Goal: Transaction & Acquisition: Purchase product/service

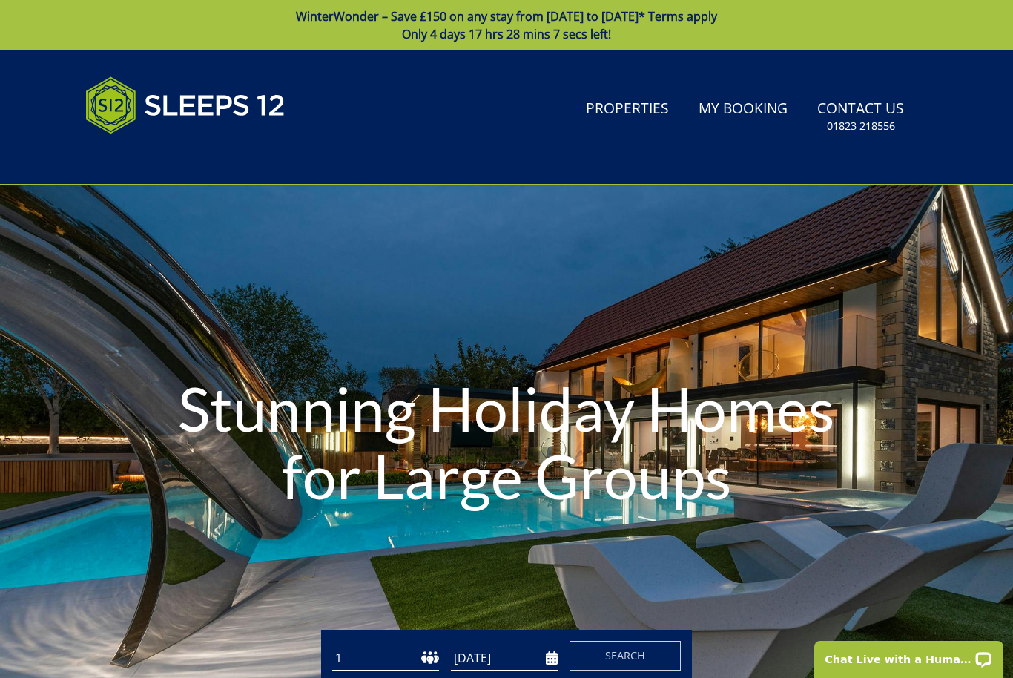
click at [642, 116] on link "Properties" at bounding box center [627, 109] width 95 height 33
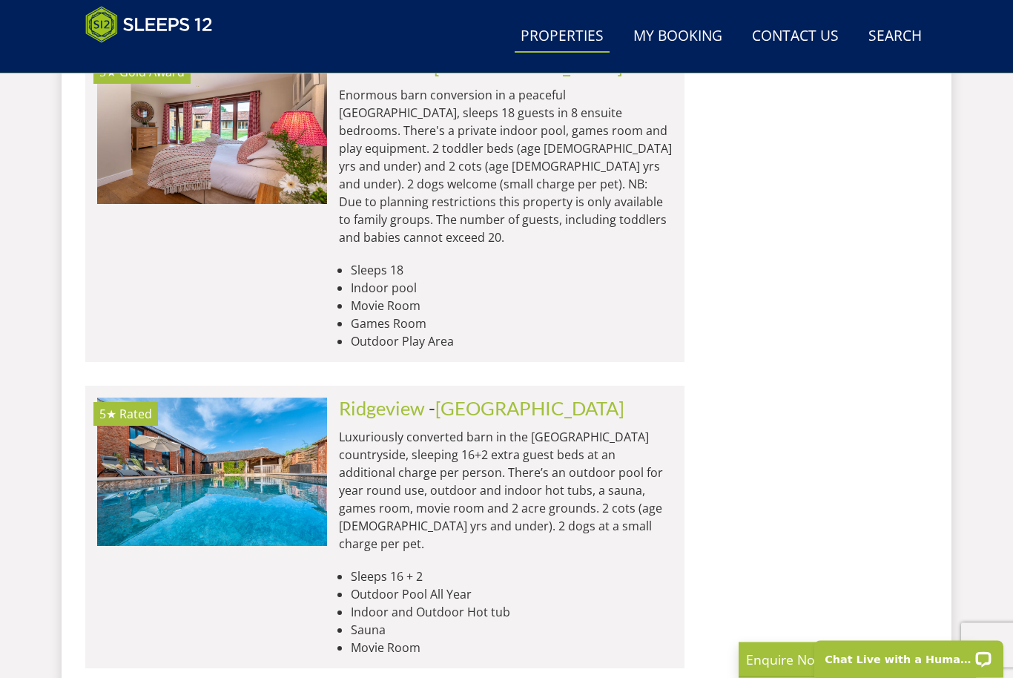
scroll to position [2788, 0]
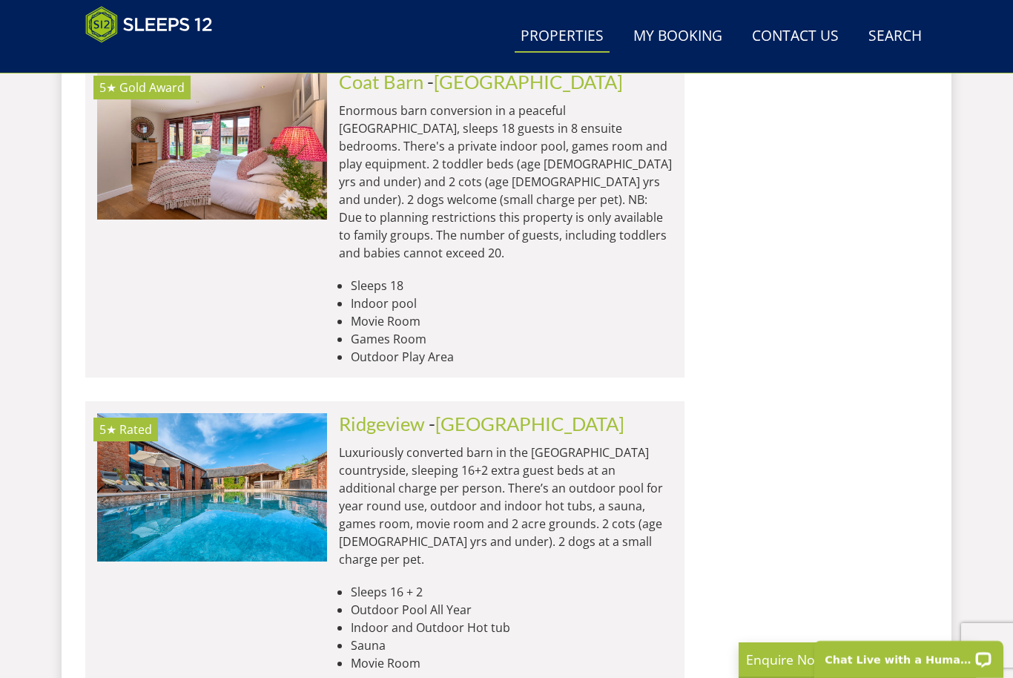
click at [386, 412] on link "Ridgeview" at bounding box center [382, 423] width 86 height 22
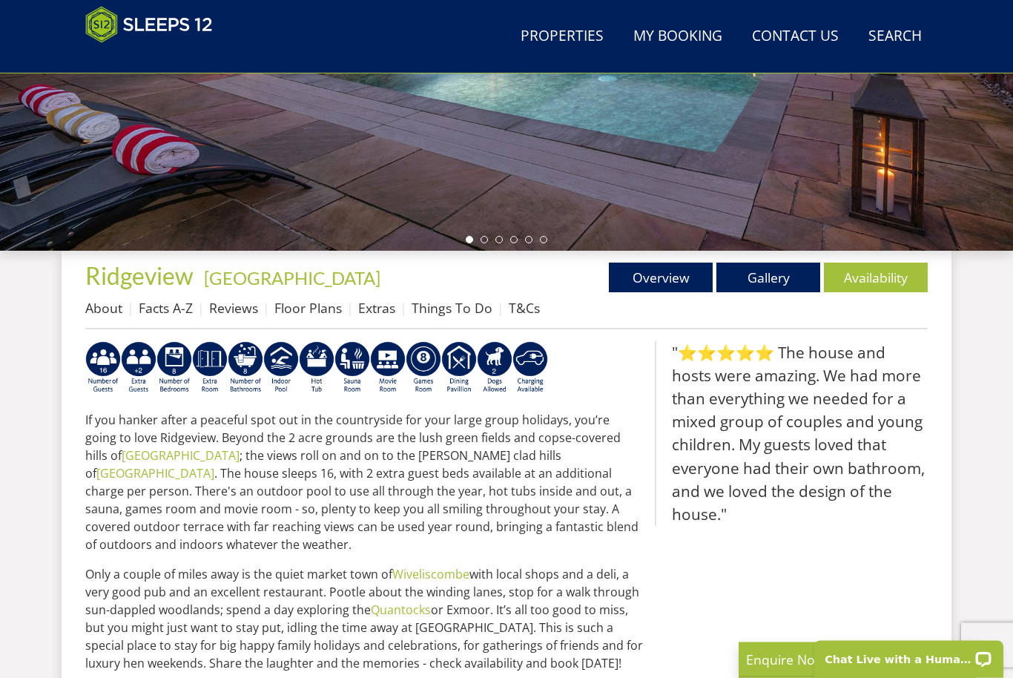
scroll to position [380, 0]
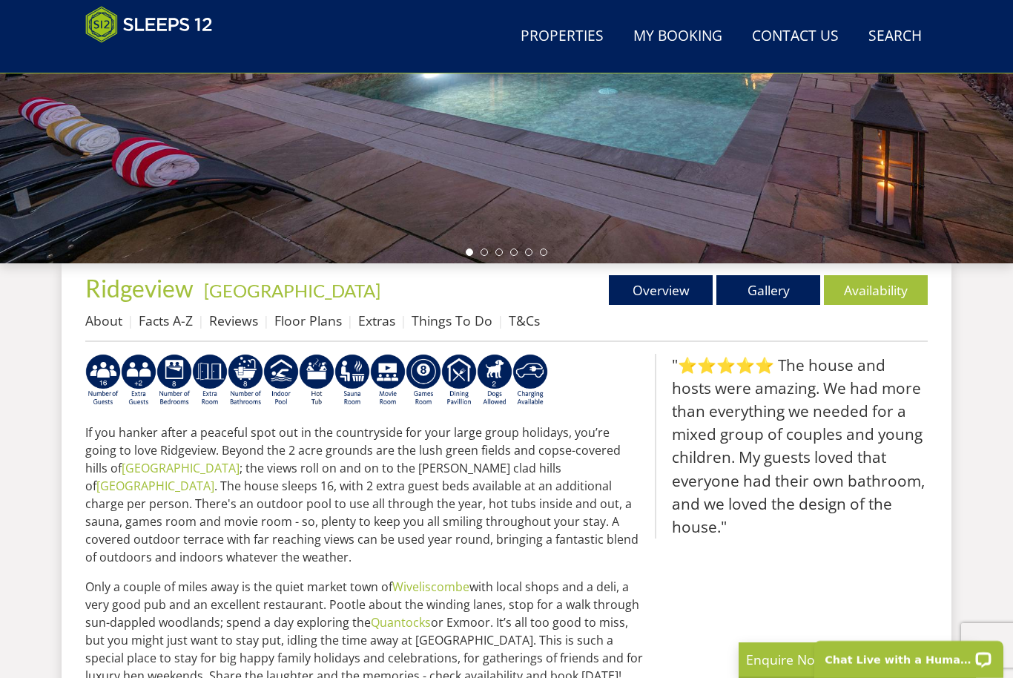
click at [861, 300] on link "Availability" at bounding box center [876, 290] width 104 height 30
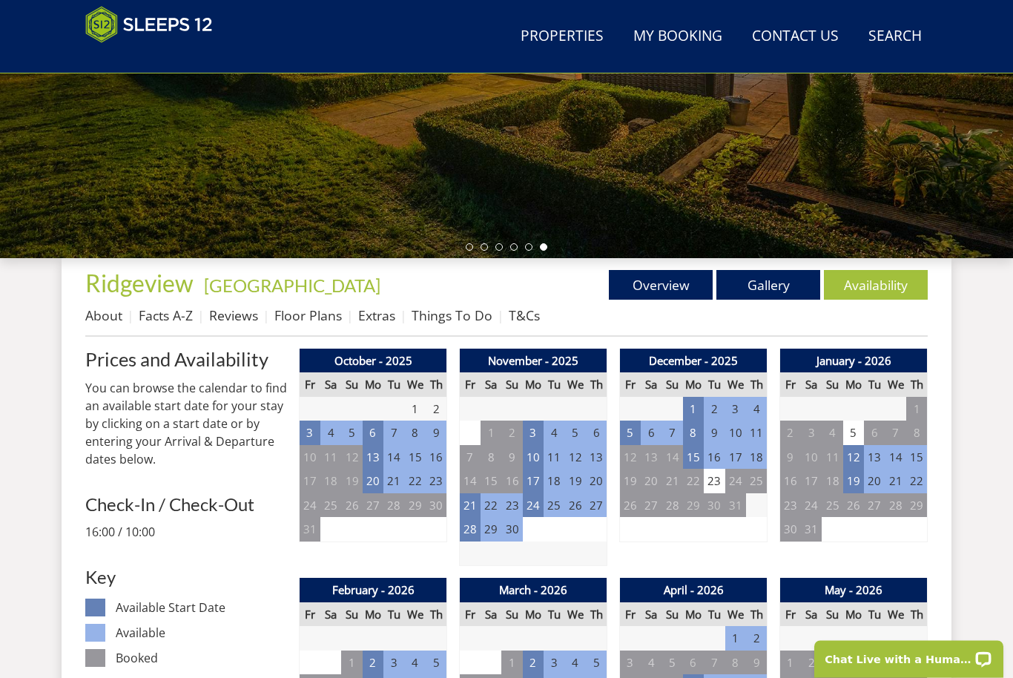
scroll to position [385, 0]
click at [540, 457] on td "10" at bounding box center [533, 457] width 21 height 24
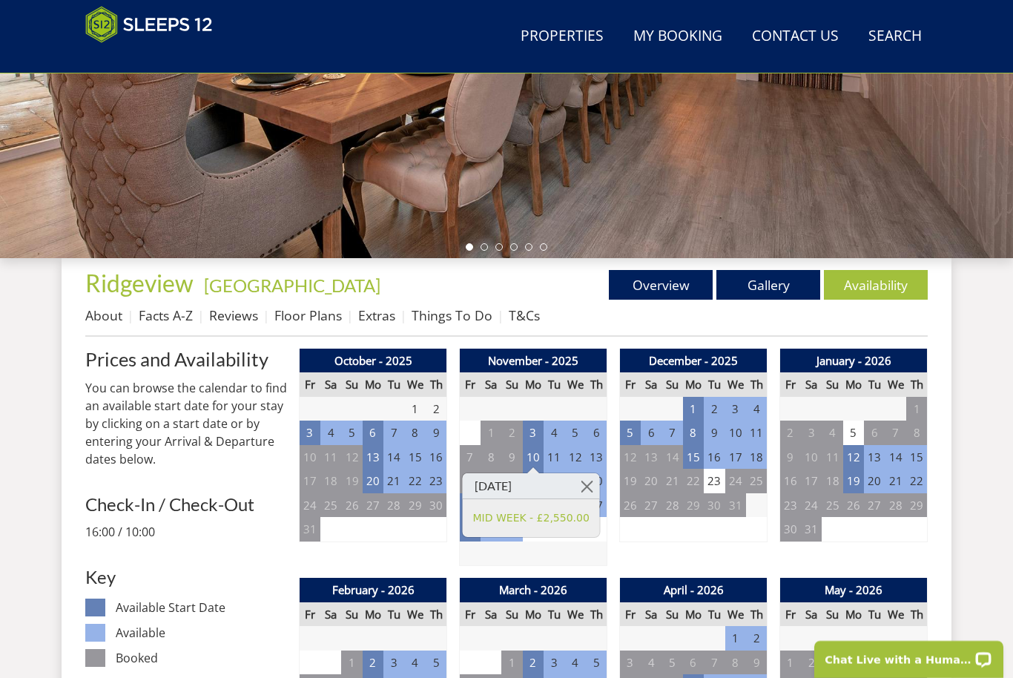
click at [589, 494] on link at bounding box center [587, 486] width 26 height 26
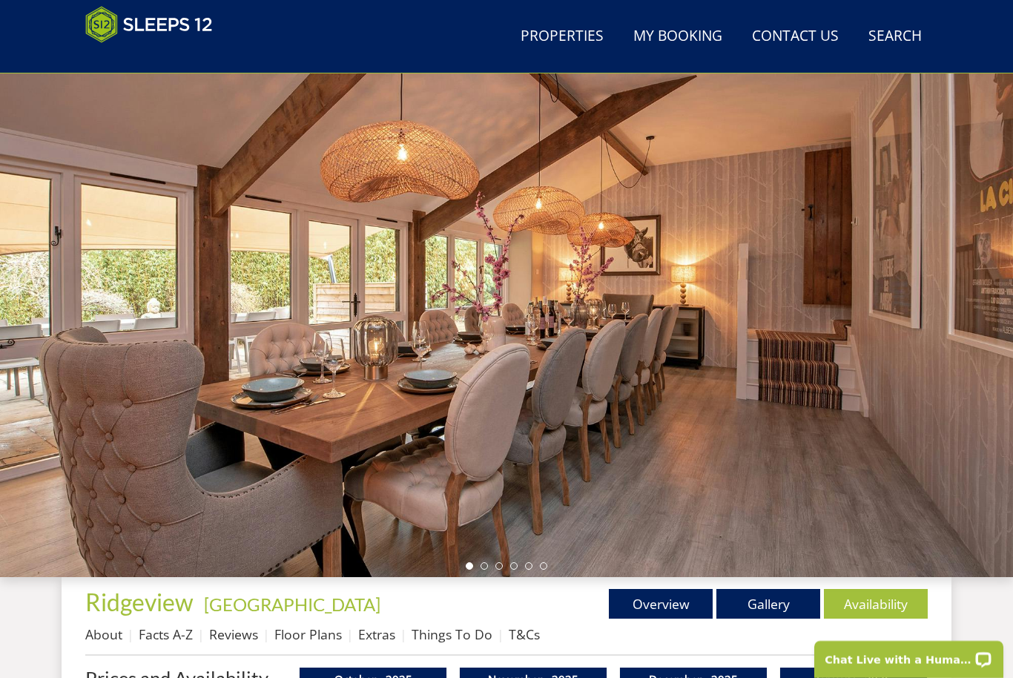
scroll to position [0, 0]
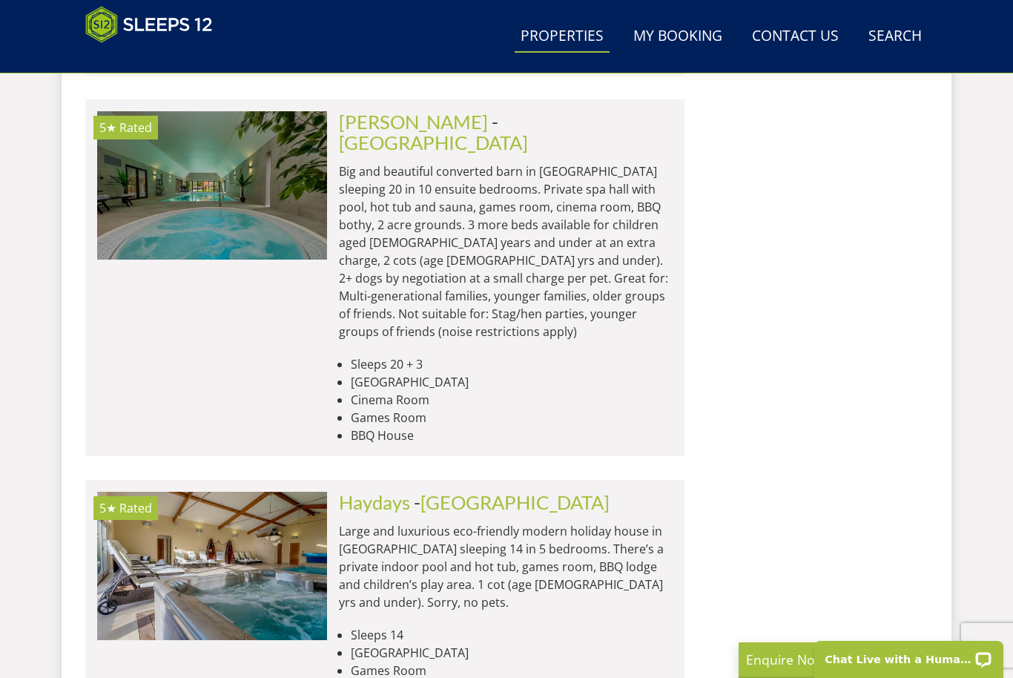
click at [383, 491] on link "Haydays" at bounding box center [374, 502] width 71 height 22
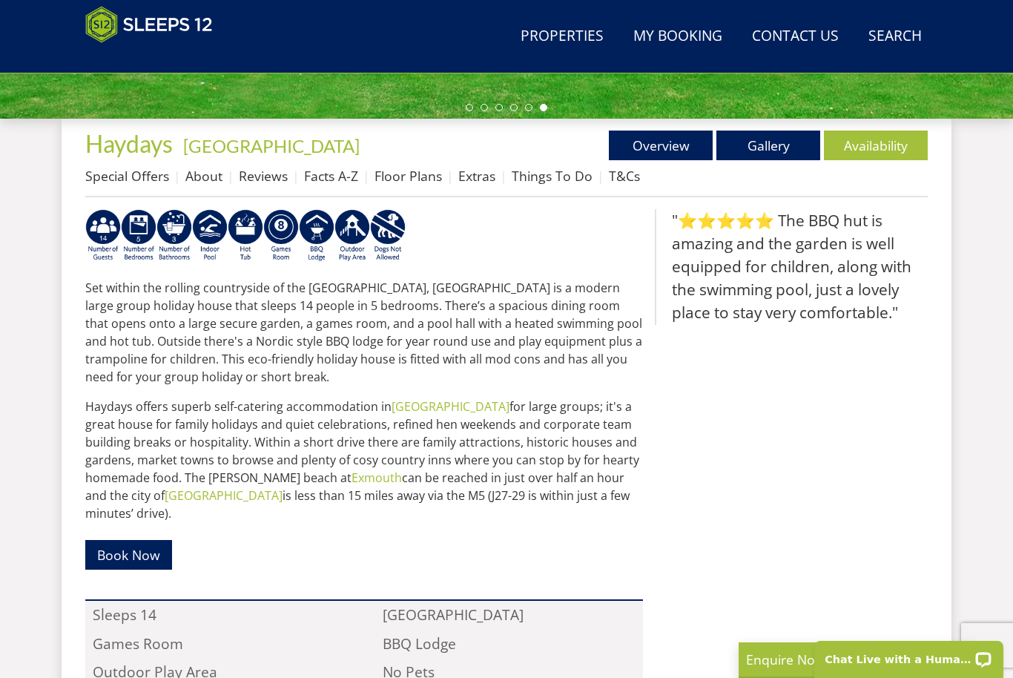
click at [875, 153] on link "Availability" at bounding box center [876, 145] width 104 height 30
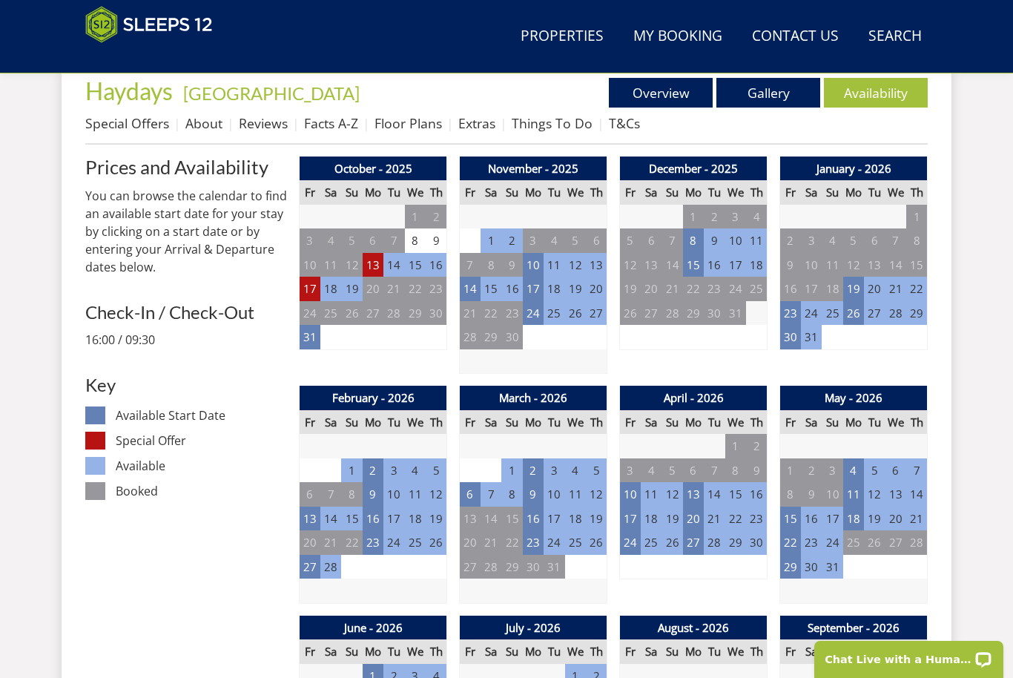
click at [540, 265] on td "10" at bounding box center [533, 265] width 21 height 24
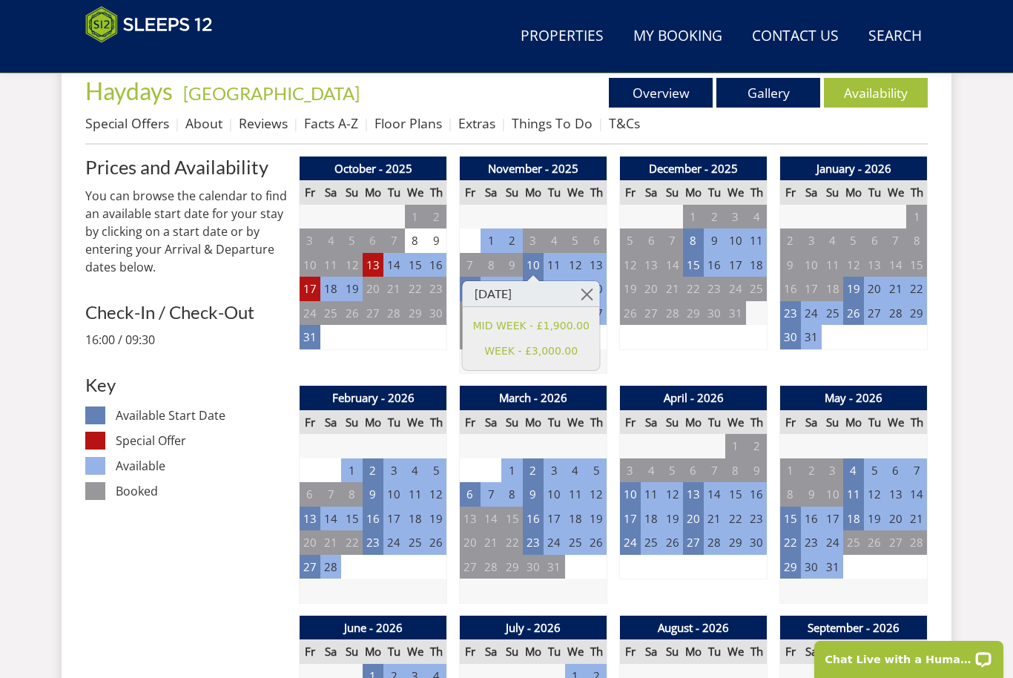
click at [599, 299] on link at bounding box center [587, 294] width 26 height 26
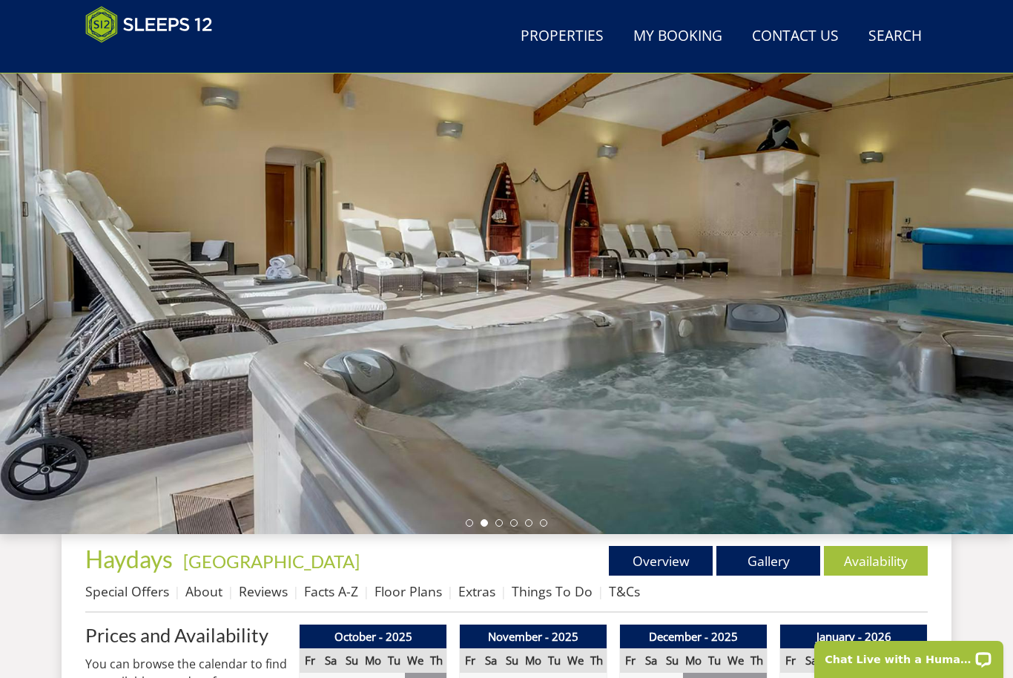
click at [555, 438] on div at bounding box center [506, 274] width 1013 height 519
click at [772, 567] on link "Gallery" at bounding box center [768, 561] width 104 height 30
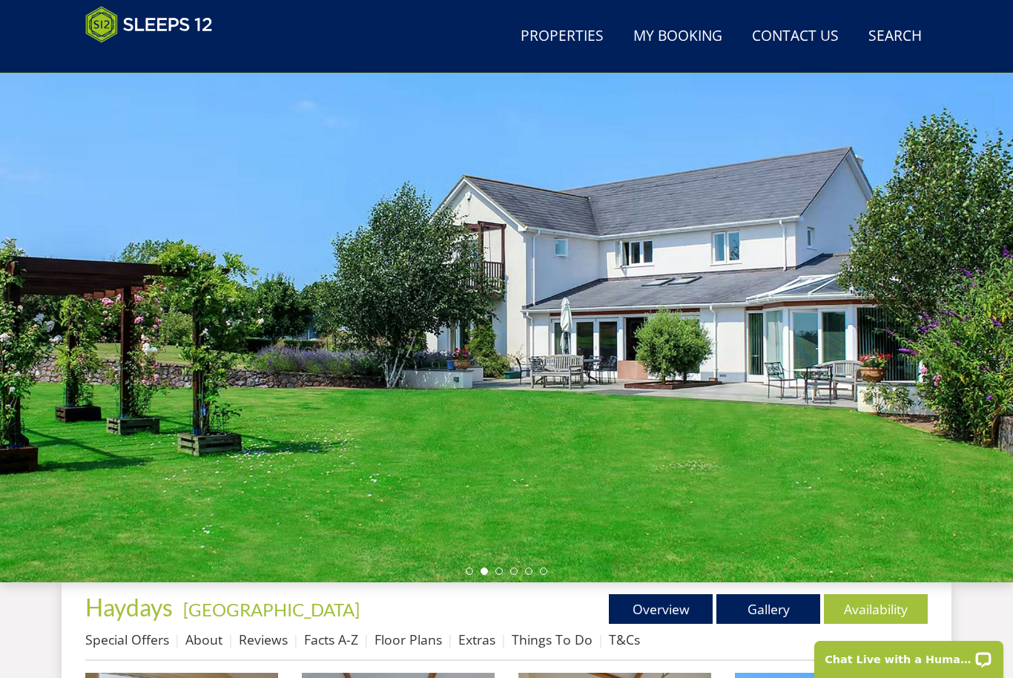
click at [780, 612] on link "Gallery" at bounding box center [768, 609] width 104 height 30
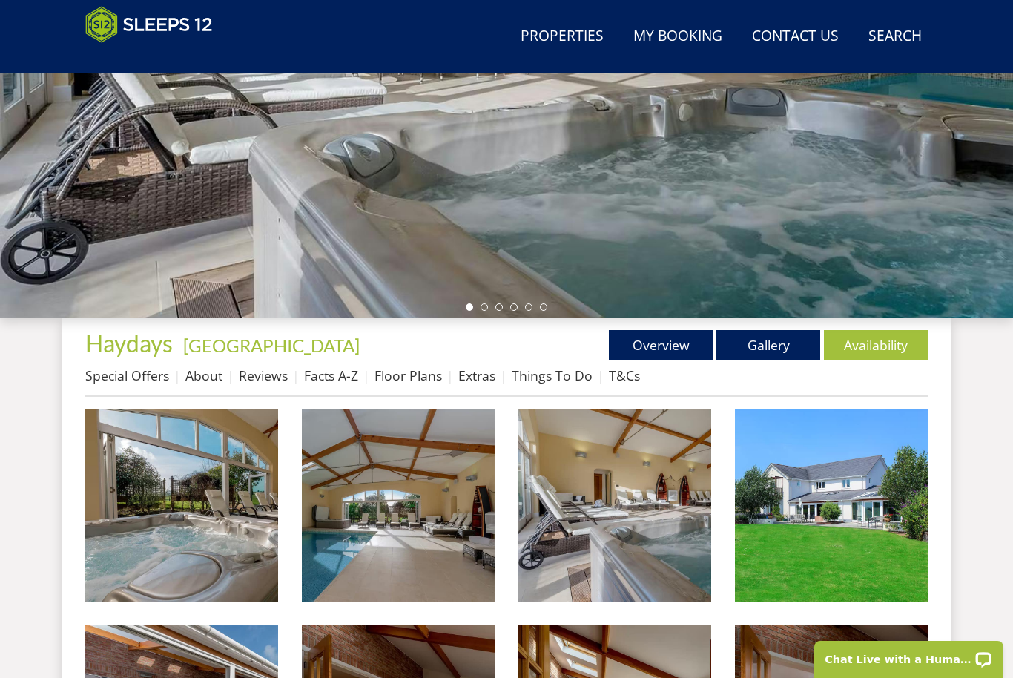
click at [177, 558] on img at bounding box center [181, 504] width 193 height 193
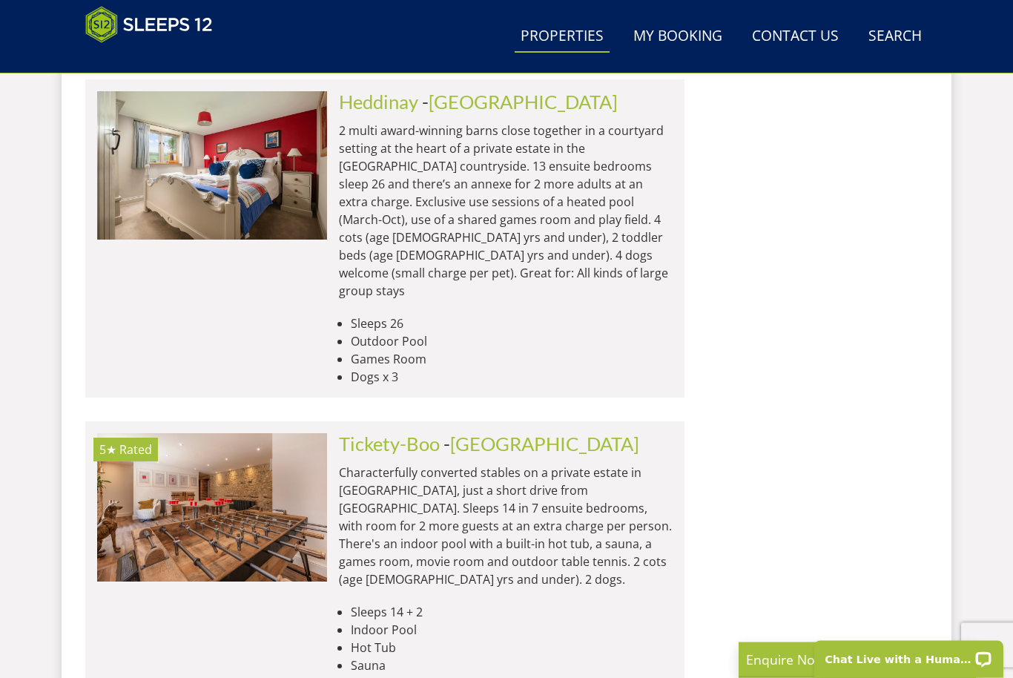
scroll to position [6002, 0]
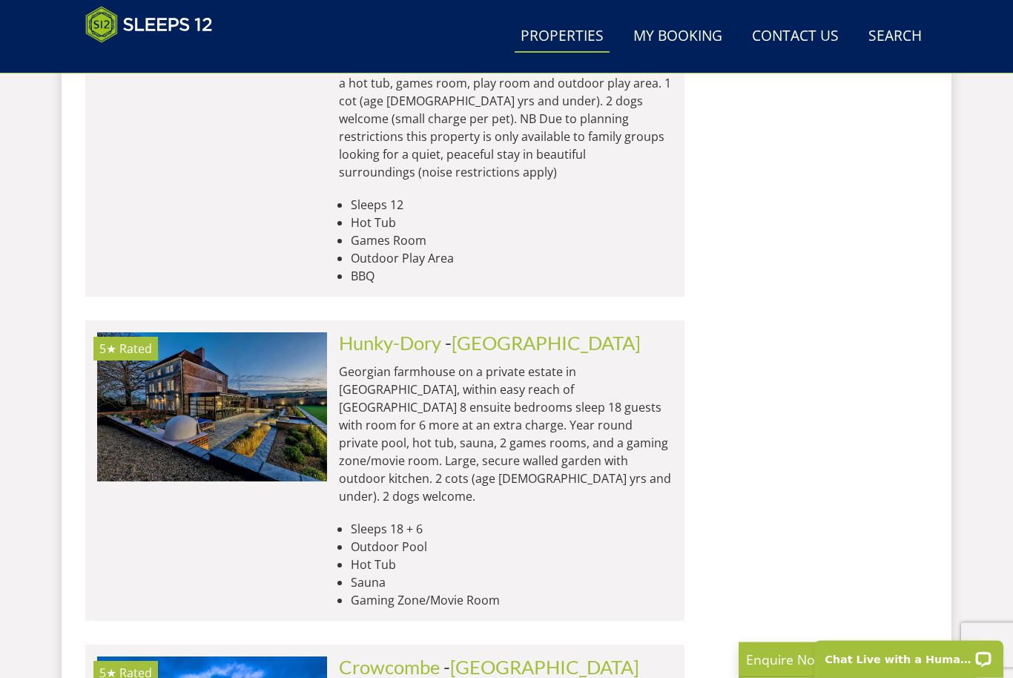
scroll to position [10036, 0]
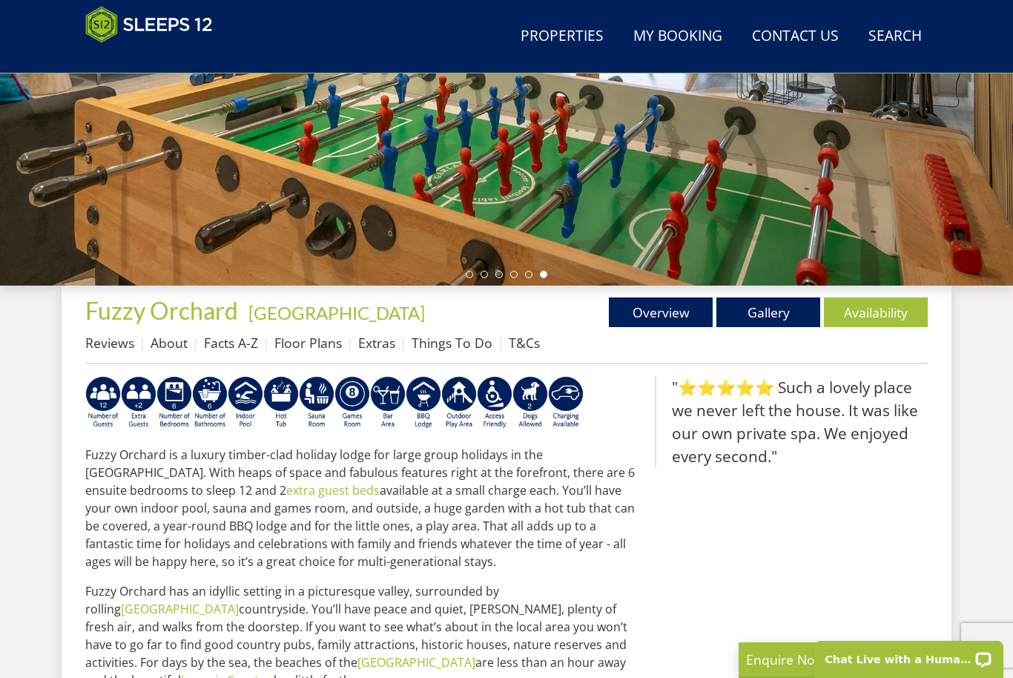
click at [864, 317] on link "Availability" at bounding box center [876, 312] width 104 height 30
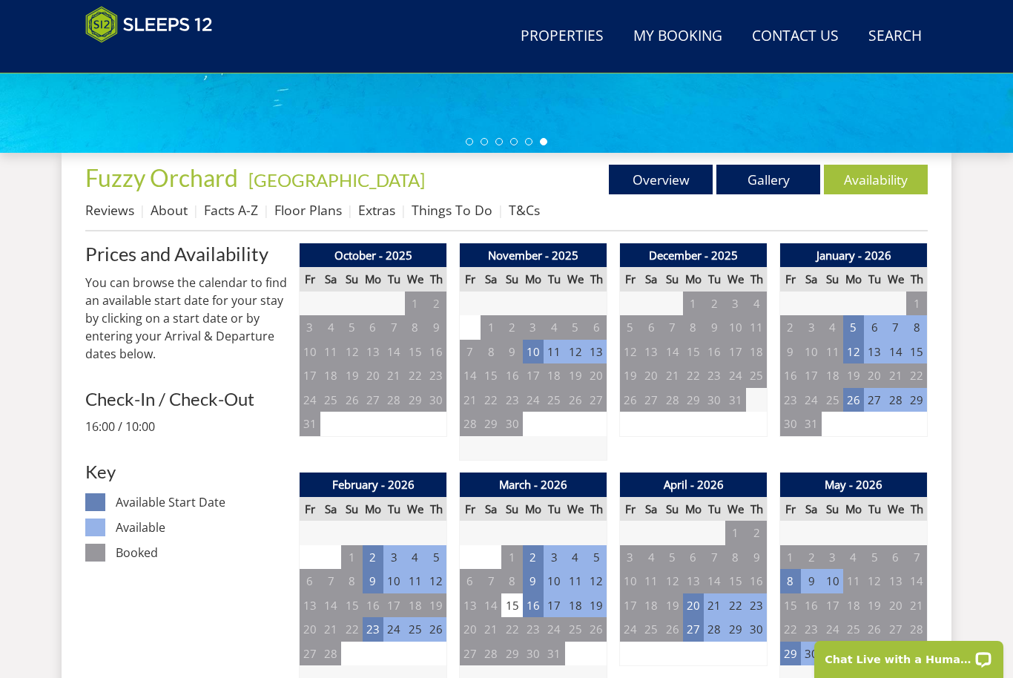
click at [542, 354] on td "10" at bounding box center [533, 352] width 21 height 24
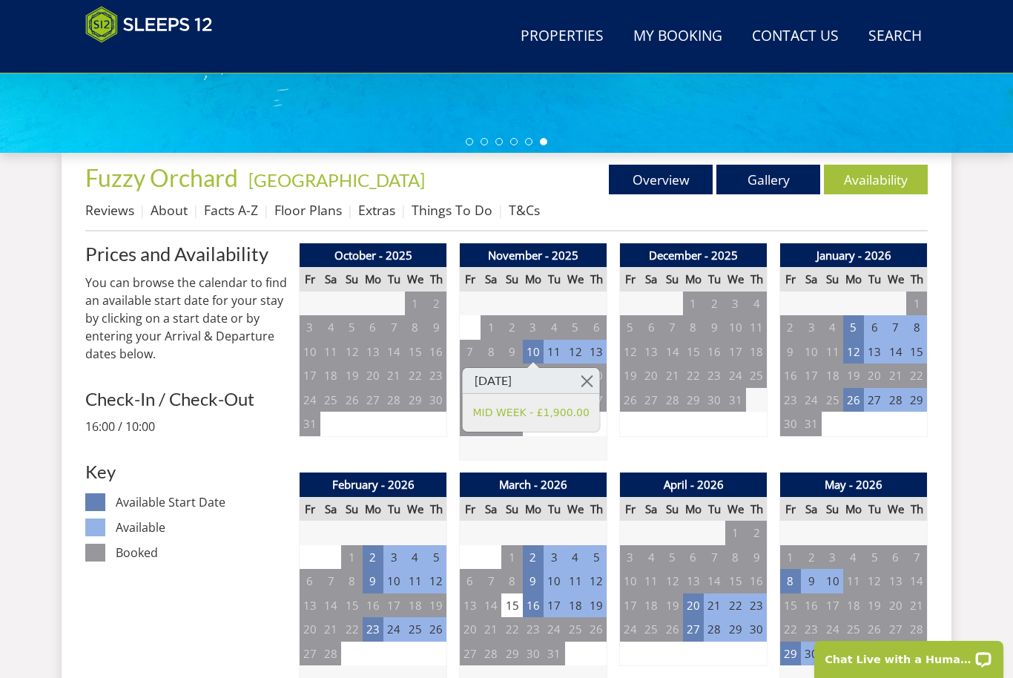
click at [595, 387] on link at bounding box center [587, 381] width 26 height 26
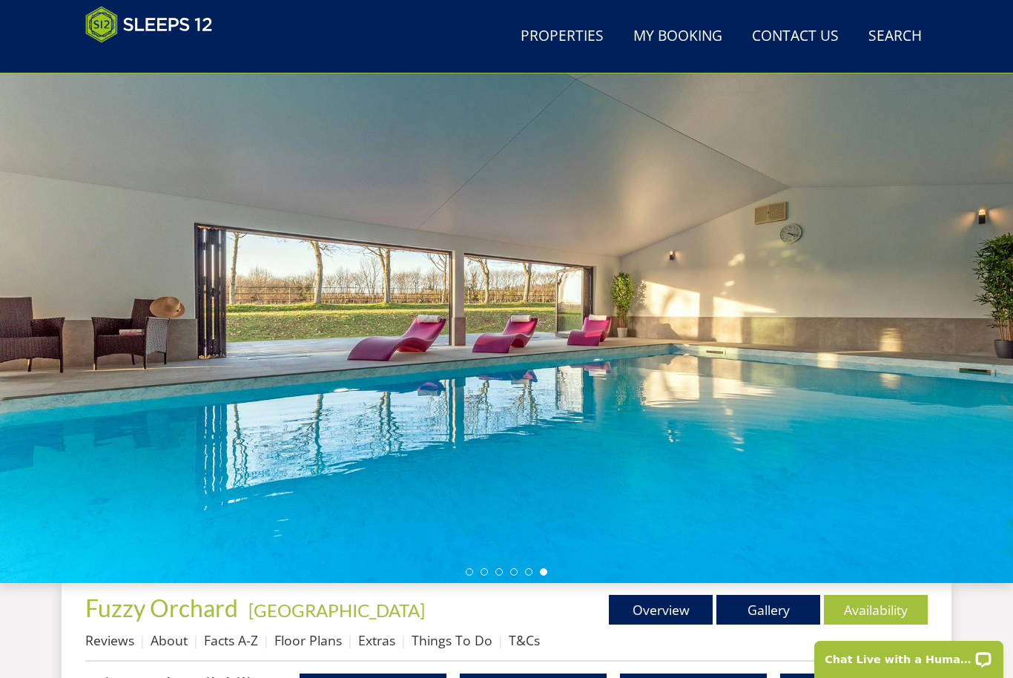
scroll to position [24, 0]
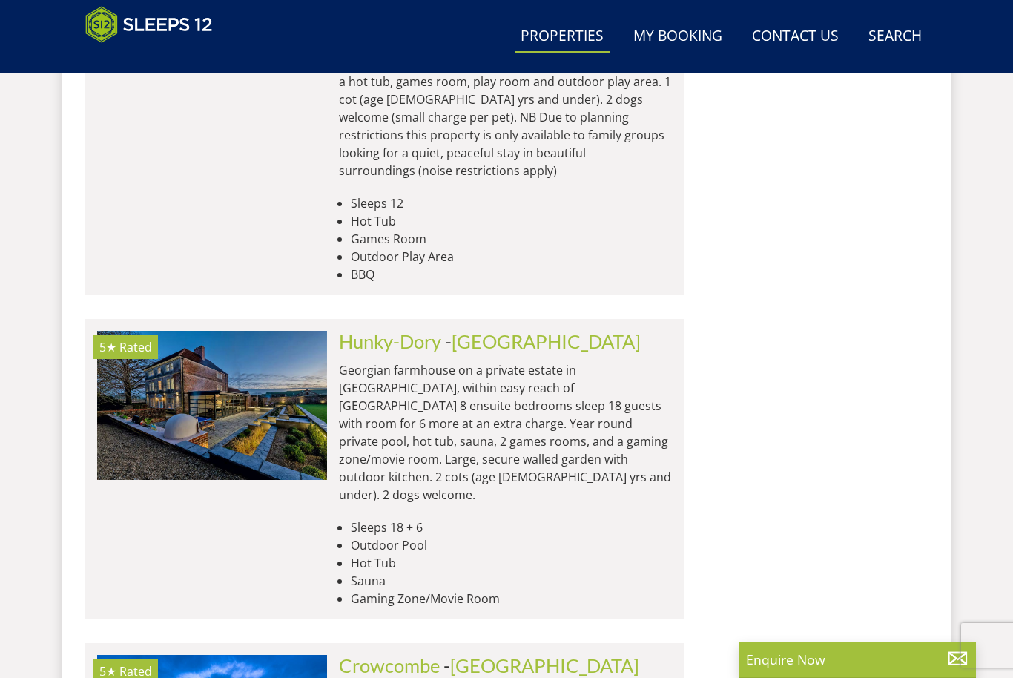
scroll to position [0, 6673]
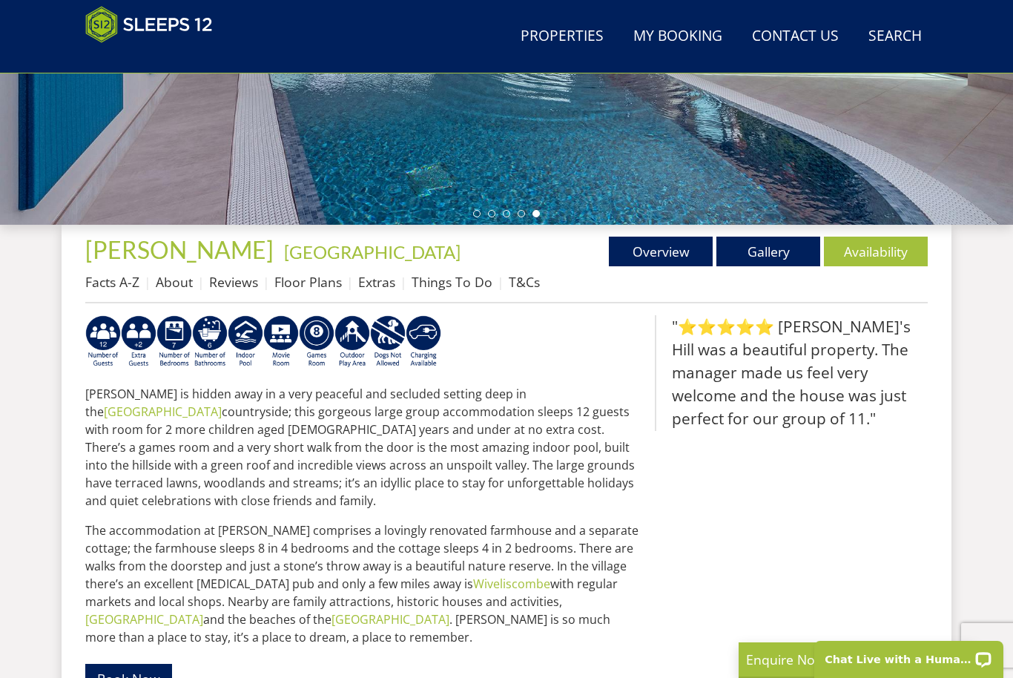
click at [884, 250] on link "Availability" at bounding box center [876, 251] width 104 height 30
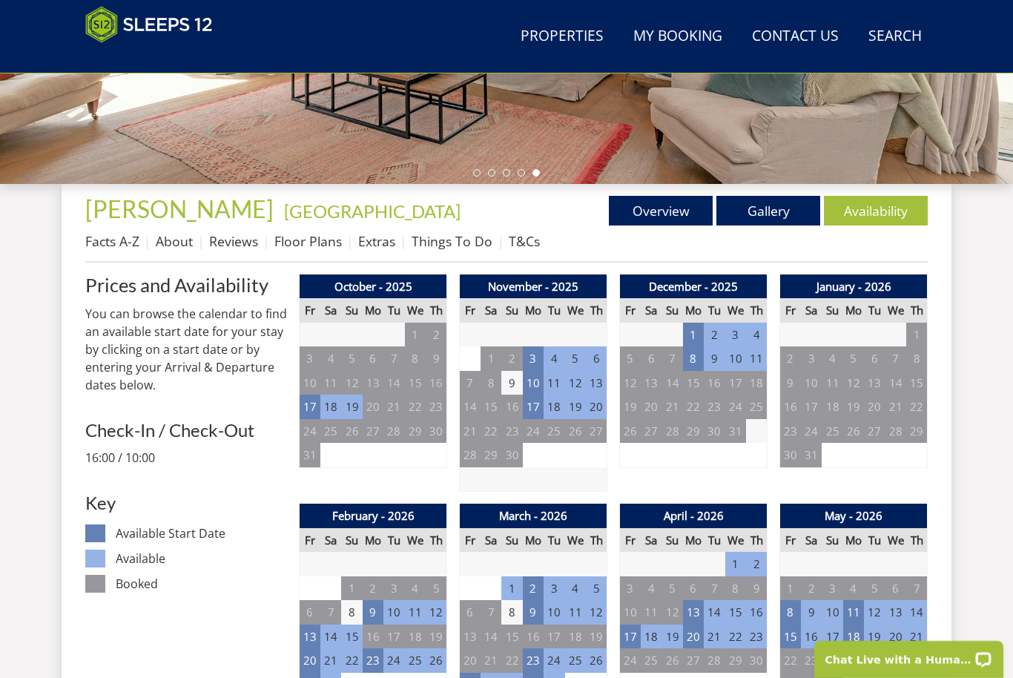
click at [538, 383] on td "10" at bounding box center [533, 383] width 21 height 24
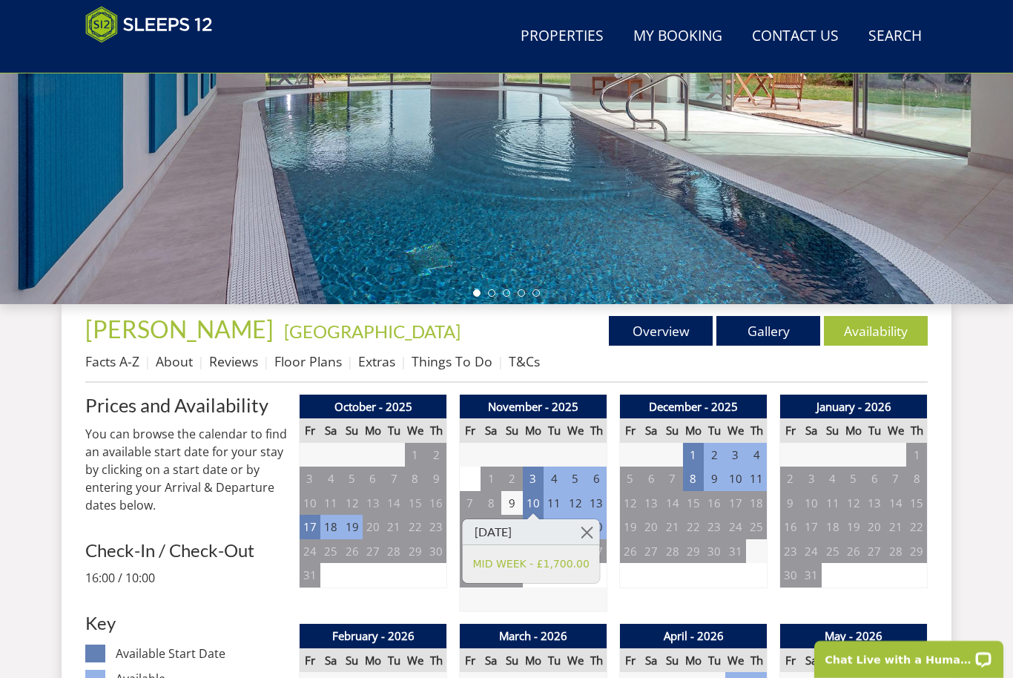
scroll to position [330, 0]
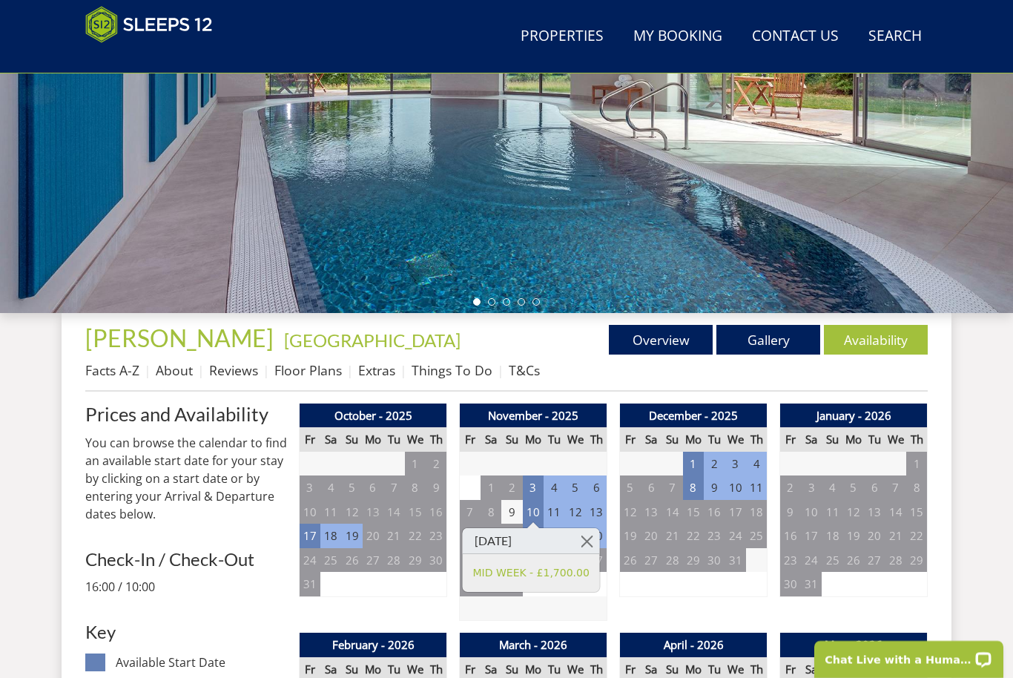
click at [900, 349] on link "Availability" at bounding box center [876, 340] width 104 height 30
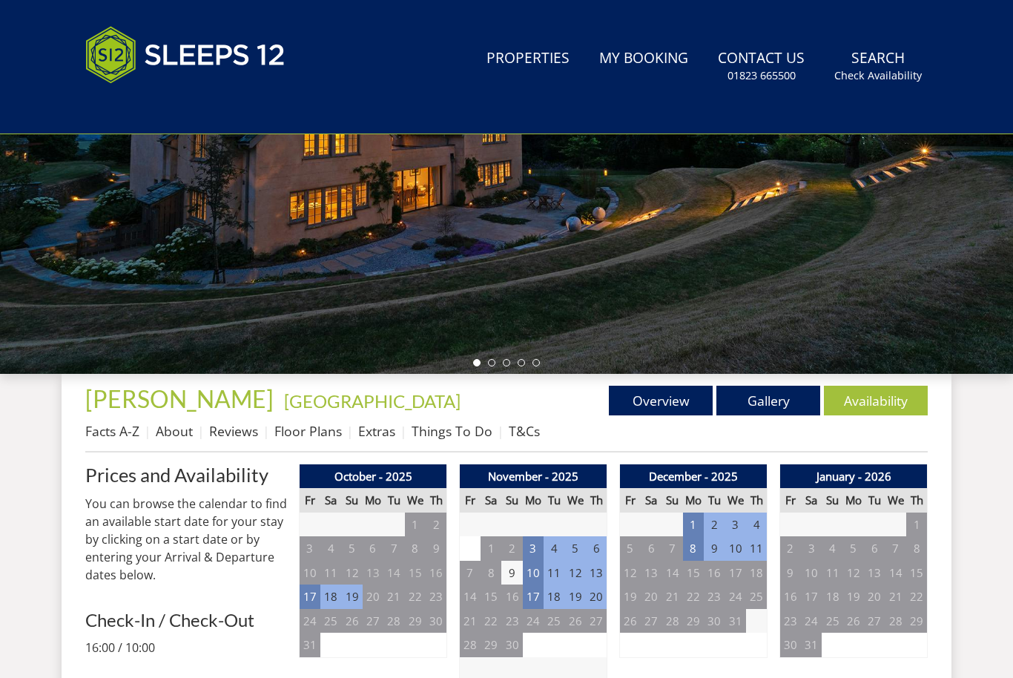
scroll to position [0, 0]
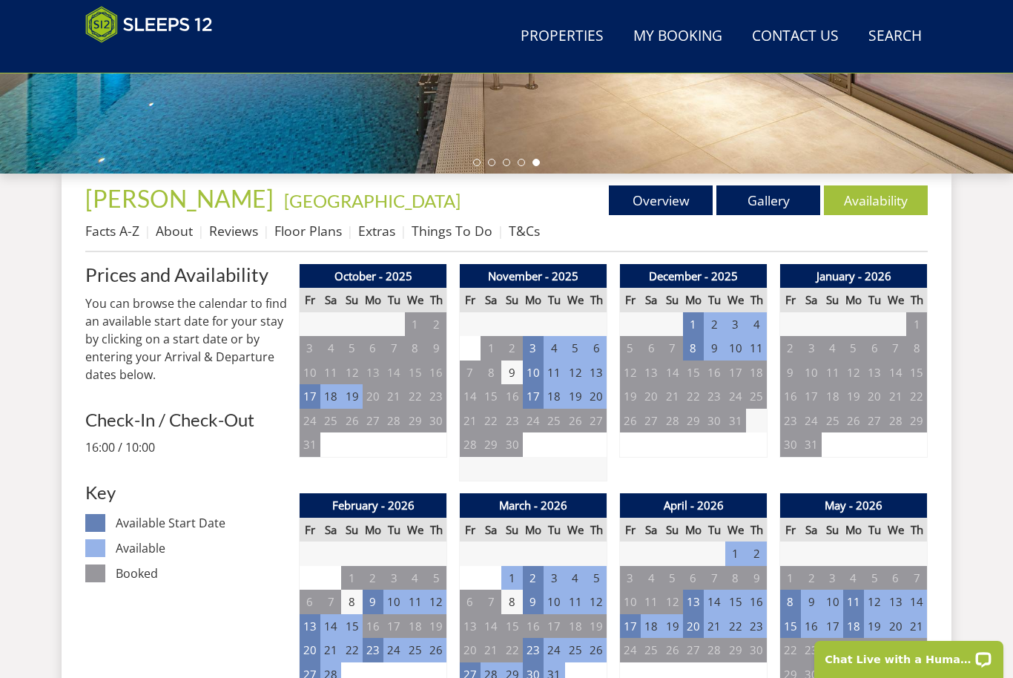
click at [535, 368] on td "10" at bounding box center [533, 372] width 21 height 24
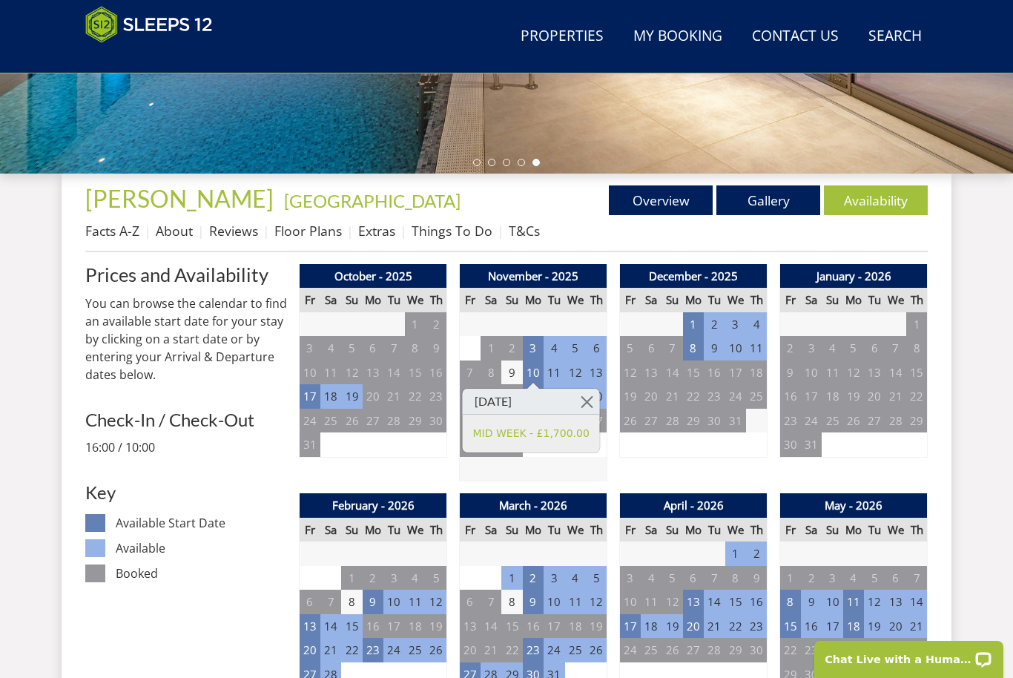
click at [574, 435] on link "MID WEEK - £1,700.00" at bounding box center [531, 434] width 116 height 16
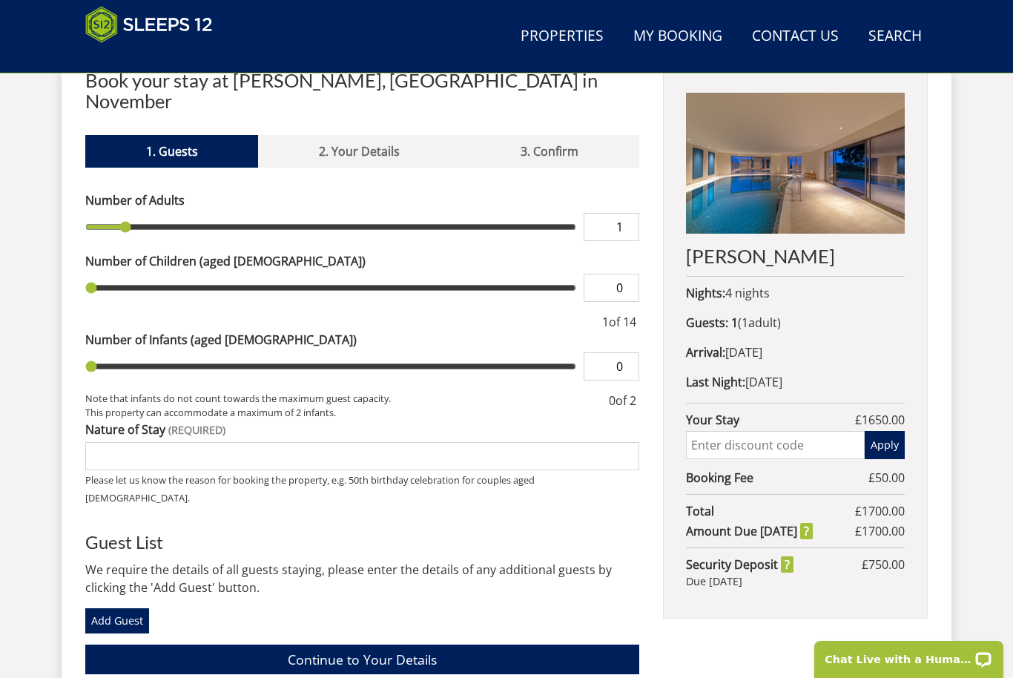
click at [133, 213] on input "range" at bounding box center [330, 227] width 491 height 28
type input "2"
click at [153, 213] on input "range" at bounding box center [330, 227] width 491 height 28
type input "2"
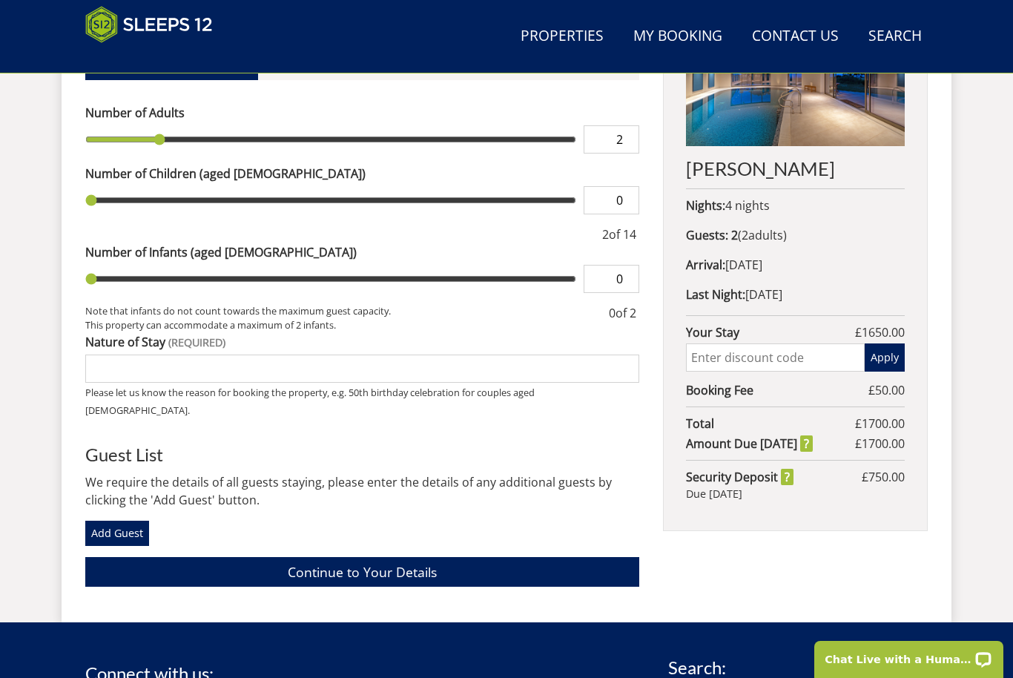
click at [772, 366] on input "text" at bounding box center [775, 357] width 179 height 28
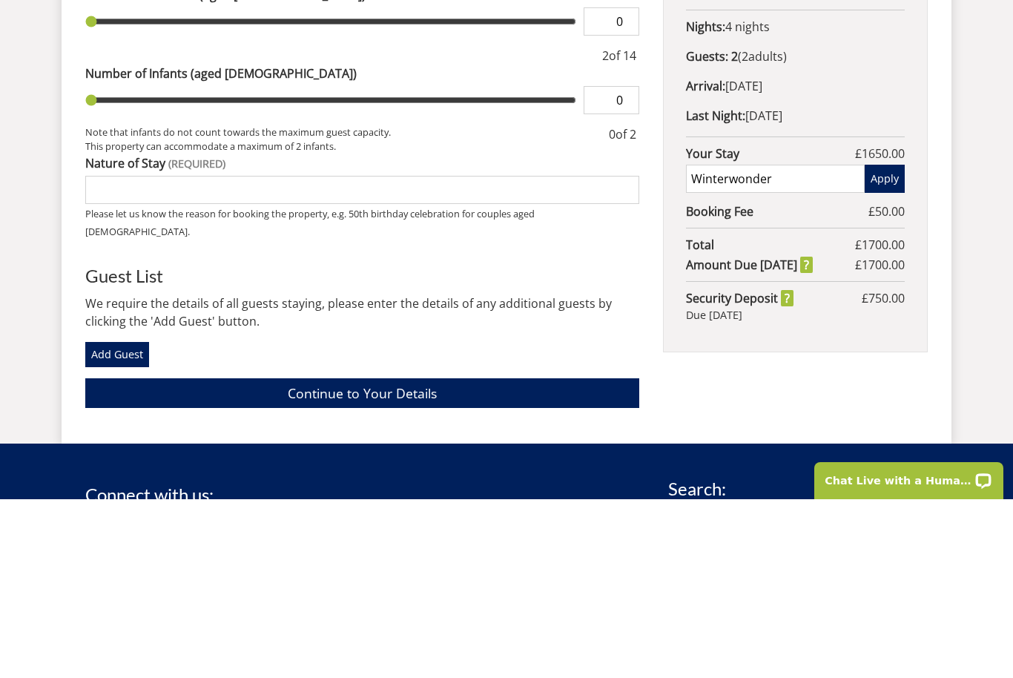
click at [893, 343] on button "Apply" at bounding box center [884, 357] width 40 height 28
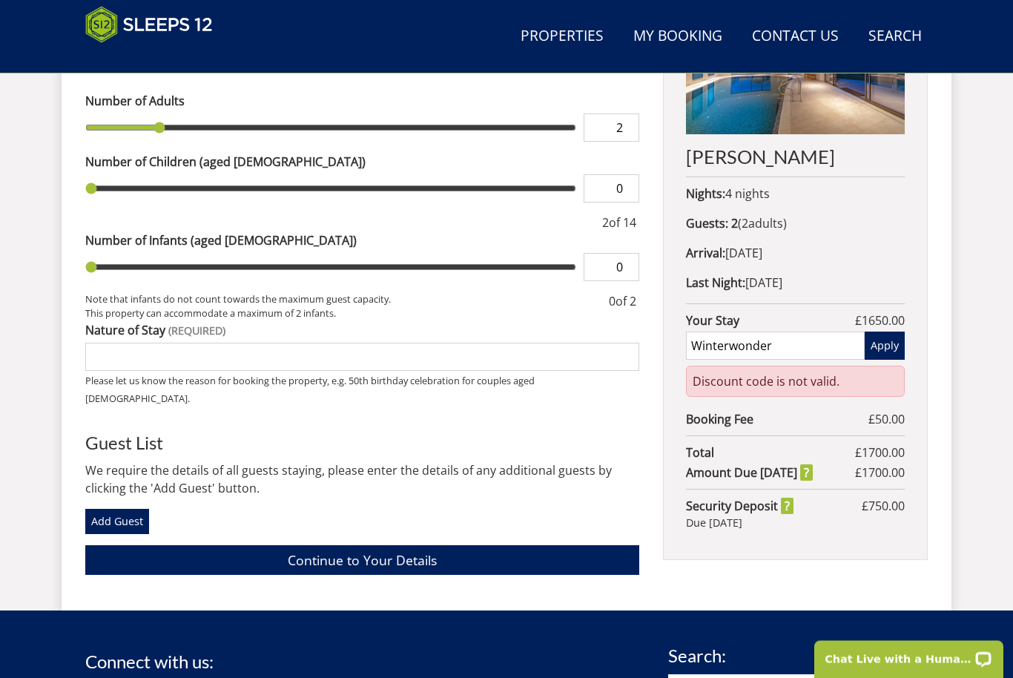
scroll to position [684, 0]
click at [788, 351] on input "Winterwonder" at bounding box center [775, 345] width 179 height 28
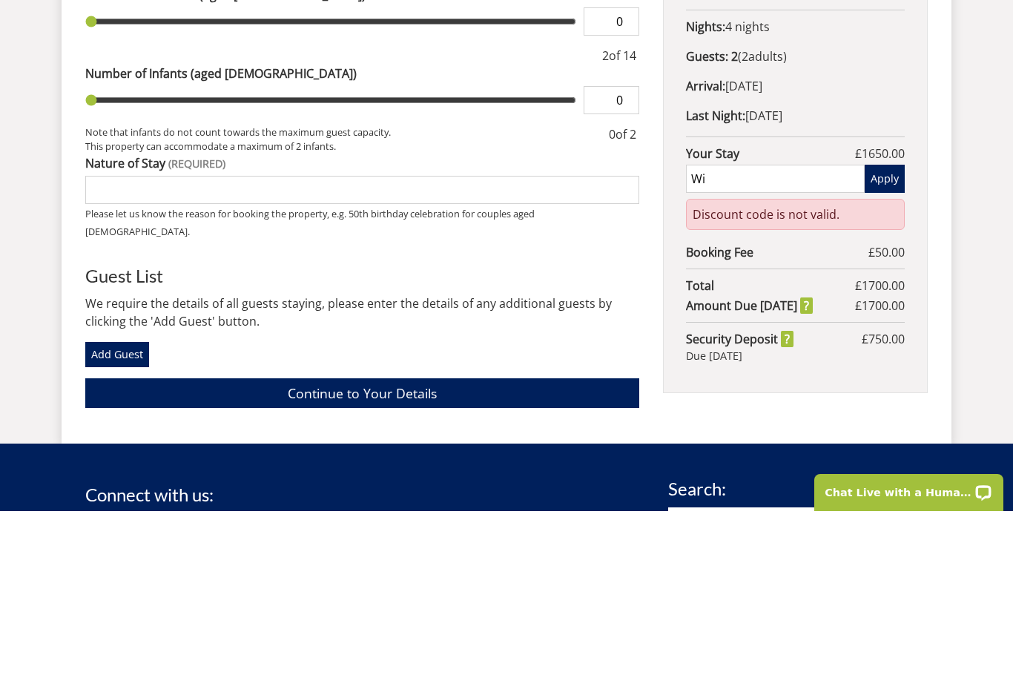
type input "W"
type input "WinterWonder"
click at [890, 331] on button "Apply" at bounding box center [884, 345] width 40 height 28
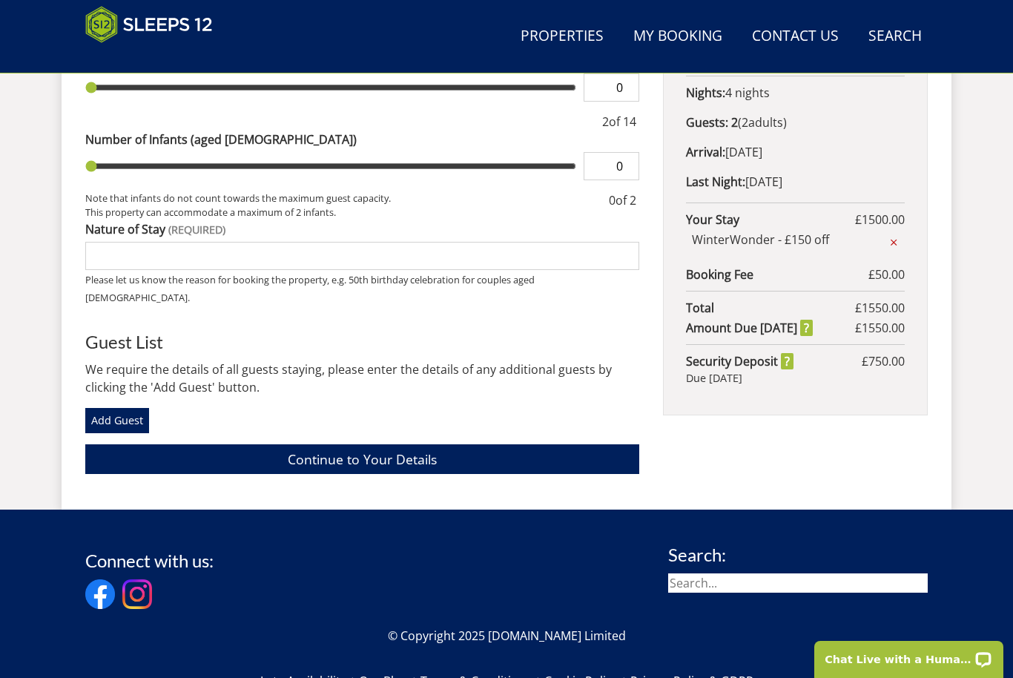
scroll to position [759, 0]
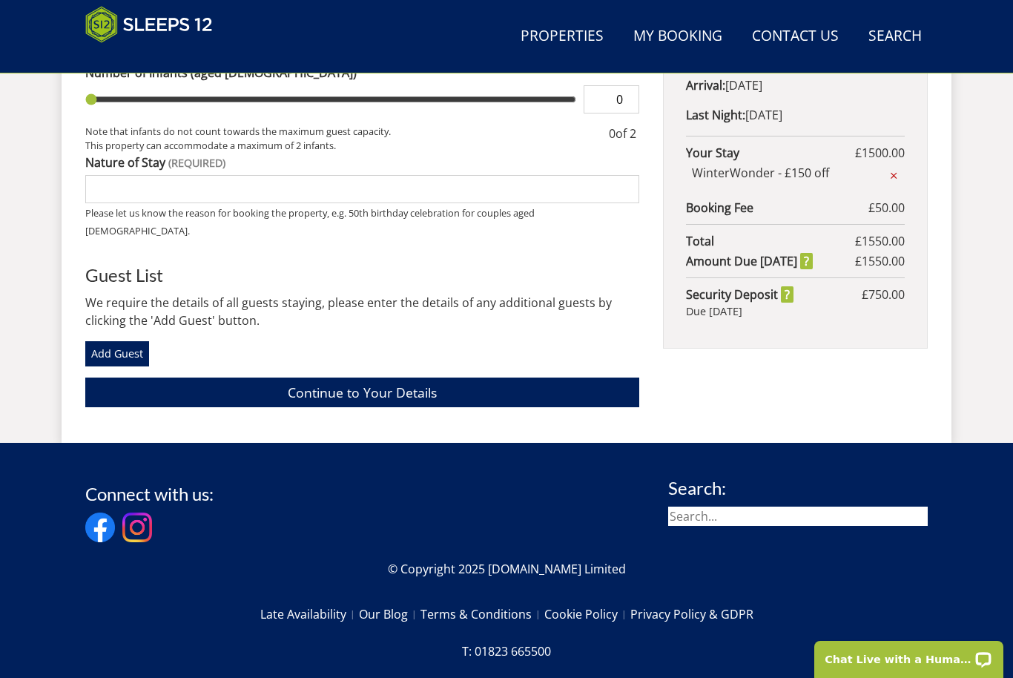
click at [791, 386] on div "Book your stay at [PERSON_NAME], [GEOGRAPHIC_DATA] in November Please Wait... I…" at bounding box center [507, 123] width 890 height 640
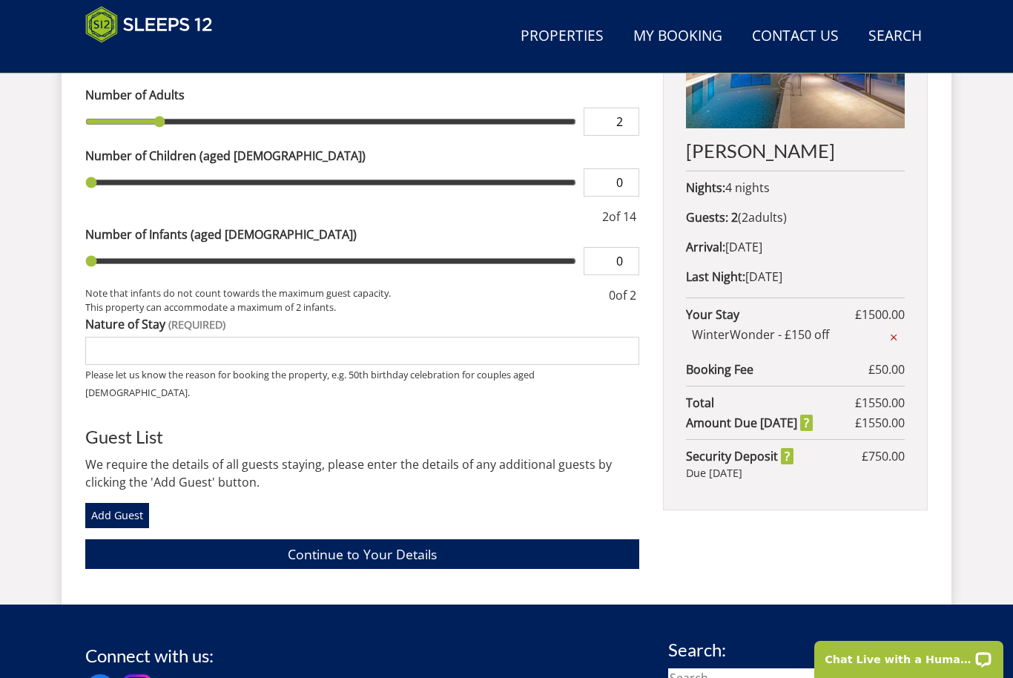
scroll to position [654, 0]
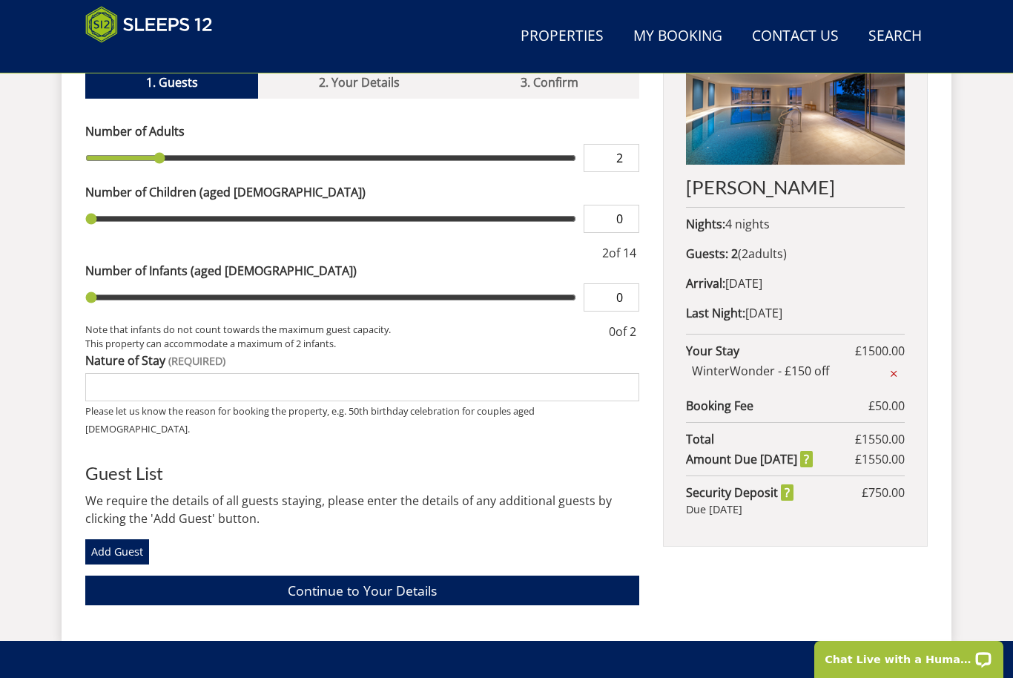
click at [537, 575] on link "Continue to Your Details" at bounding box center [362, 589] width 554 height 29
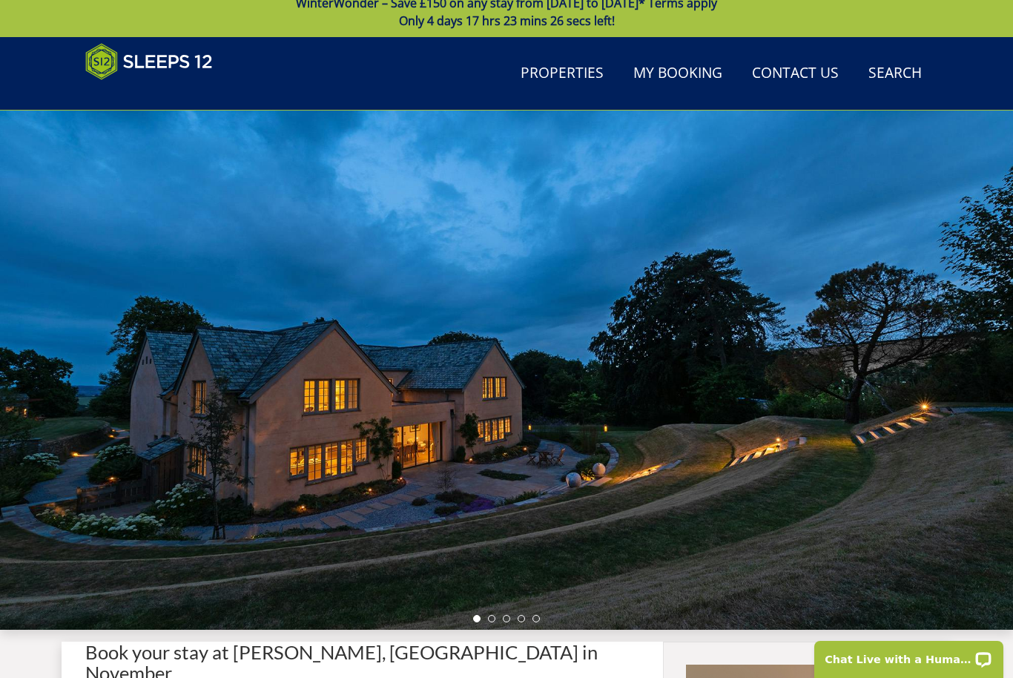
scroll to position [10, 0]
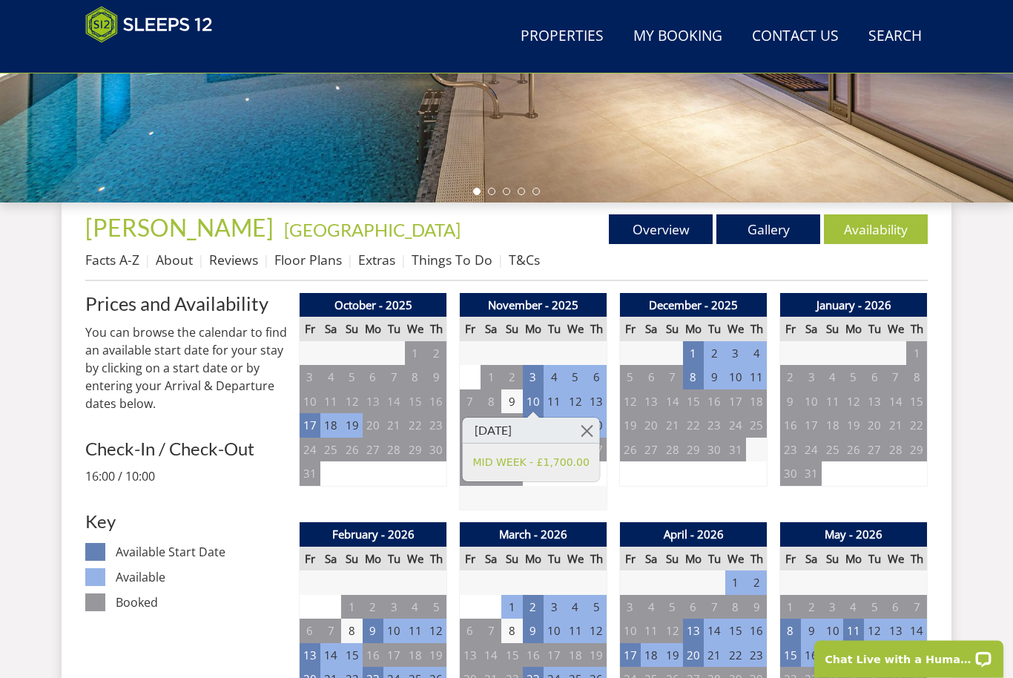
scroll to position [440, 0]
click at [782, 239] on link "Gallery" at bounding box center [768, 229] width 104 height 30
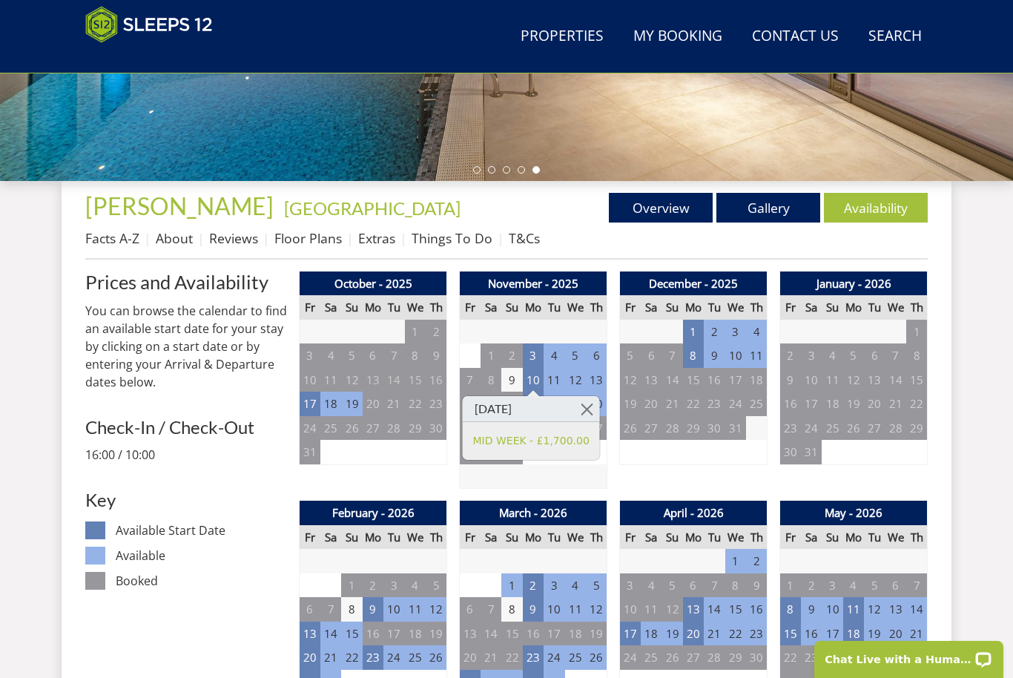
scroll to position [447, 0]
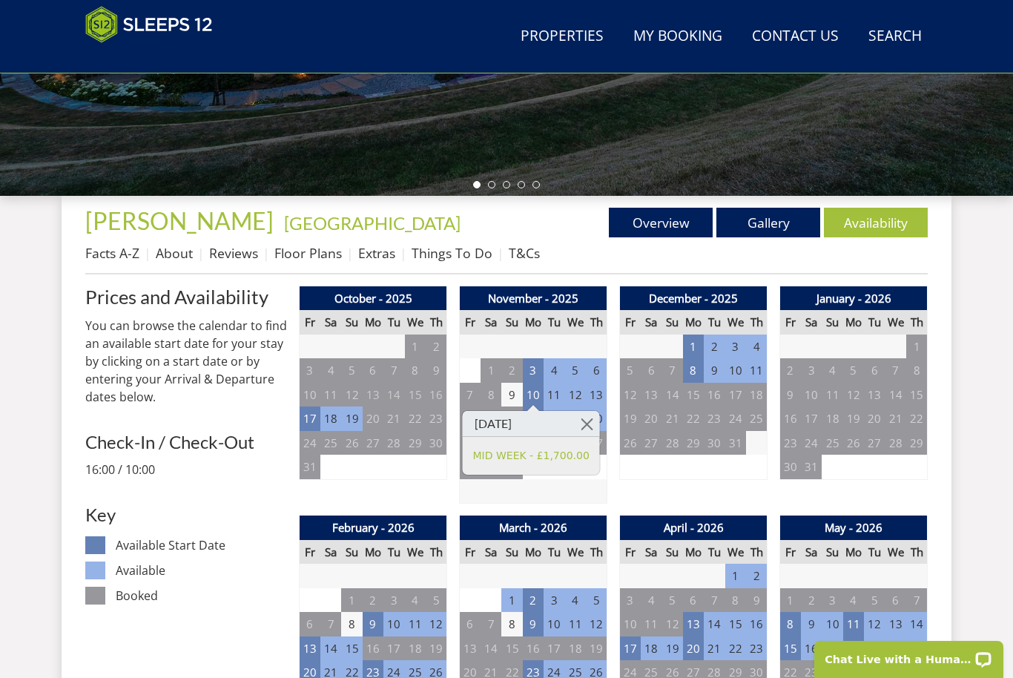
click at [151, 222] on span "[PERSON_NAME]" at bounding box center [179, 220] width 188 height 29
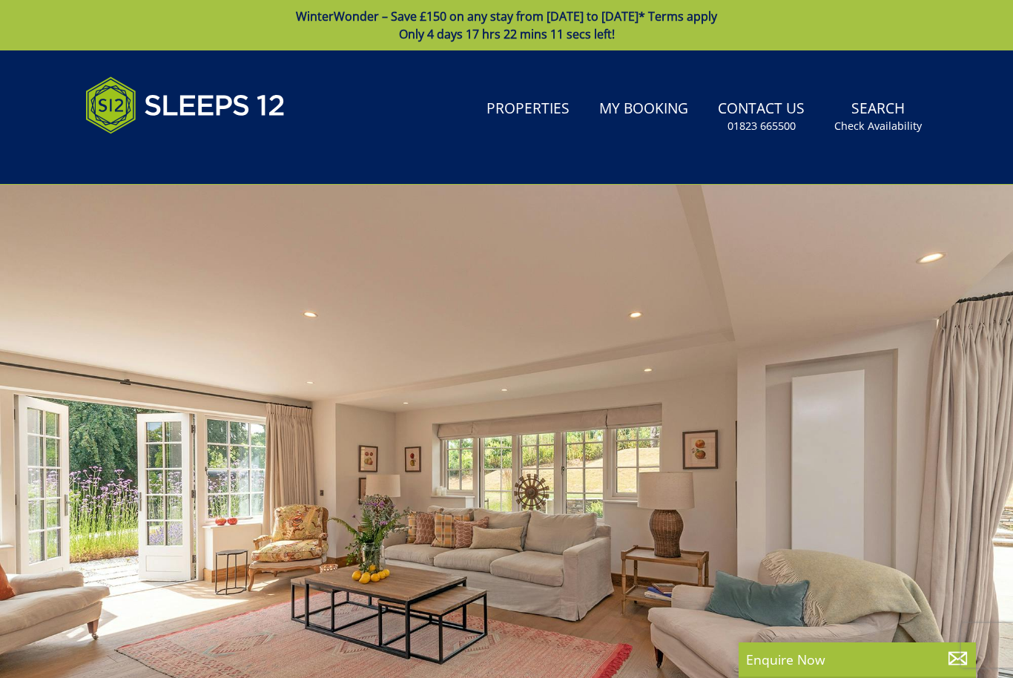
click at [564, 105] on link "Properties" at bounding box center [527, 109] width 95 height 33
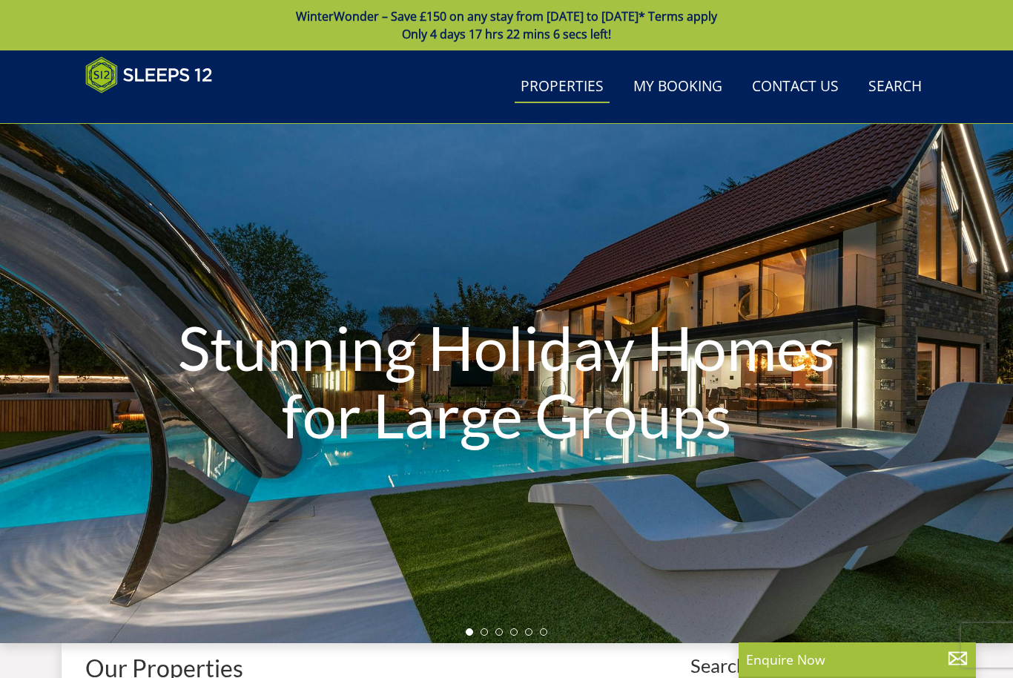
scroll to position [674, 0]
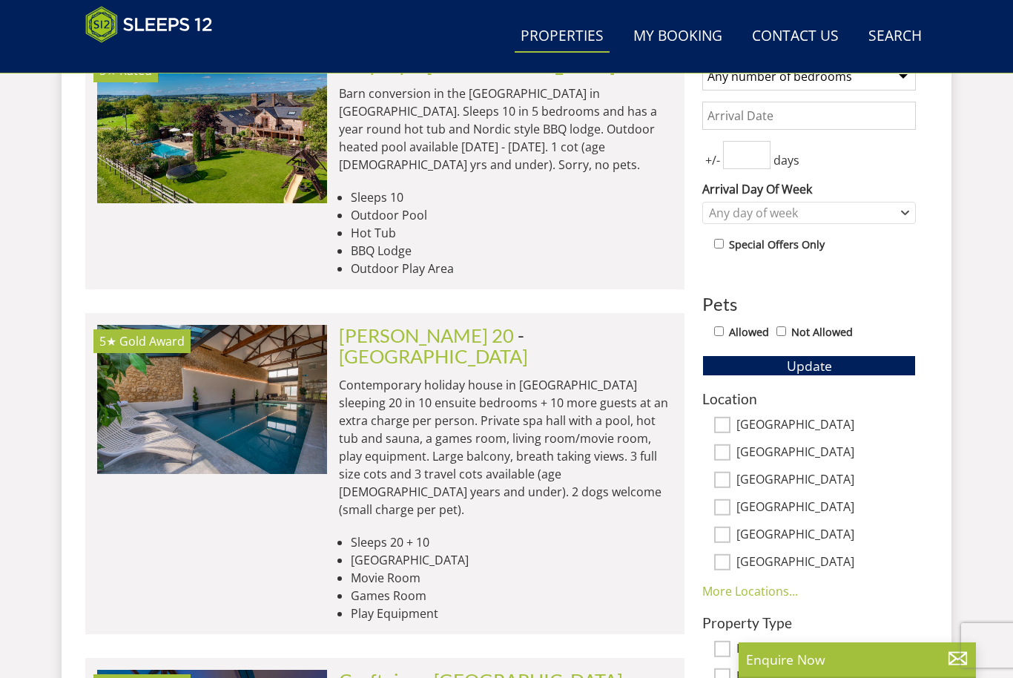
click at [716, 329] on input "Allowed" at bounding box center [719, 331] width 10 height 10
checkbox input "true"
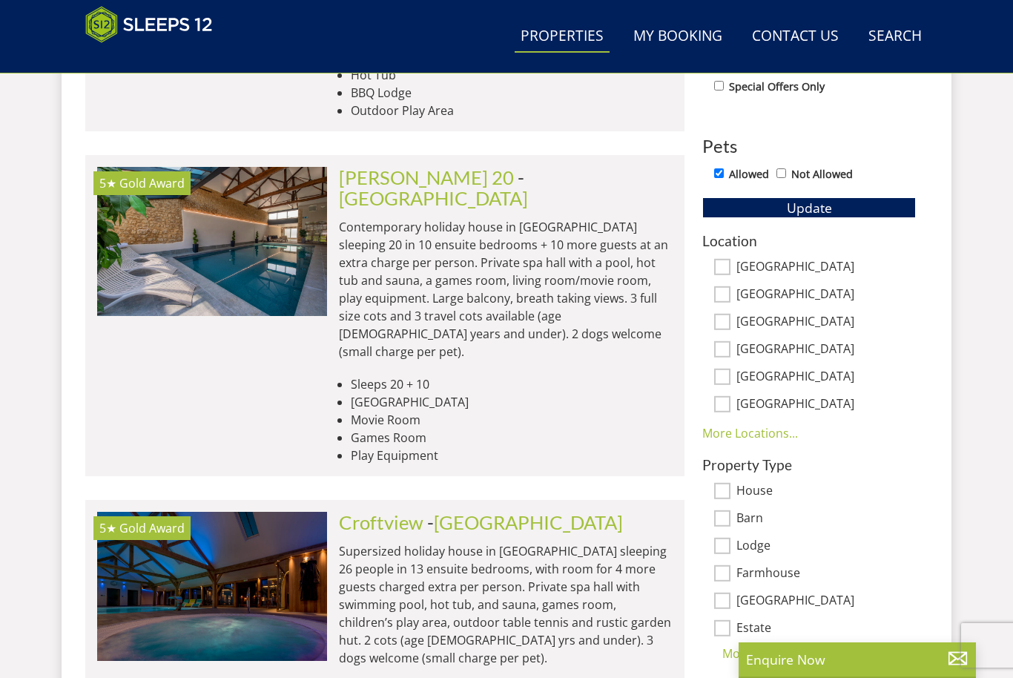
scroll to position [833, 0]
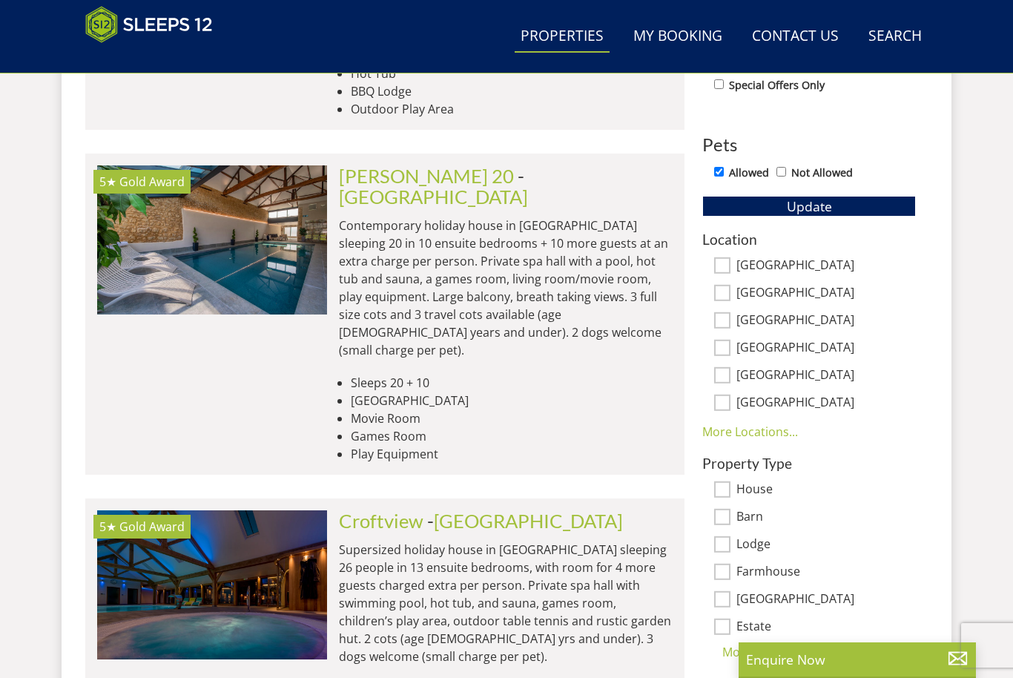
click at [855, 212] on button "Update" at bounding box center [809, 206] width 214 height 21
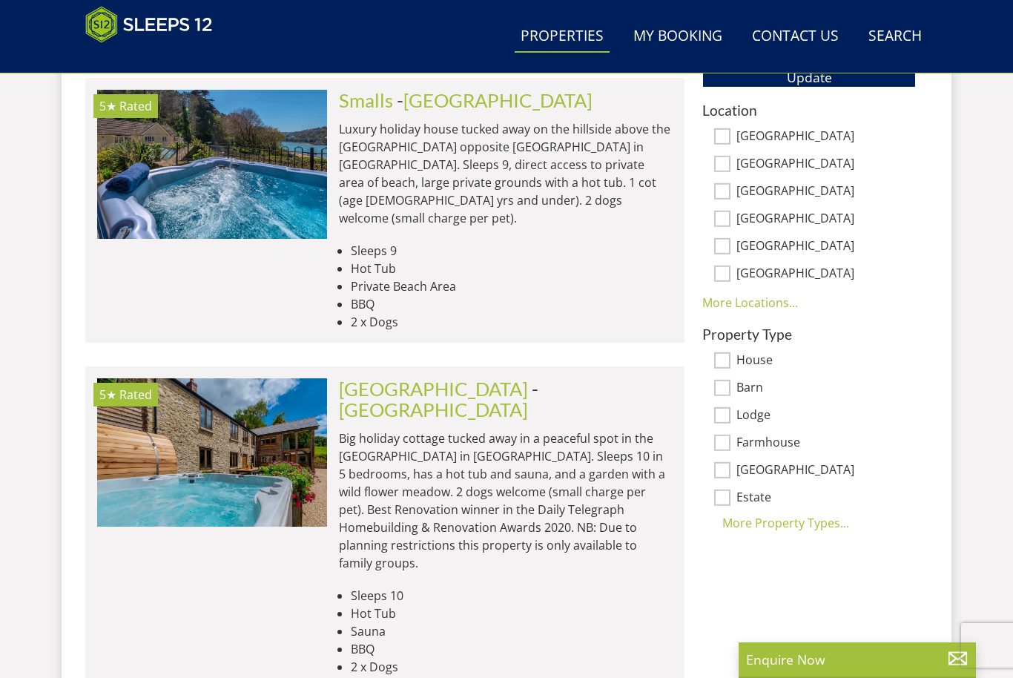
scroll to position [976, 0]
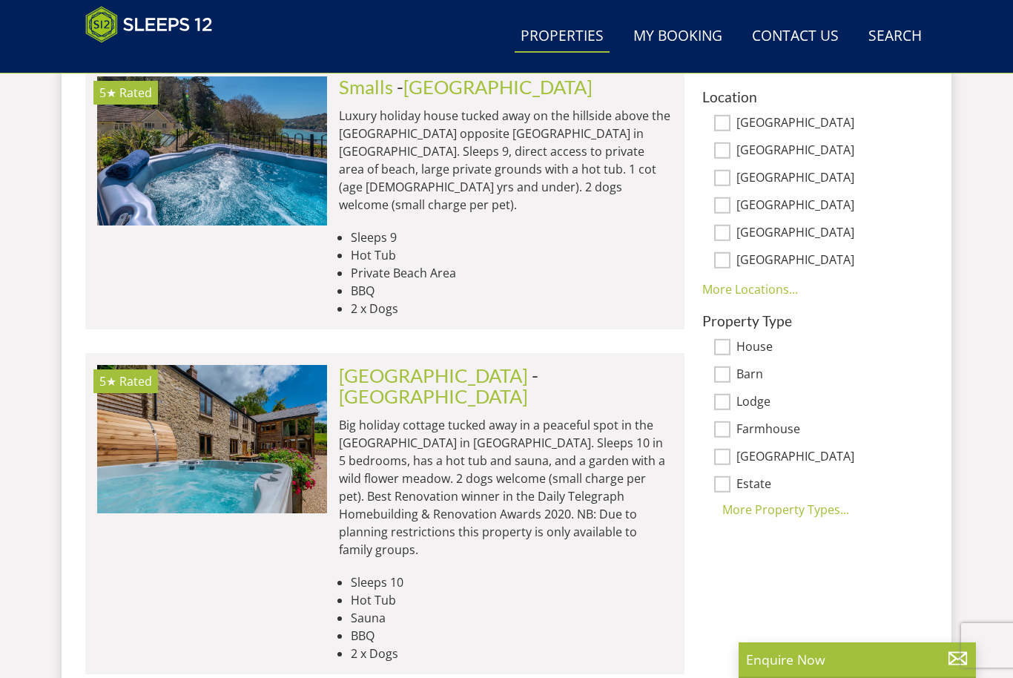
click at [439, 364] on link "[GEOGRAPHIC_DATA]" at bounding box center [433, 375] width 189 height 22
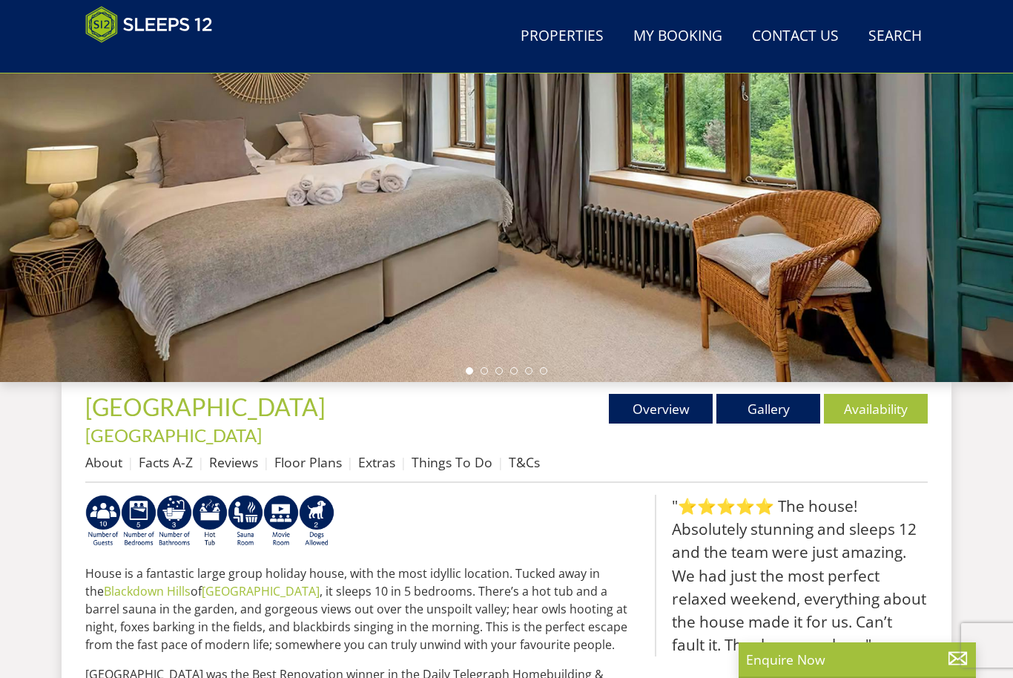
scroll to position [252, 0]
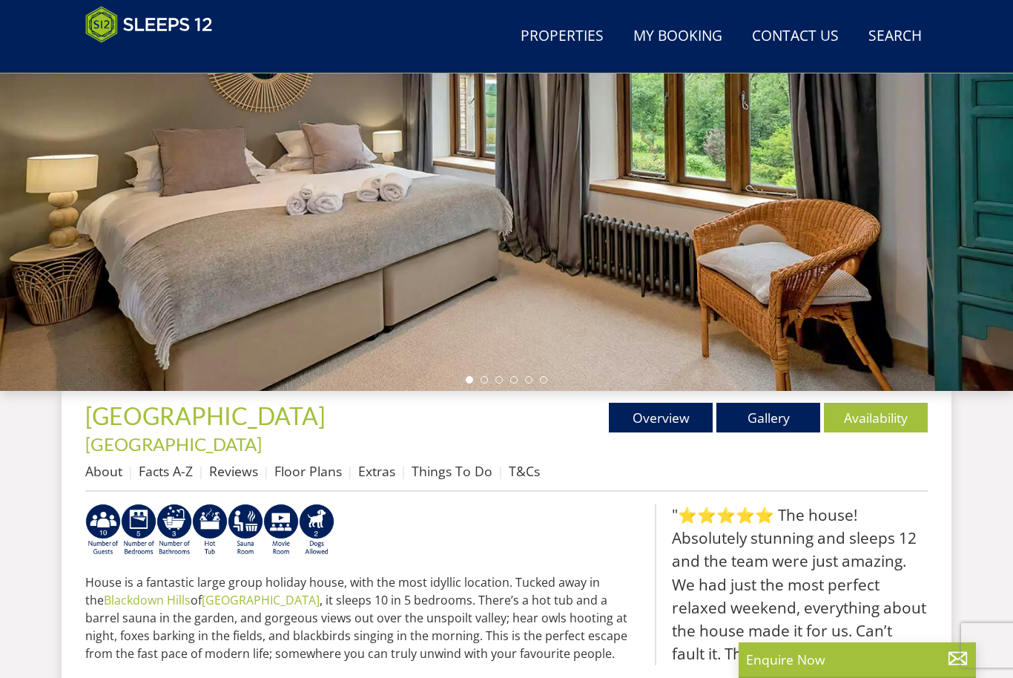
click at [775, 426] on link "Gallery" at bounding box center [768, 418] width 104 height 30
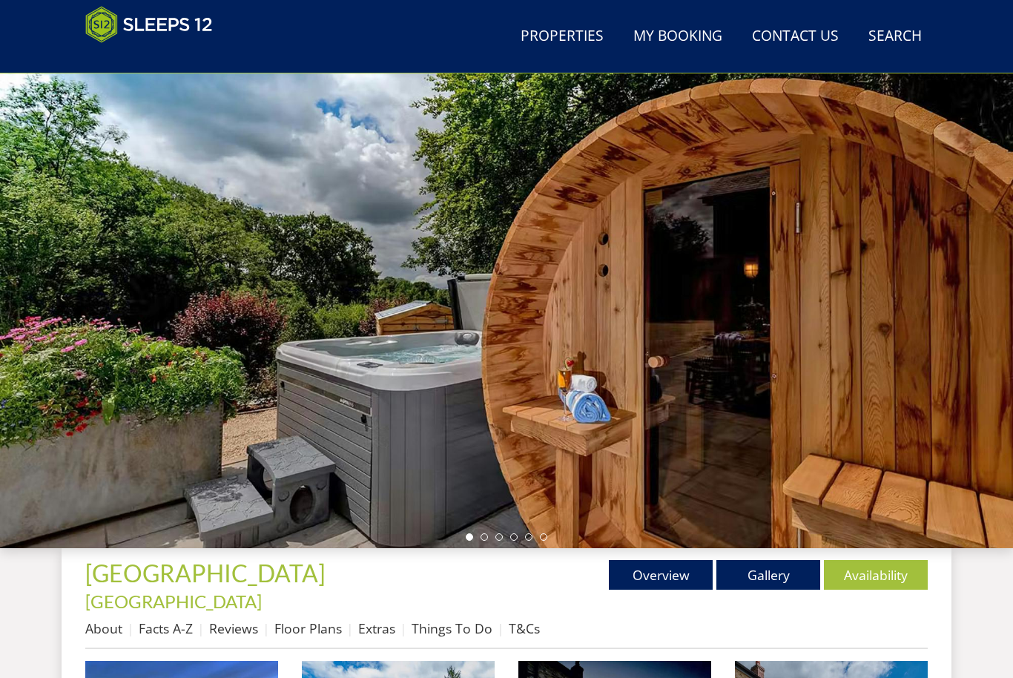
scroll to position [125, 0]
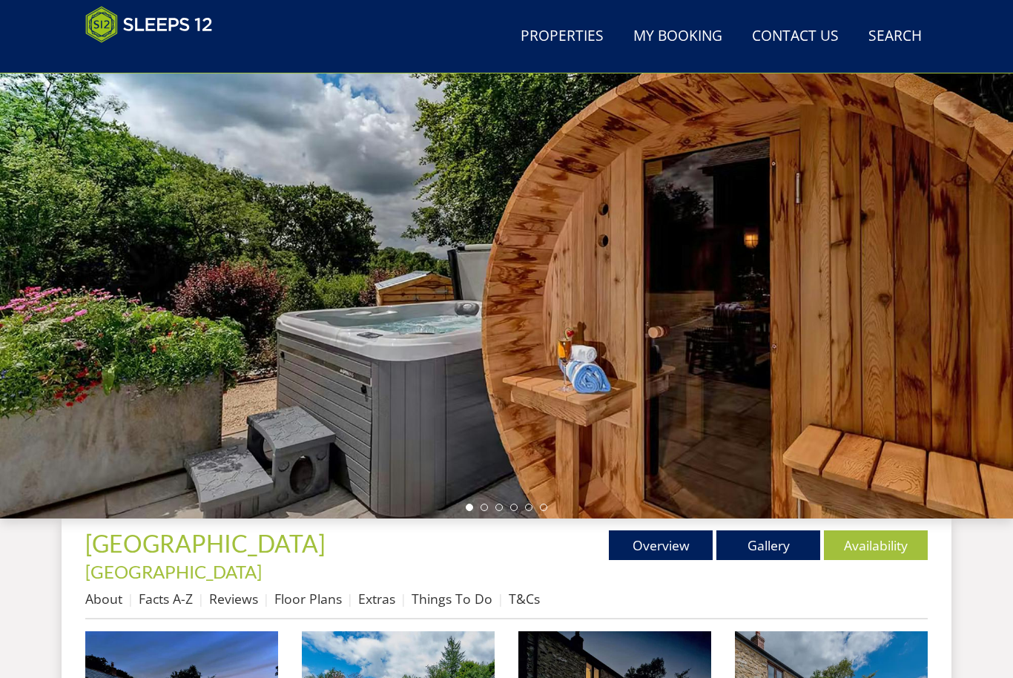
click at [875, 535] on link "Availability" at bounding box center [876, 545] width 104 height 30
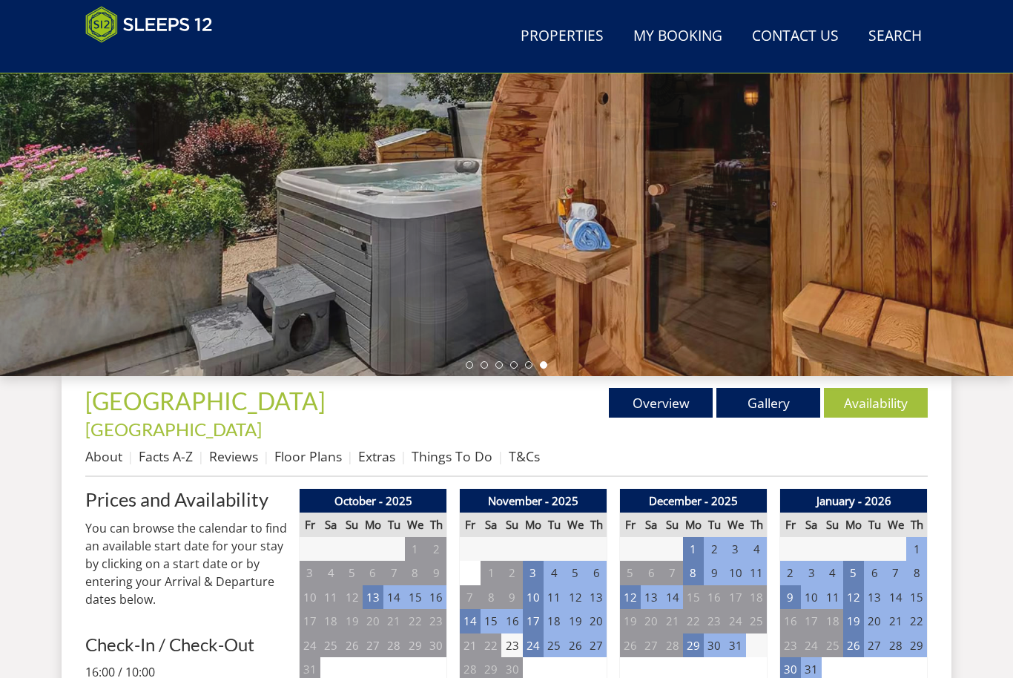
scroll to position [385, 0]
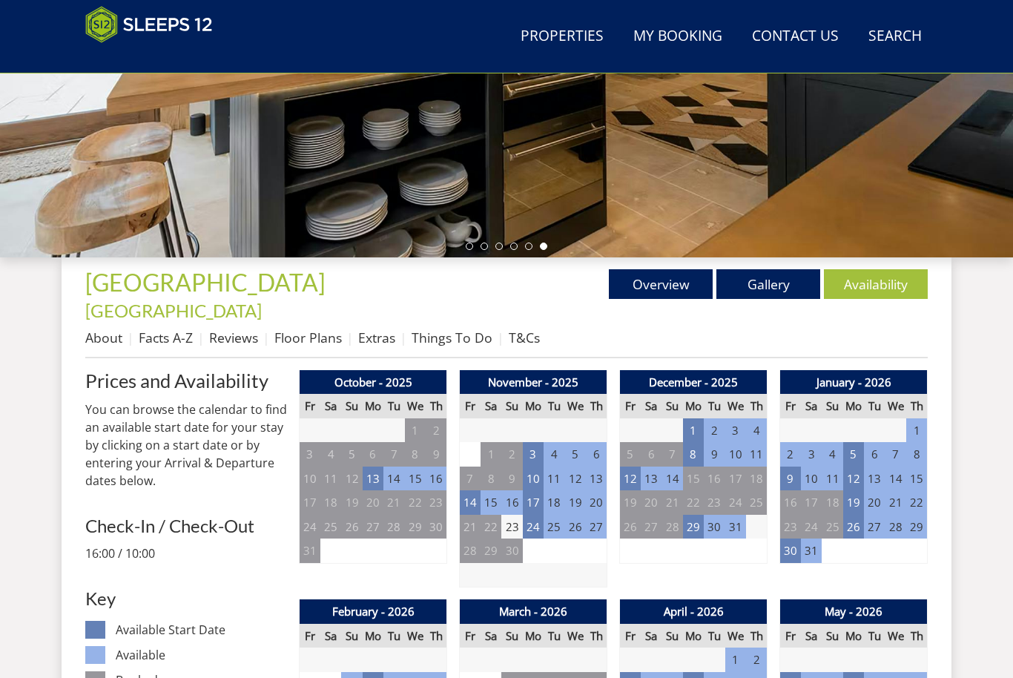
click at [535, 466] on td "10" at bounding box center [533, 478] width 21 height 24
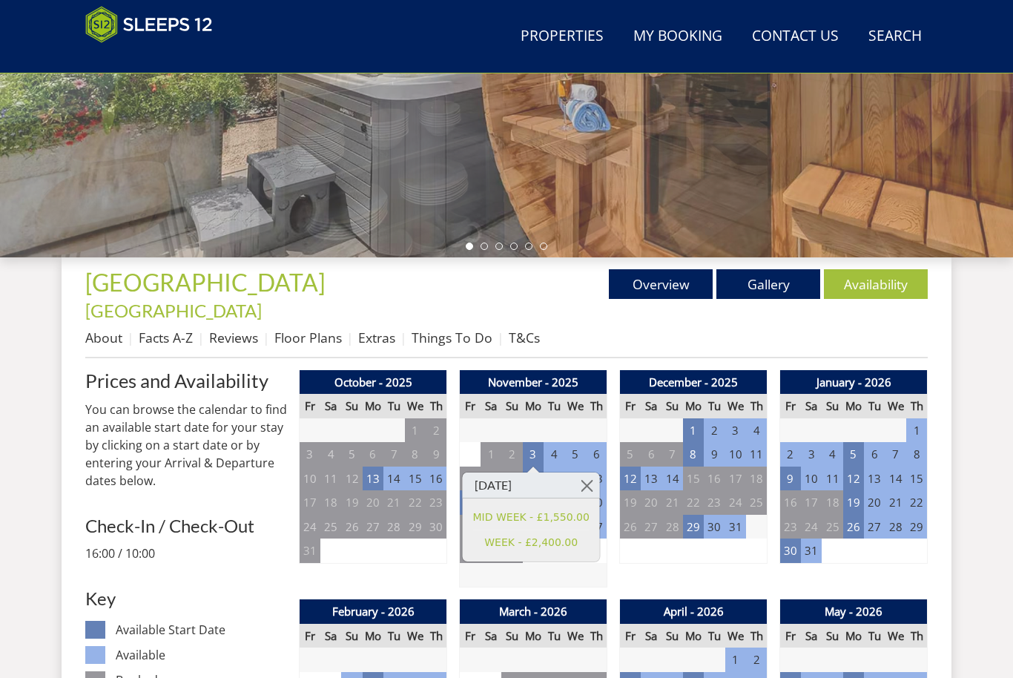
click at [589, 484] on link at bounding box center [587, 485] width 26 height 26
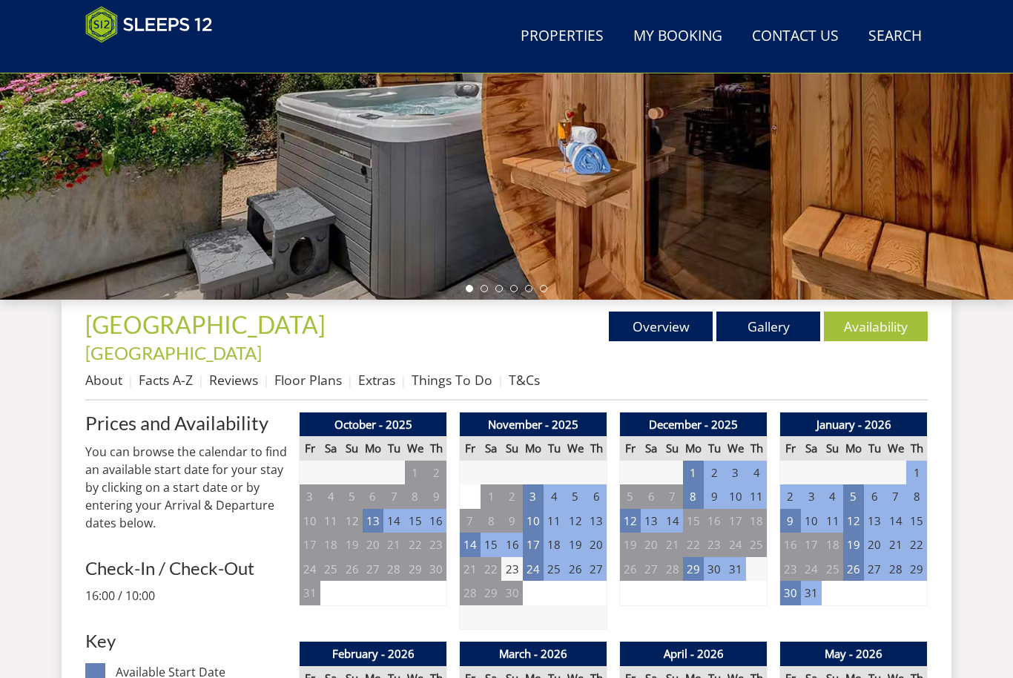
scroll to position [345, 0]
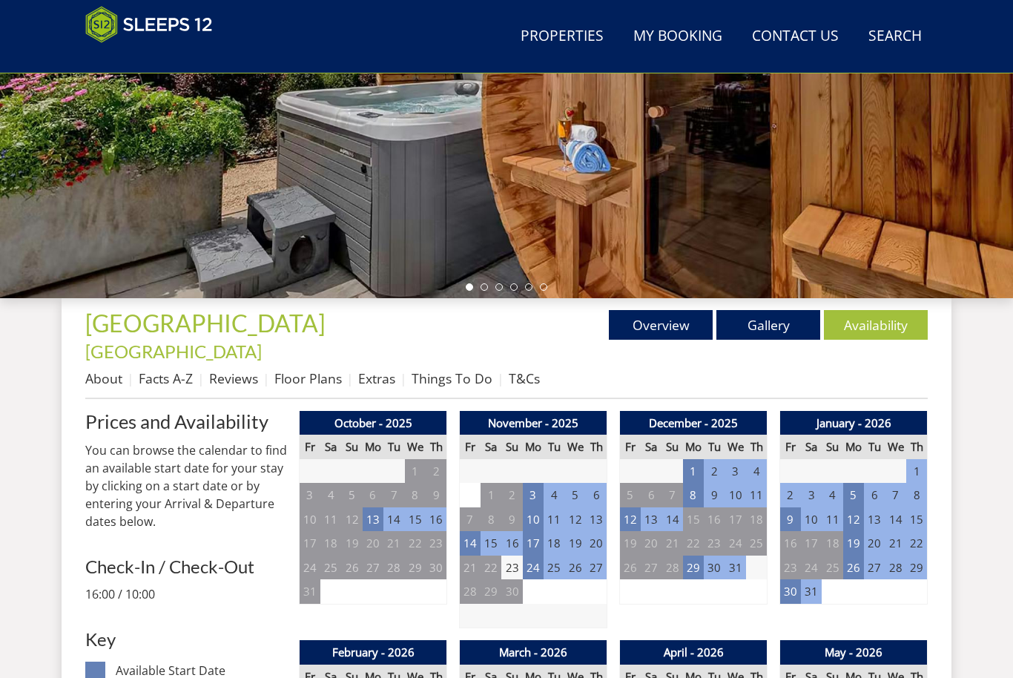
click at [789, 327] on link "Gallery" at bounding box center [768, 325] width 104 height 30
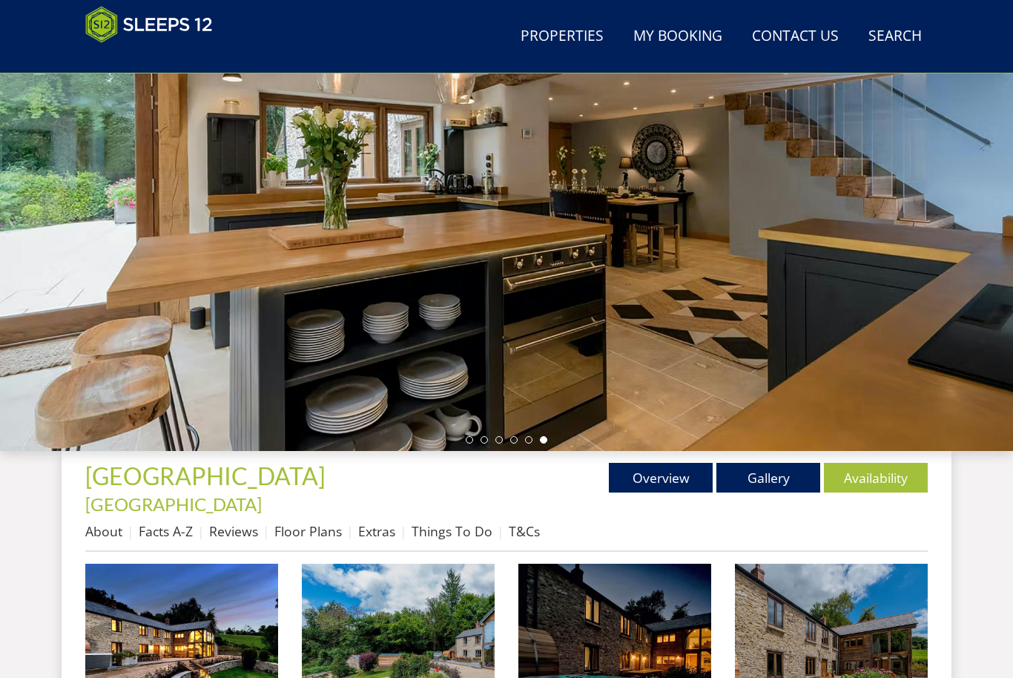
scroll to position [186, 0]
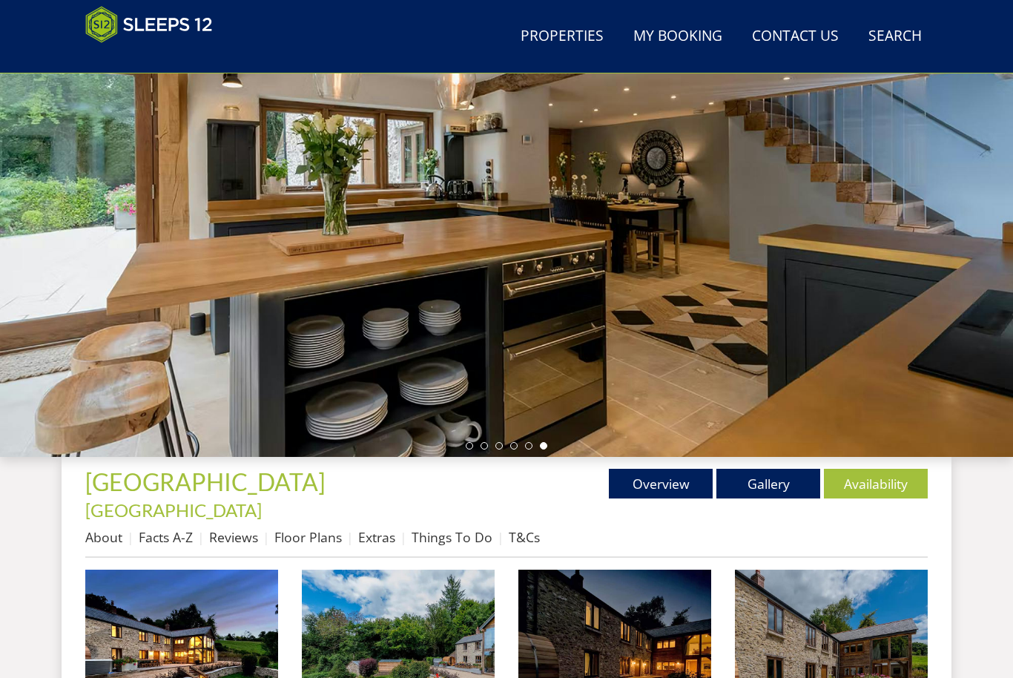
click at [194, 641] on img at bounding box center [181, 665] width 193 height 193
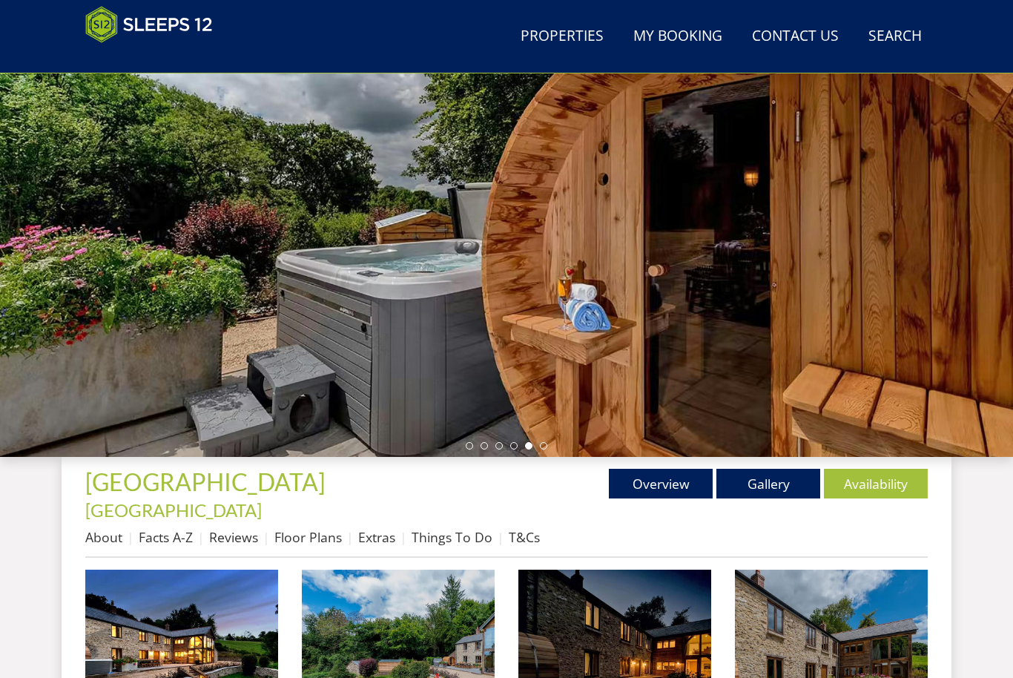
scroll to position [0, 0]
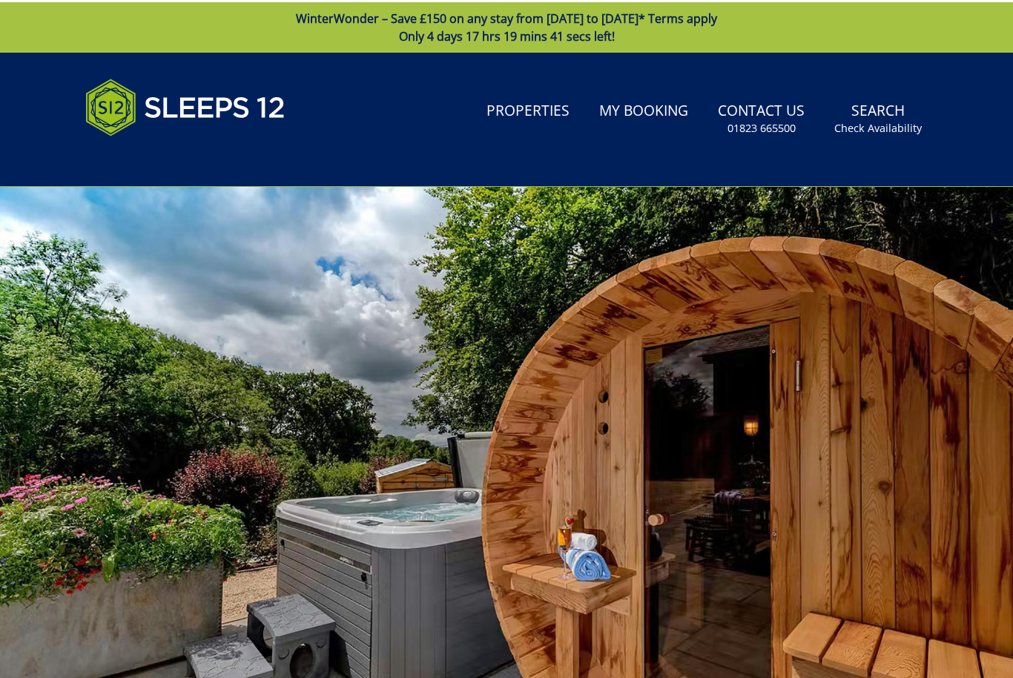
scroll to position [345, 0]
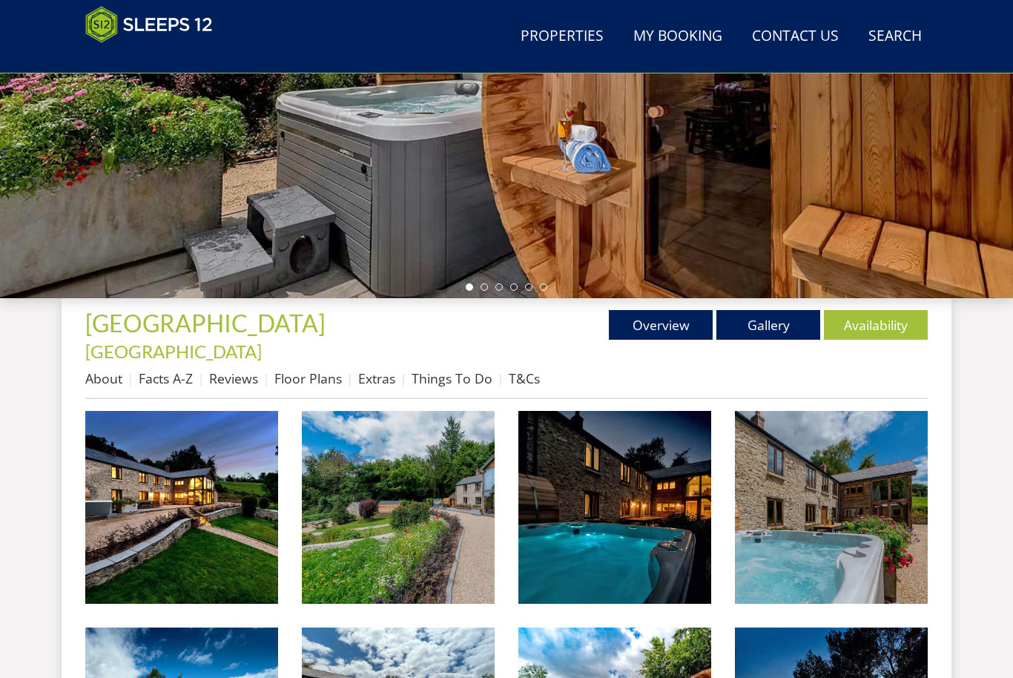
scroll to position [125, 0]
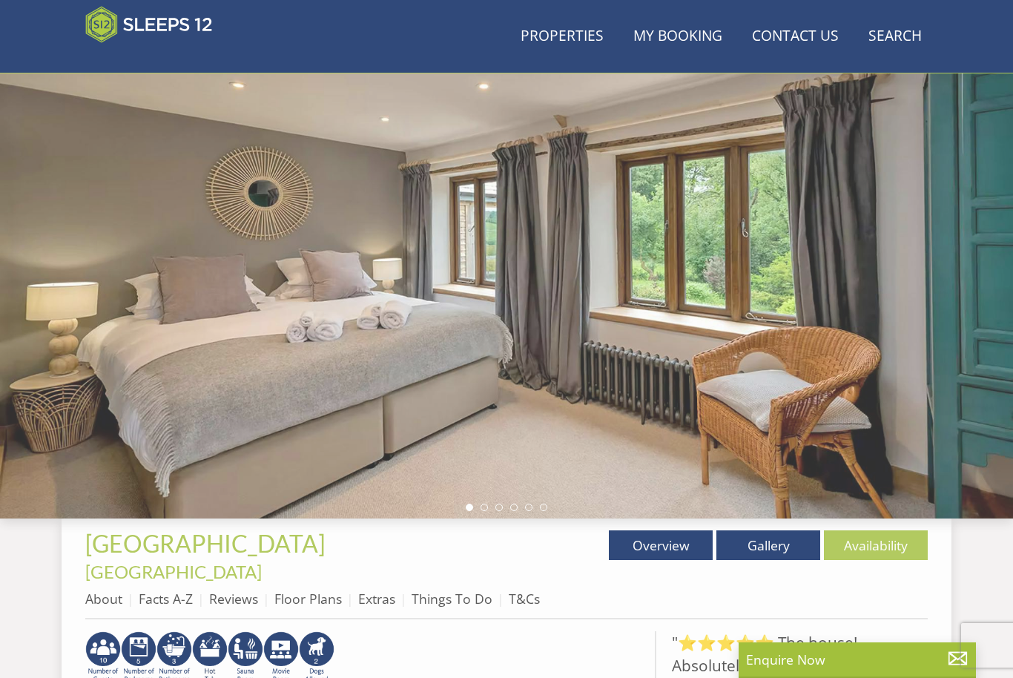
scroll to position [252, 0]
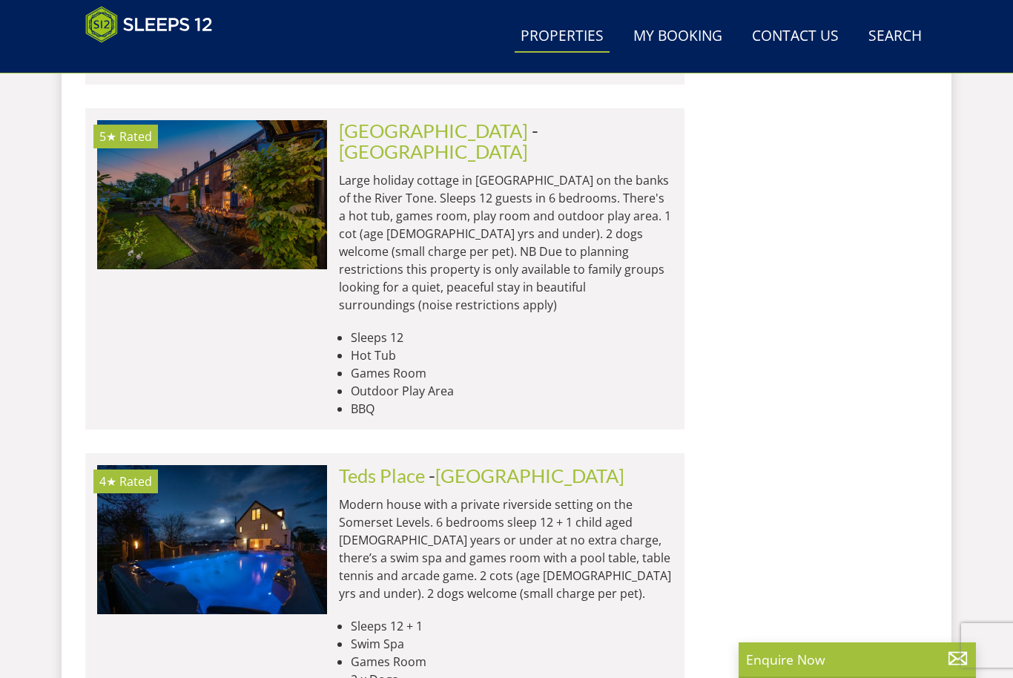
scroll to position [2129, 0]
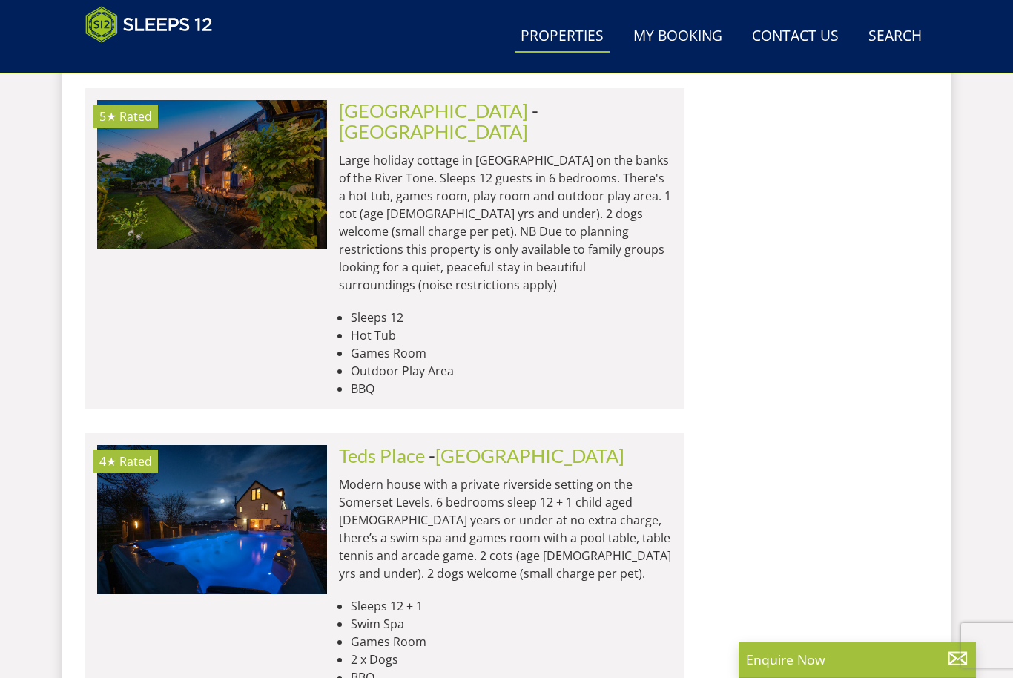
click at [391, 444] on link "Teds Place" at bounding box center [382, 455] width 86 height 22
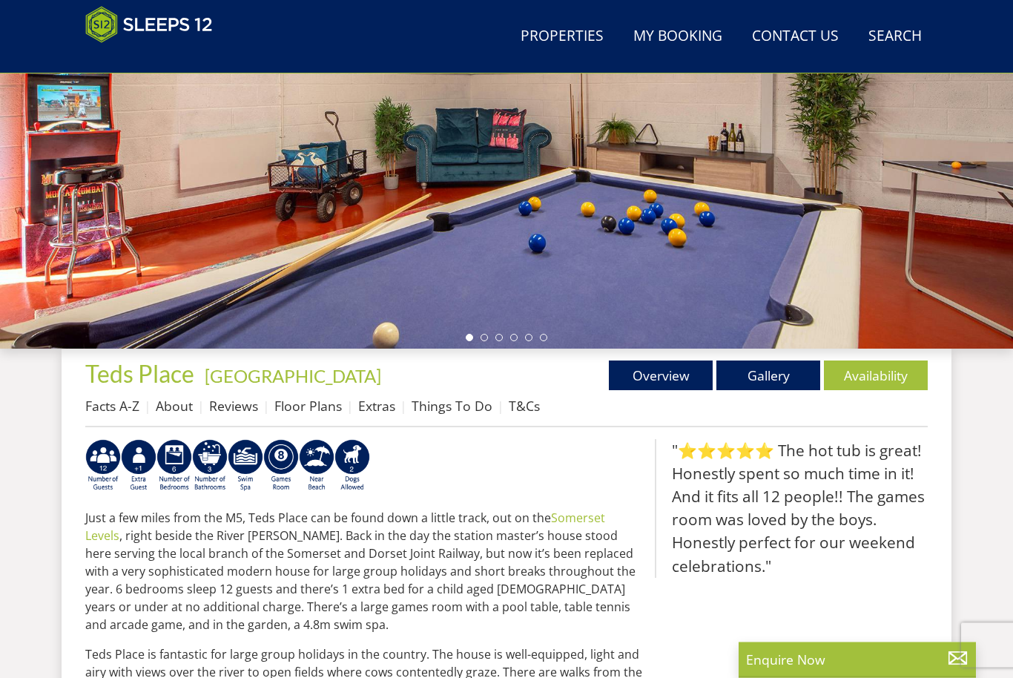
scroll to position [294, 0]
click at [888, 382] on link "Availability" at bounding box center [876, 375] width 104 height 30
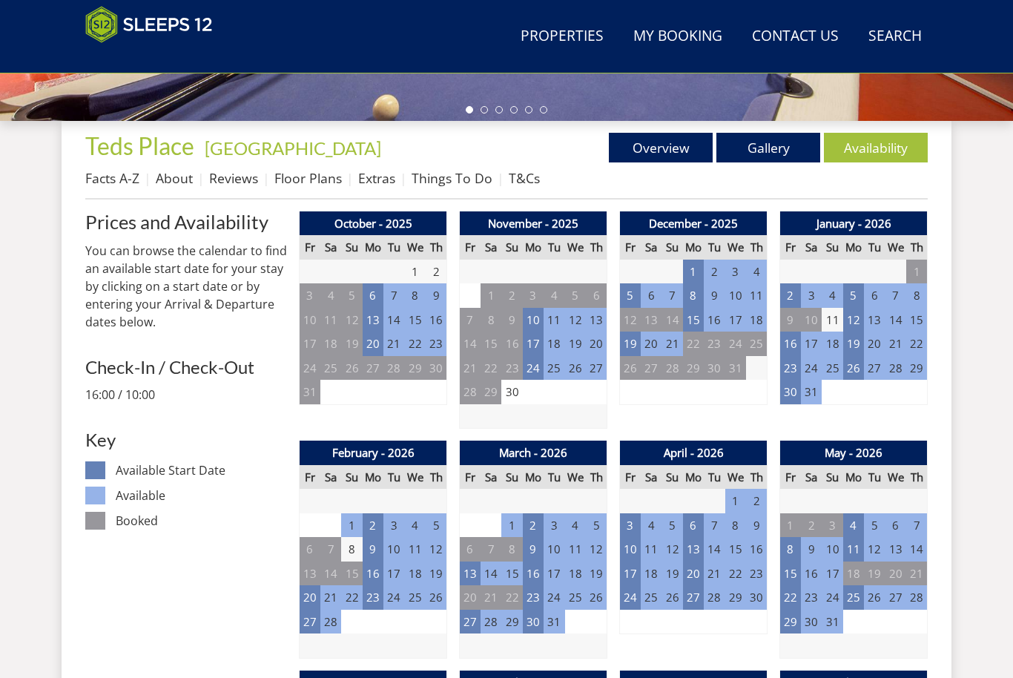
scroll to position [523, 0]
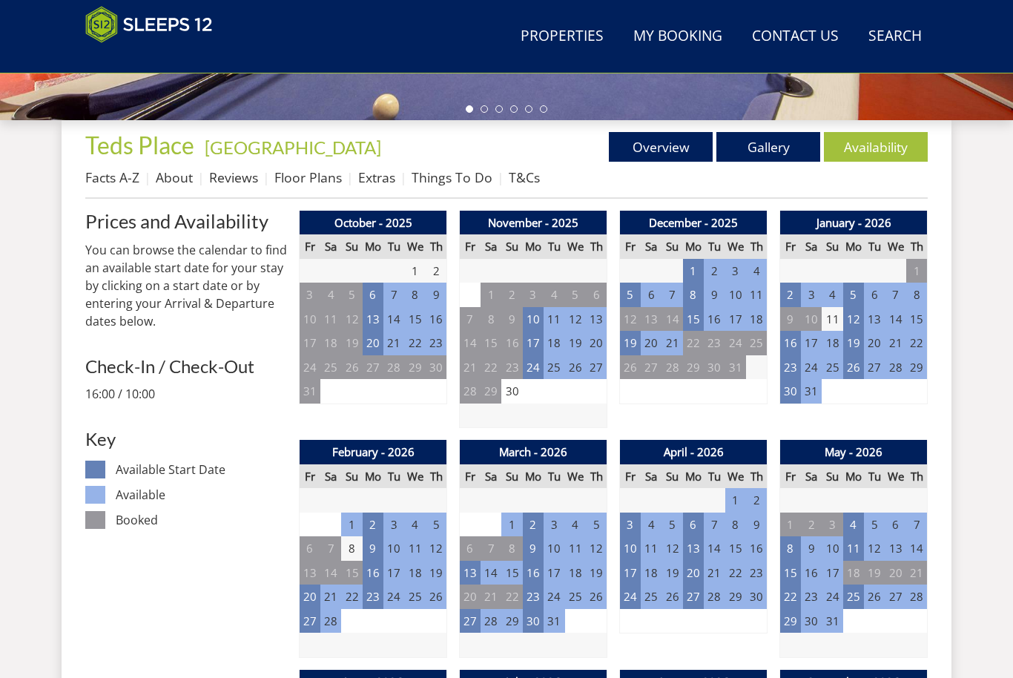
click at [535, 314] on td "10" at bounding box center [533, 319] width 21 height 24
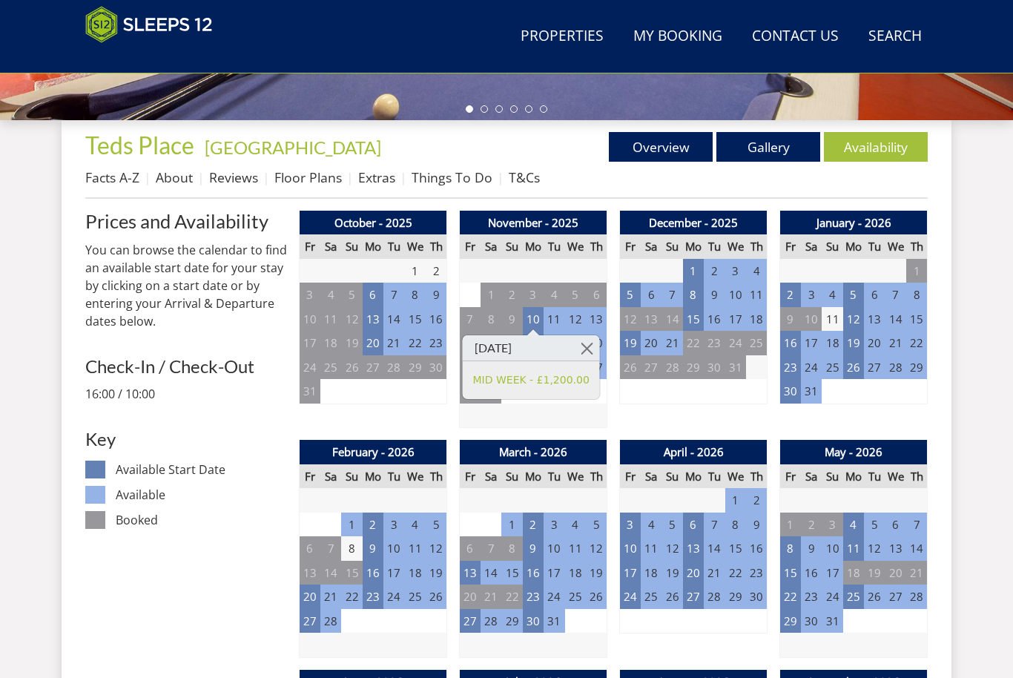
click at [593, 345] on link at bounding box center [587, 348] width 26 height 26
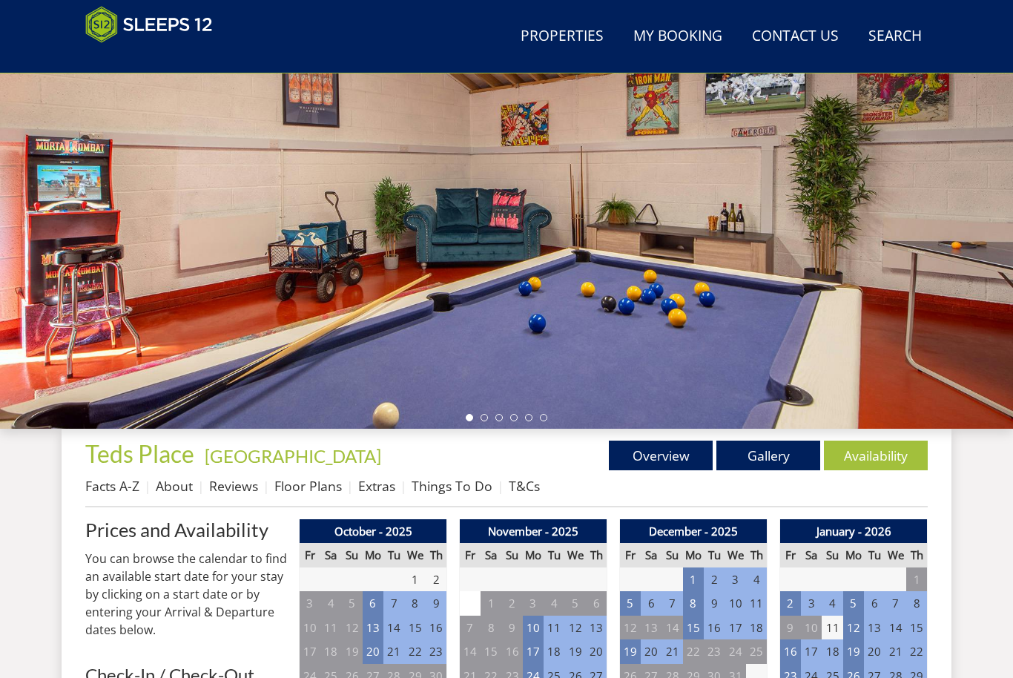
scroll to position [188, 0]
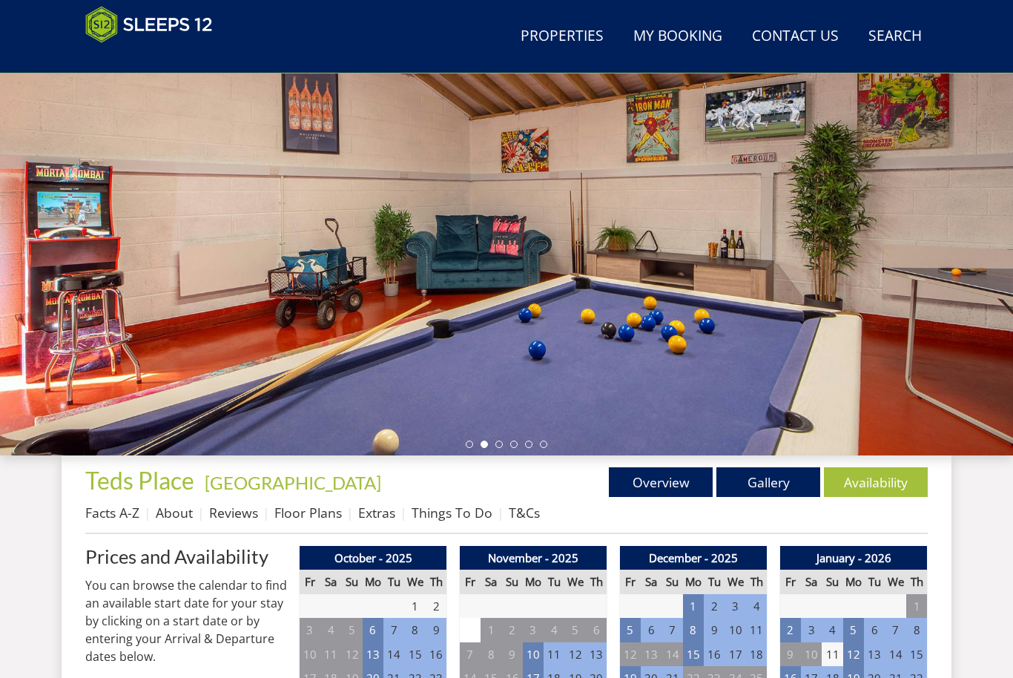
click at [783, 485] on link "Gallery" at bounding box center [768, 482] width 104 height 30
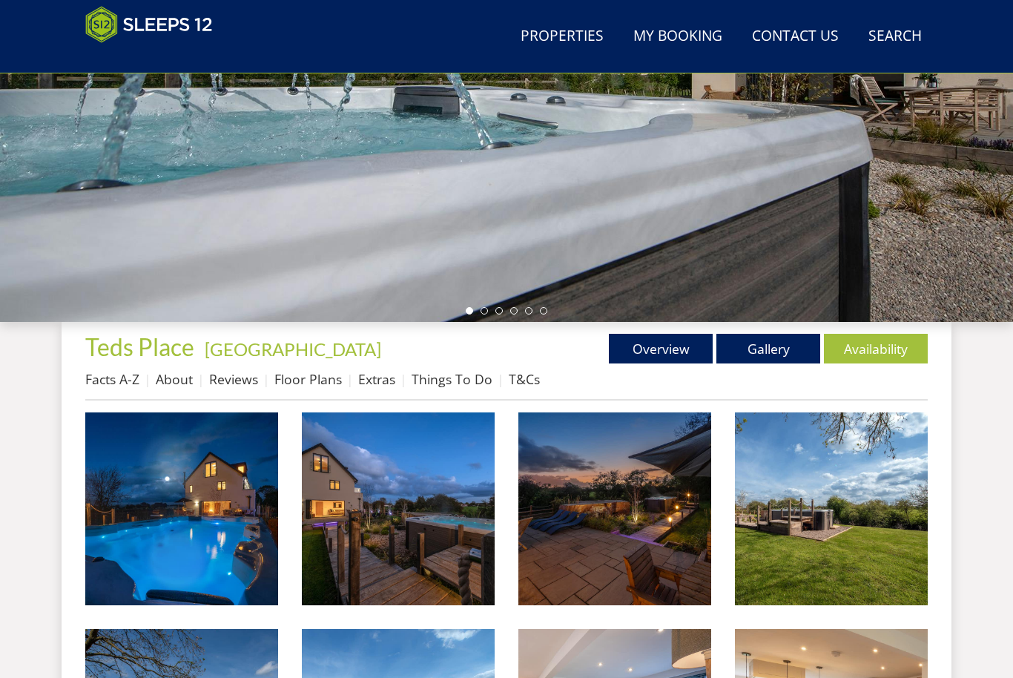
scroll to position [321, 0]
click at [232, 562] on img at bounding box center [181, 508] width 193 height 193
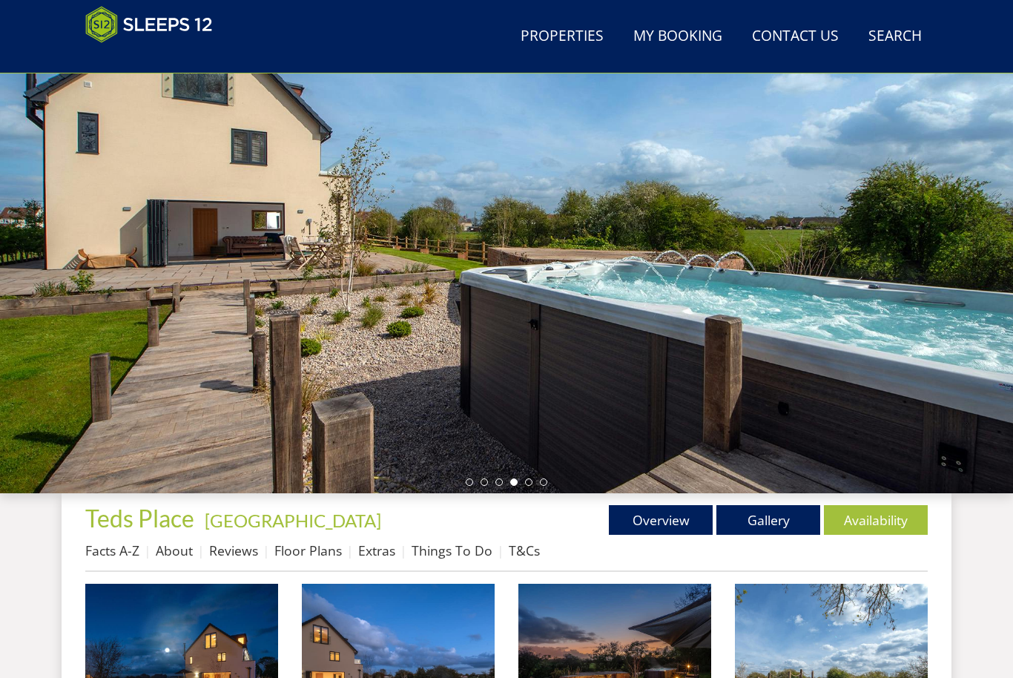
scroll to position [0, 0]
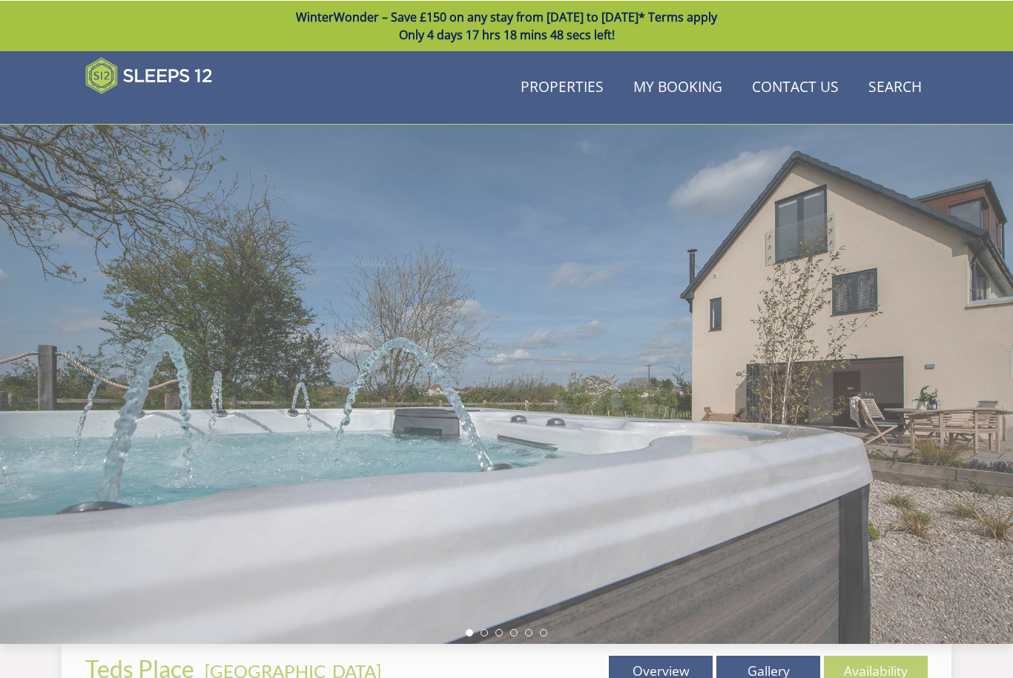
scroll to position [188, 0]
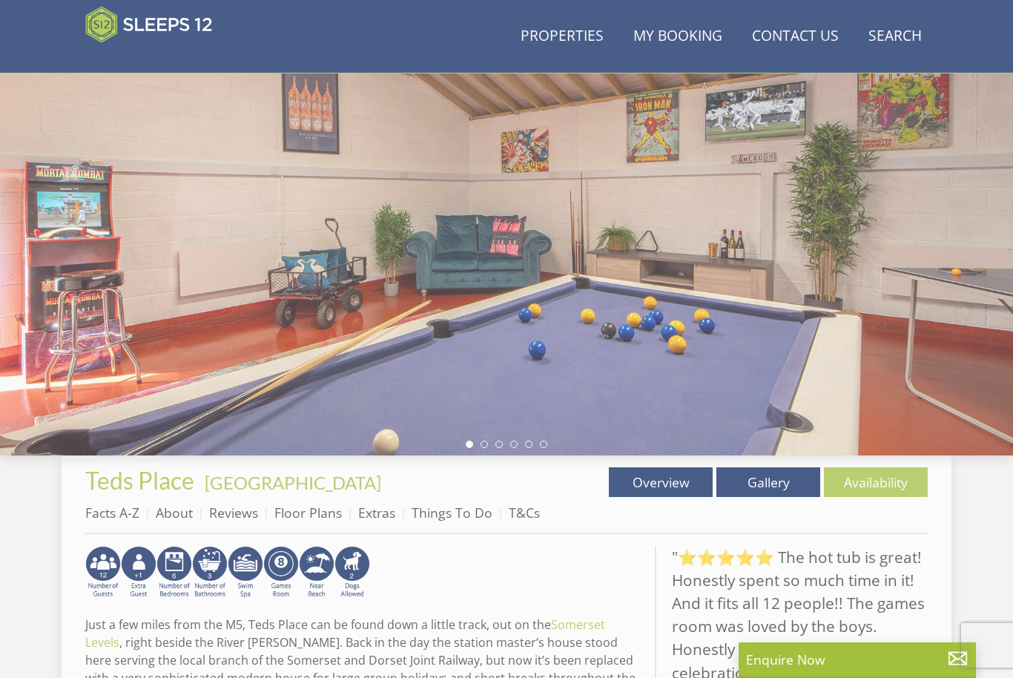
scroll to position [294, 0]
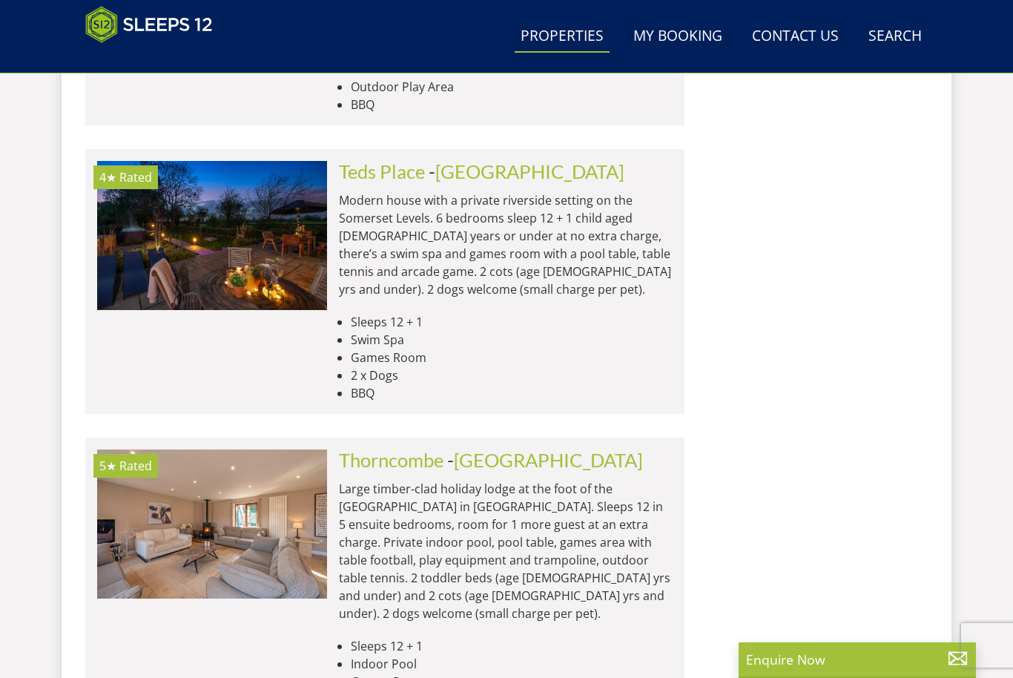
scroll to position [2430, 0]
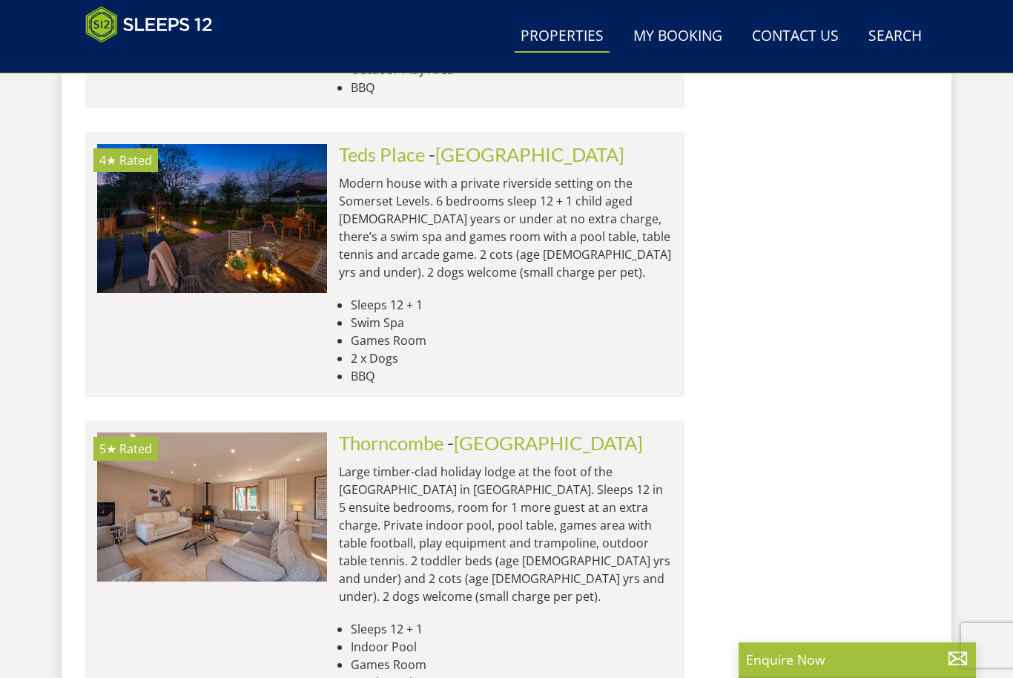
click at [416, 431] on link "Thorncombe" at bounding box center [391, 442] width 105 height 22
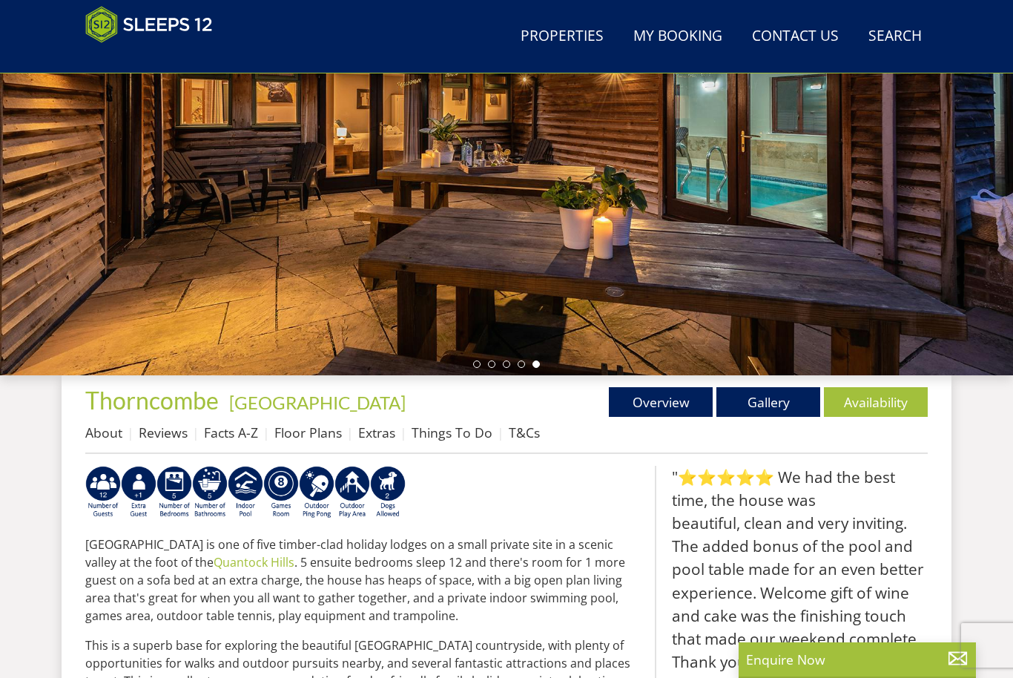
scroll to position [266, 0]
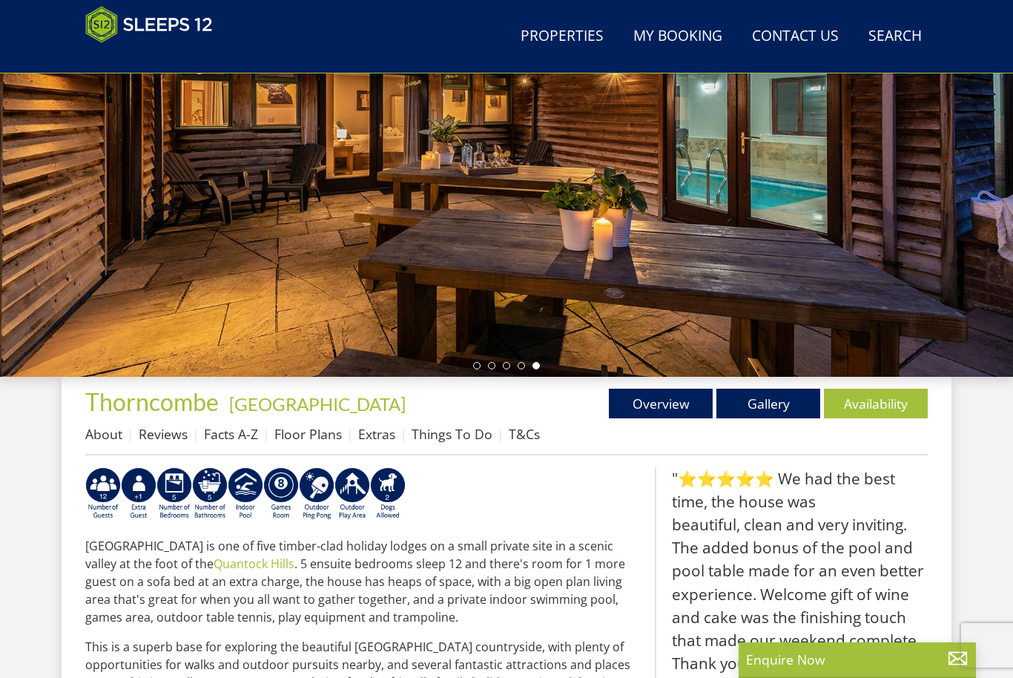
click at [884, 415] on link "Availability" at bounding box center [876, 403] width 104 height 30
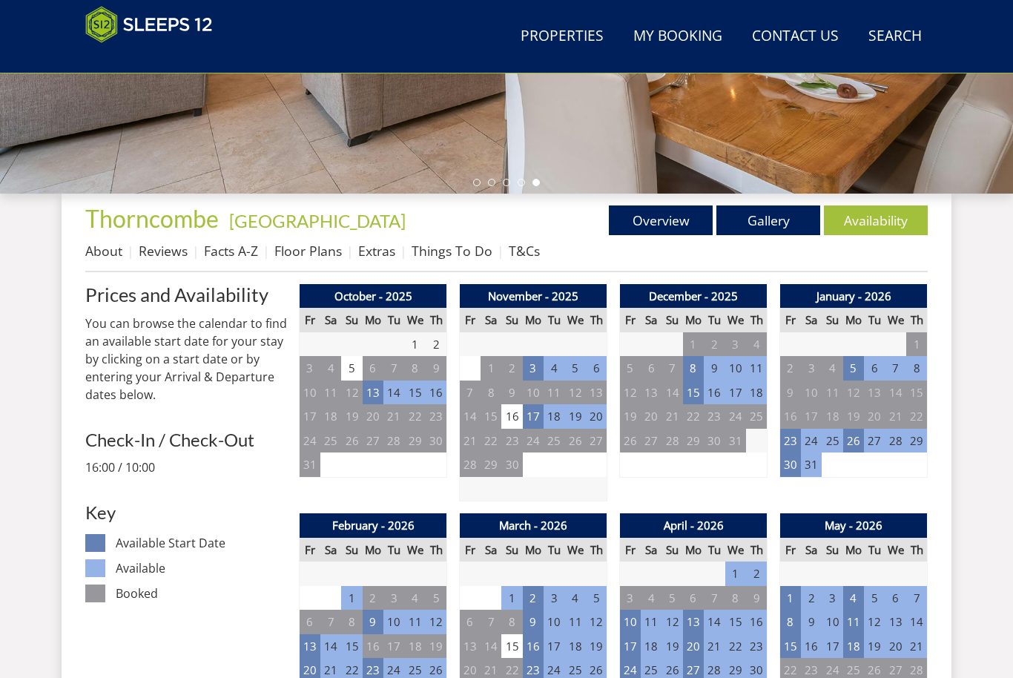
scroll to position [449, 0]
click at [536, 365] on td "3" at bounding box center [533, 368] width 21 height 24
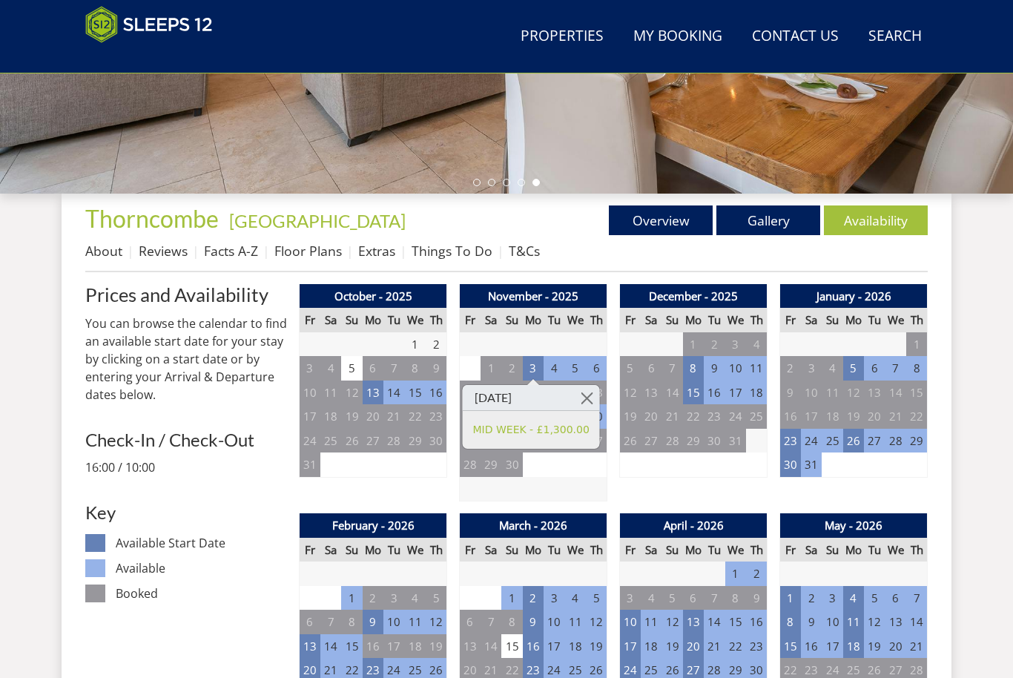
click at [595, 397] on link at bounding box center [587, 398] width 26 height 26
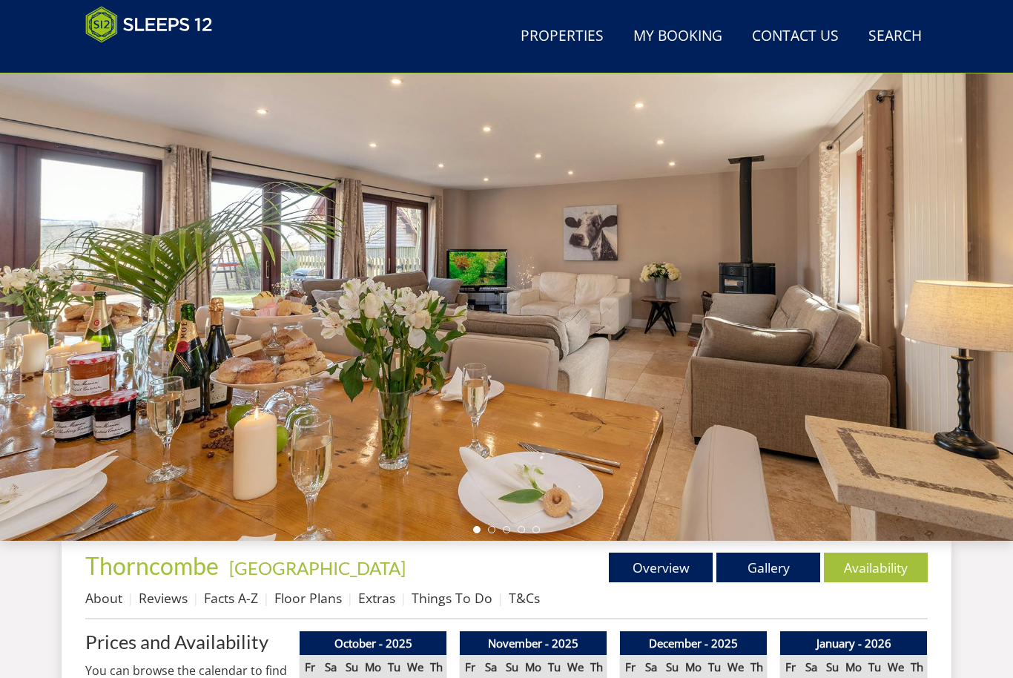
scroll to position [0, 0]
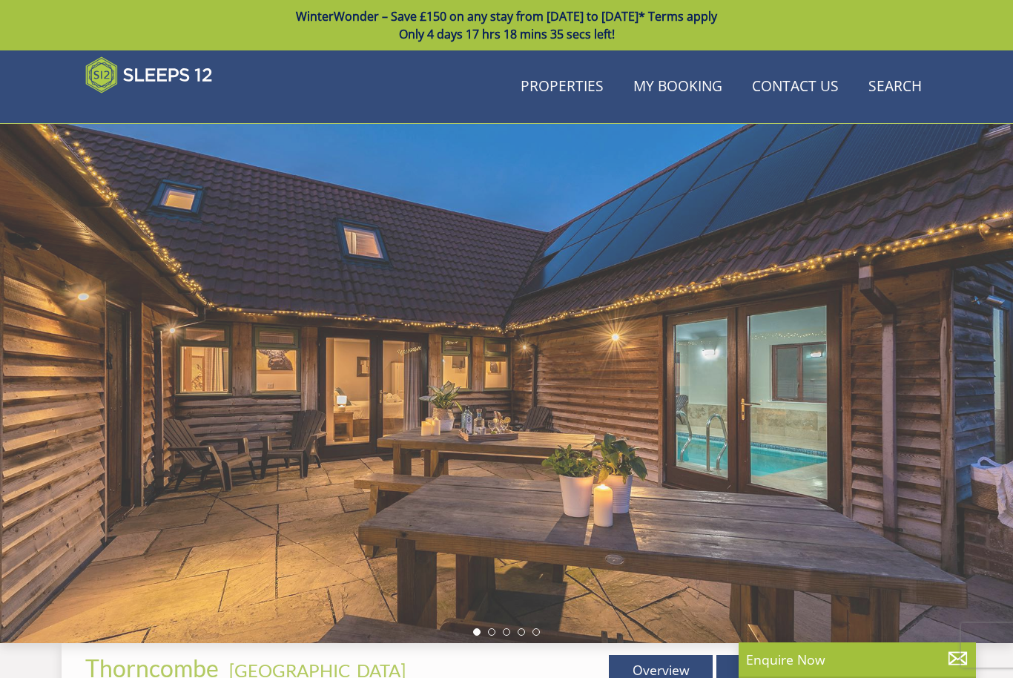
scroll to position [266, 0]
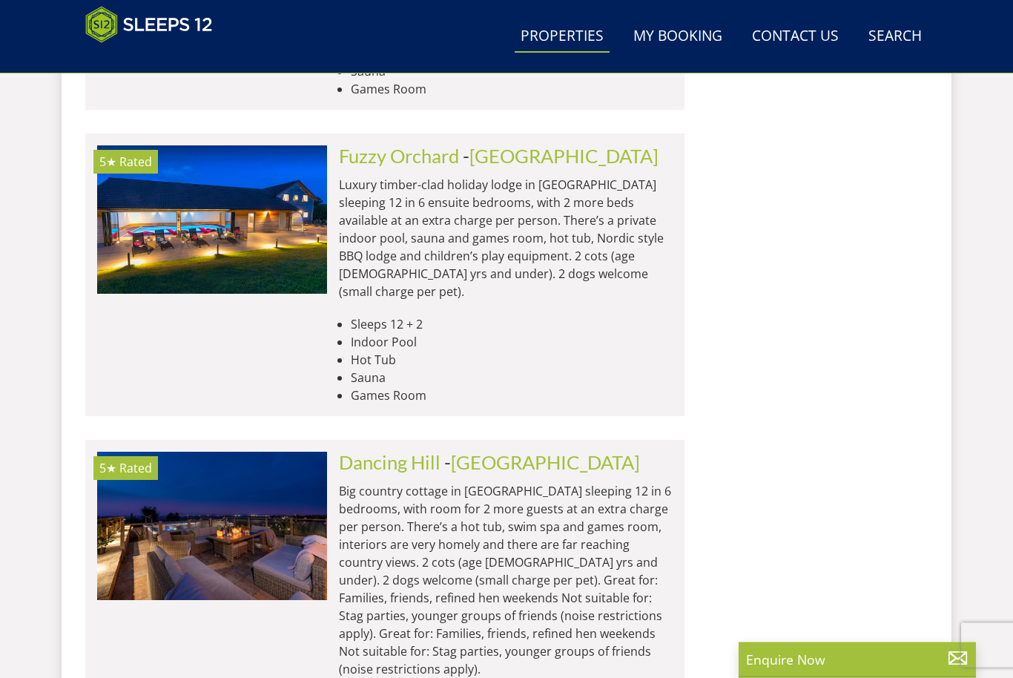
scroll to position [3984, 0]
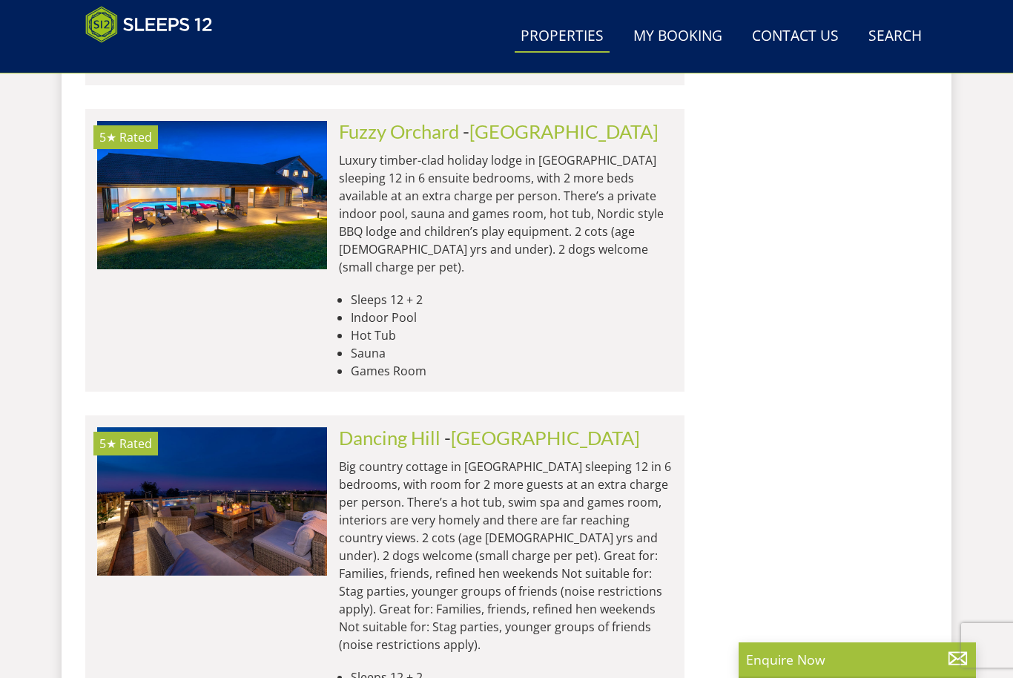
click at [405, 426] on link "Dancing Hill" at bounding box center [390, 437] width 102 height 22
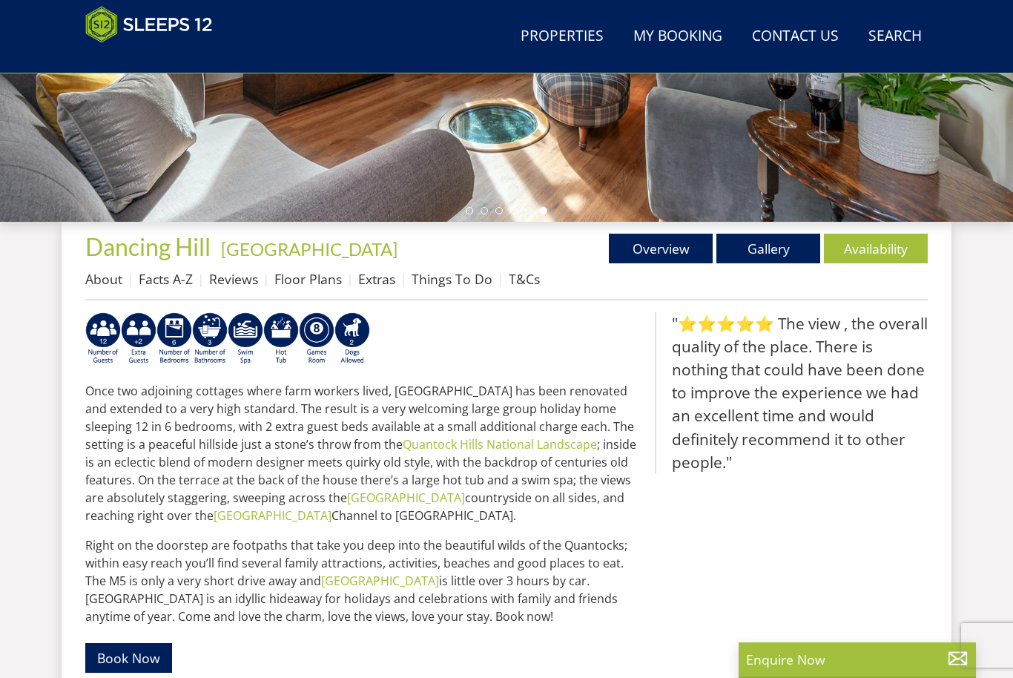
click at [901, 253] on link "Availability" at bounding box center [876, 249] width 104 height 30
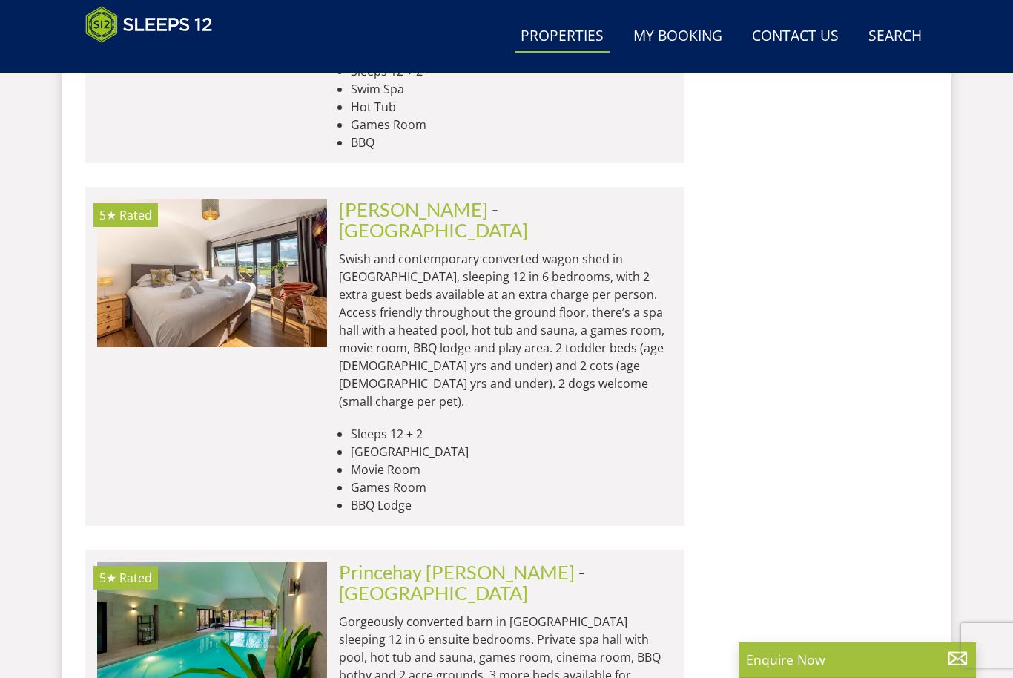
scroll to position [4590, 0]
click at [403, 560] on link "Princehay [PERSON_NAME]" at bounding box center [457, 571] width 236 height 22
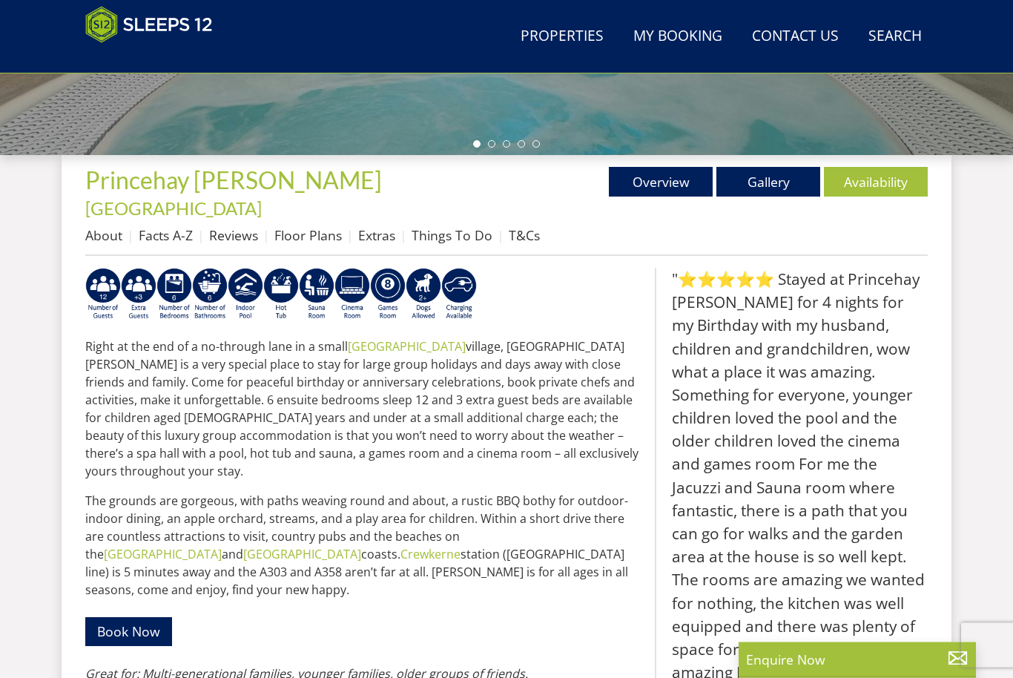
scroll to position [501, 0]
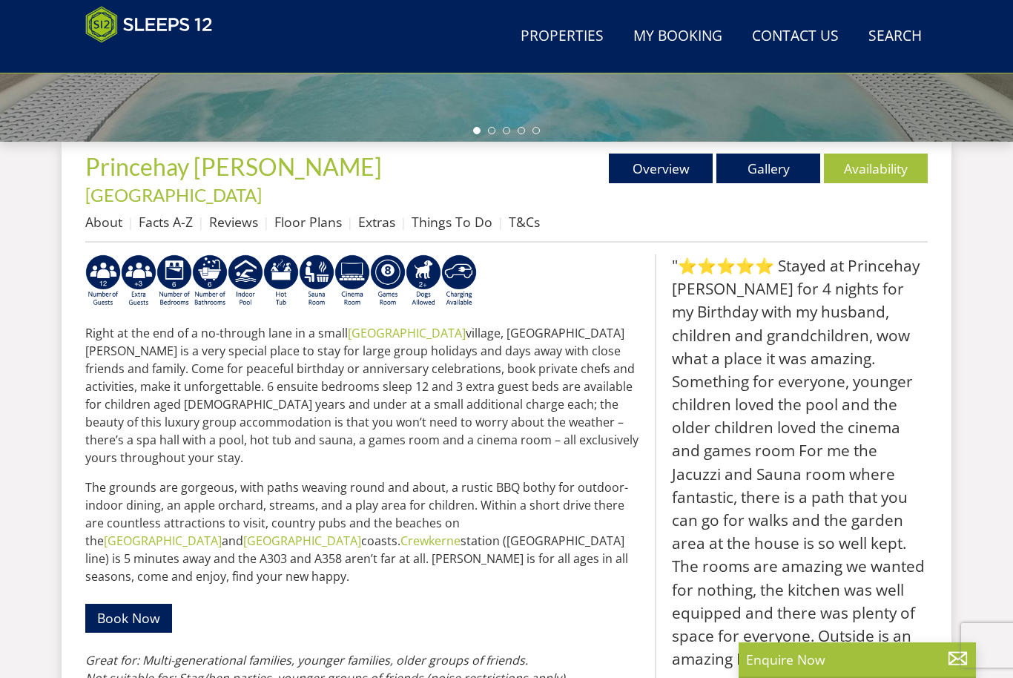
click at [888, 174] on link "Availability" at bounding box center [876, 168] width 104 height 30
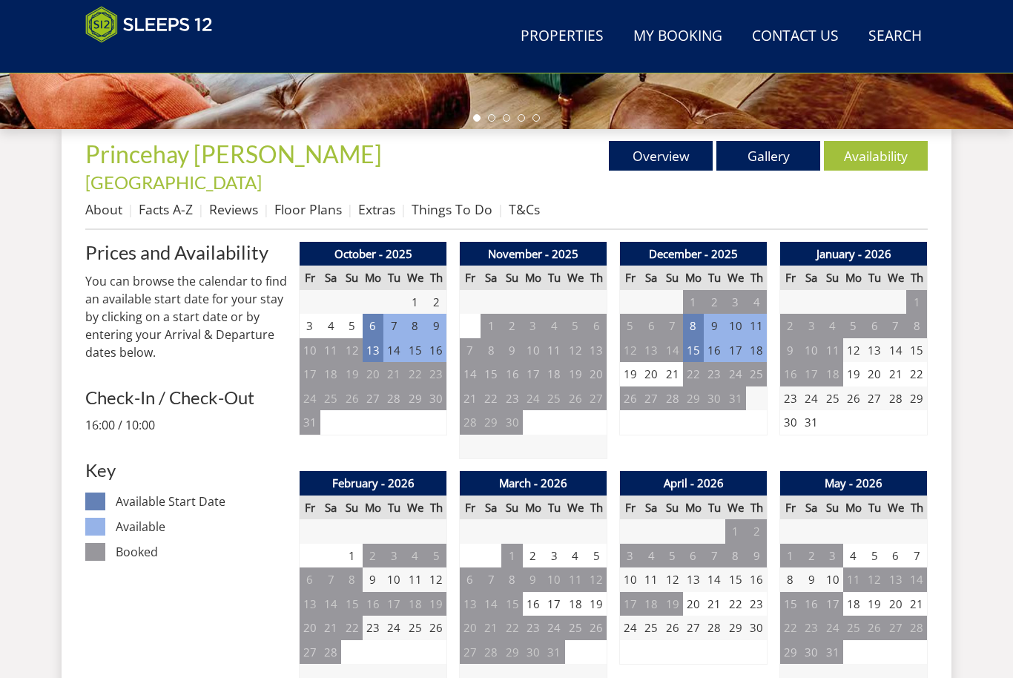
scroll to position [505, 0]
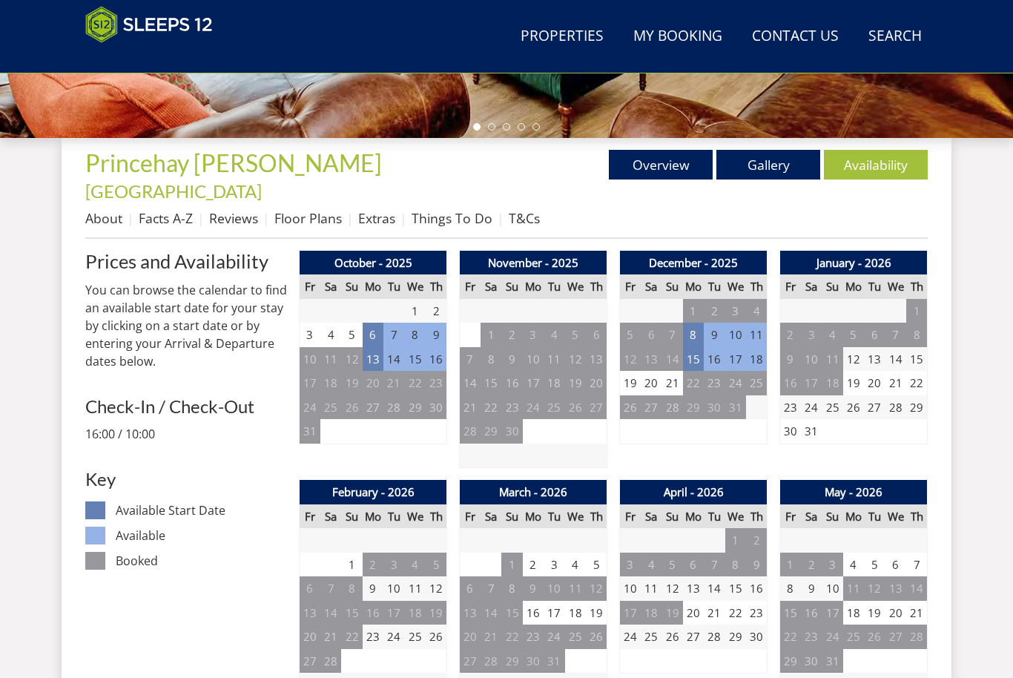
click at [696, 322] on td "8" at bounding box center [693, 334] width 21 height 24
click at [754, 342] on link at bounding box center [748, 342] width 26 height 26
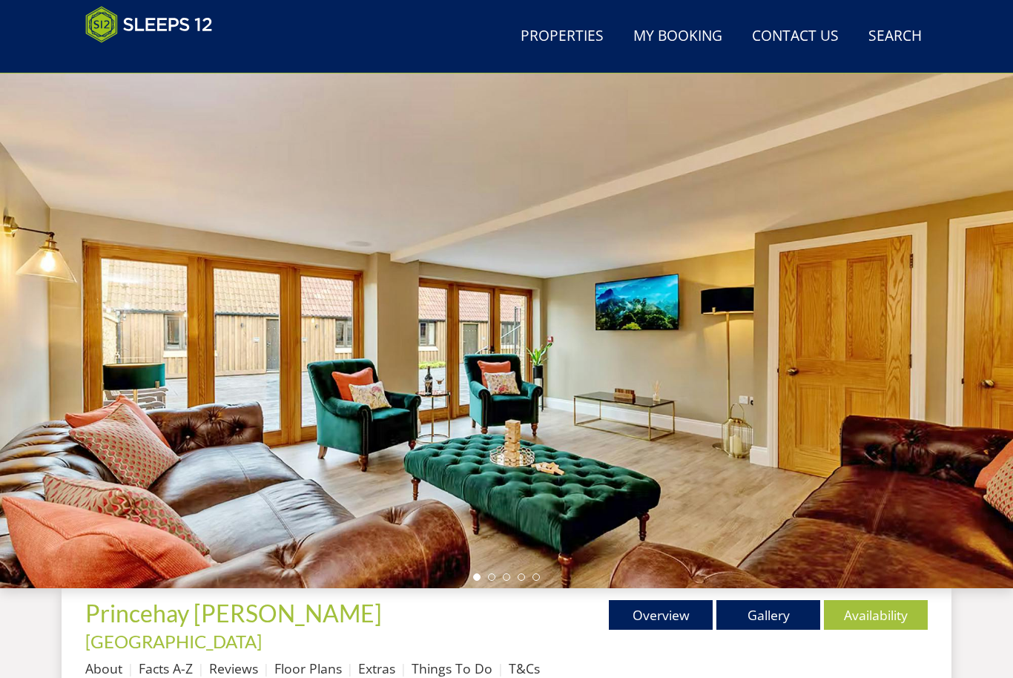
scroll to position [0, 0]
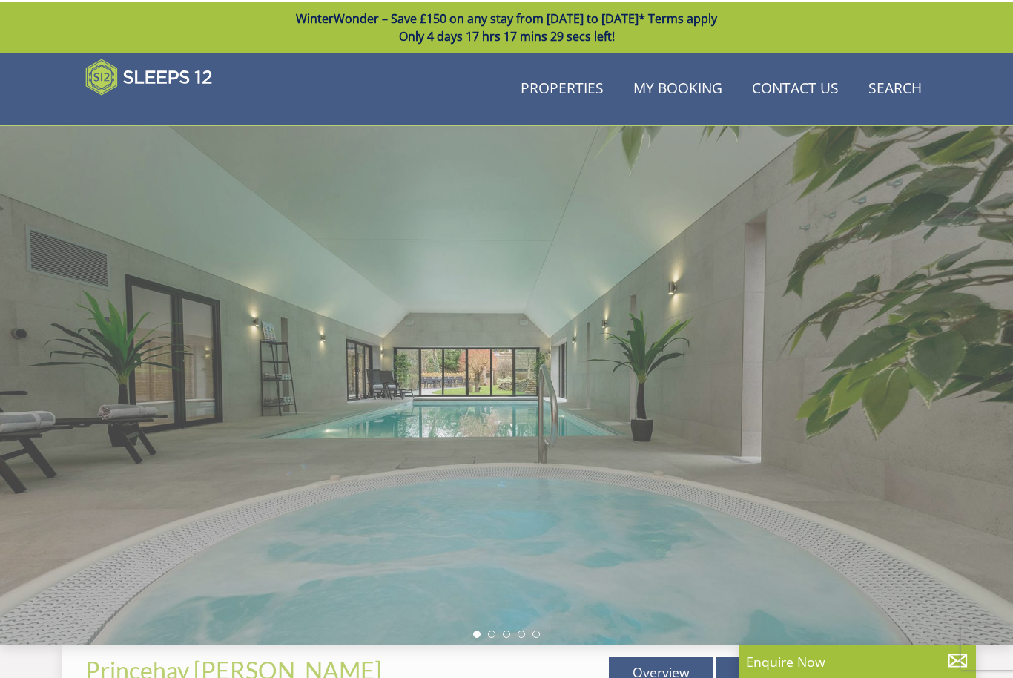
scroll to position [501, 0]
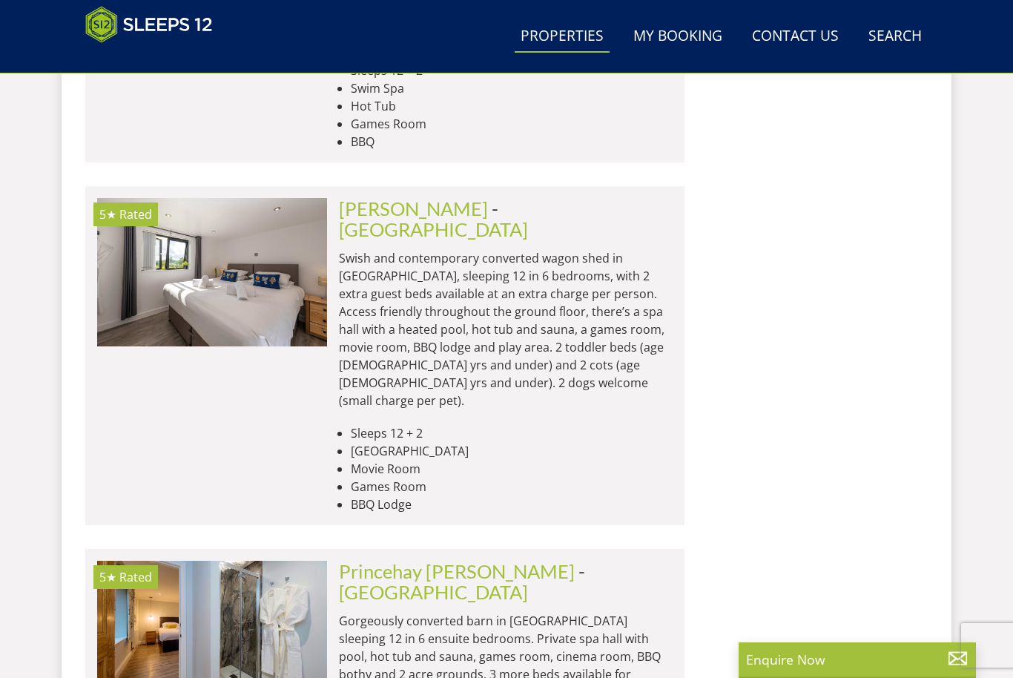
scroll to position [4727, 0]
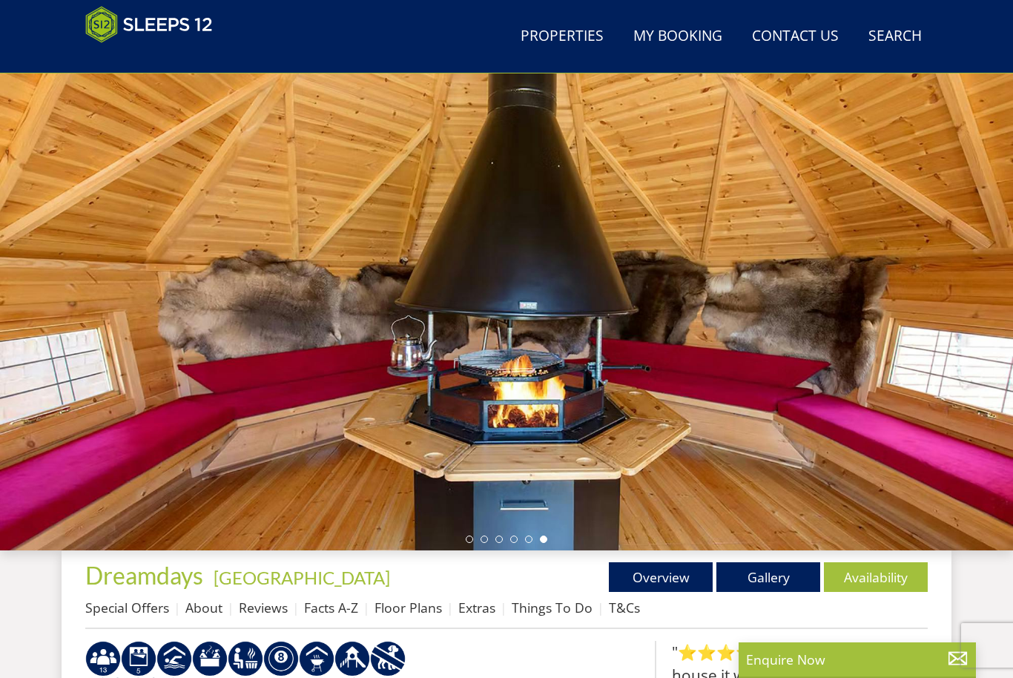
scroll to position [21, 0]
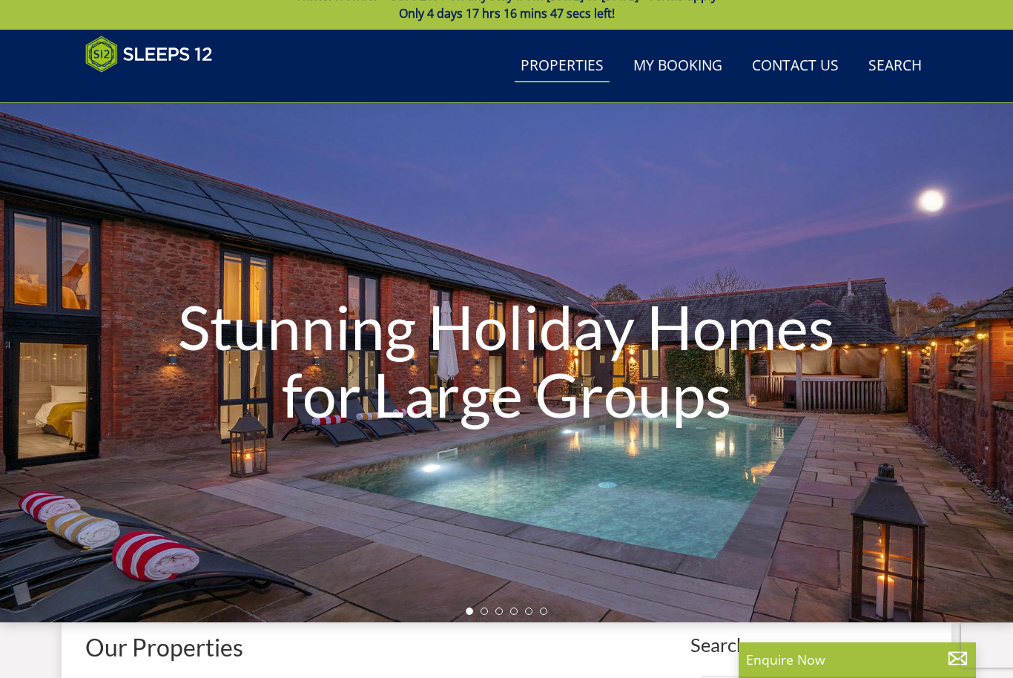
scroll to position [7245, 0]
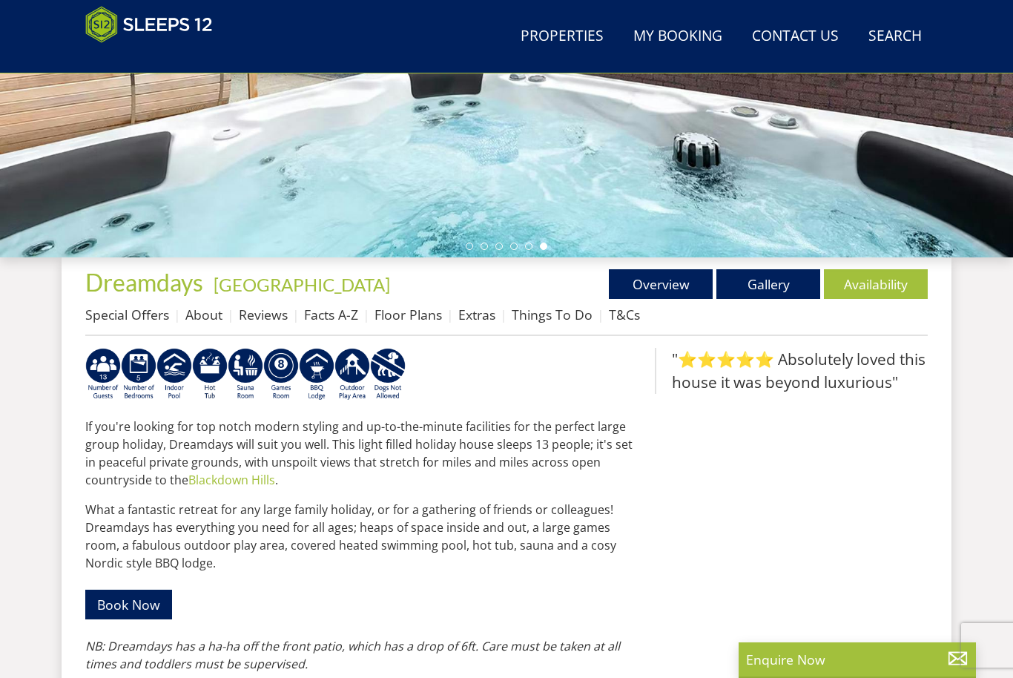
click at [878, 291] on link "Availability" at bounding box center [876, 284] width 104 height 30
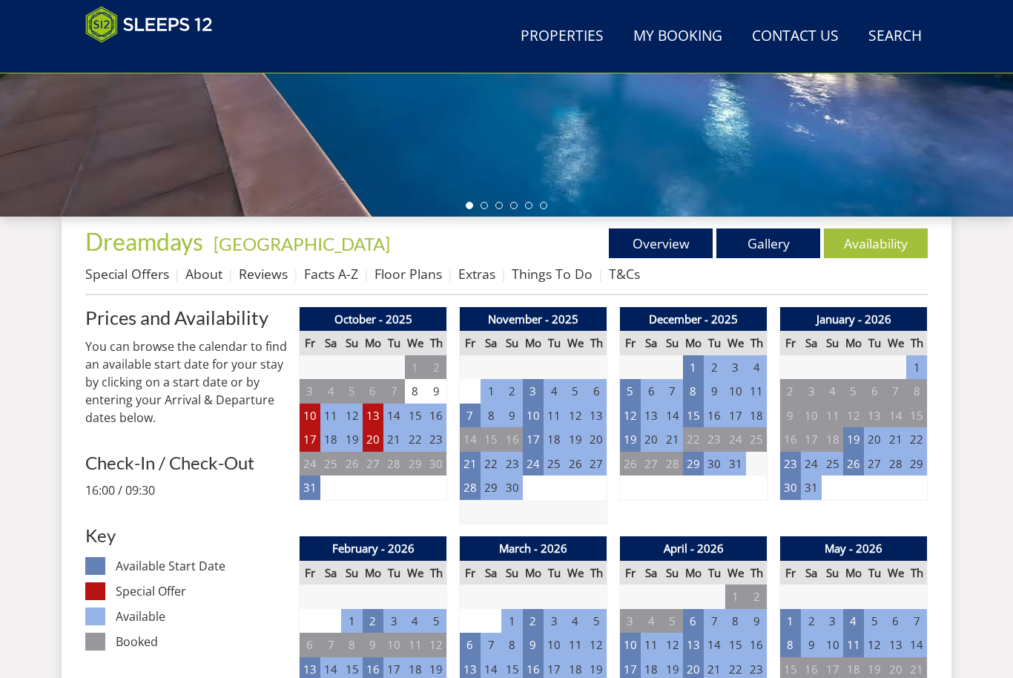
click at [473, 410] on td "7" at bounding box center [470, 415] width 21 height 24
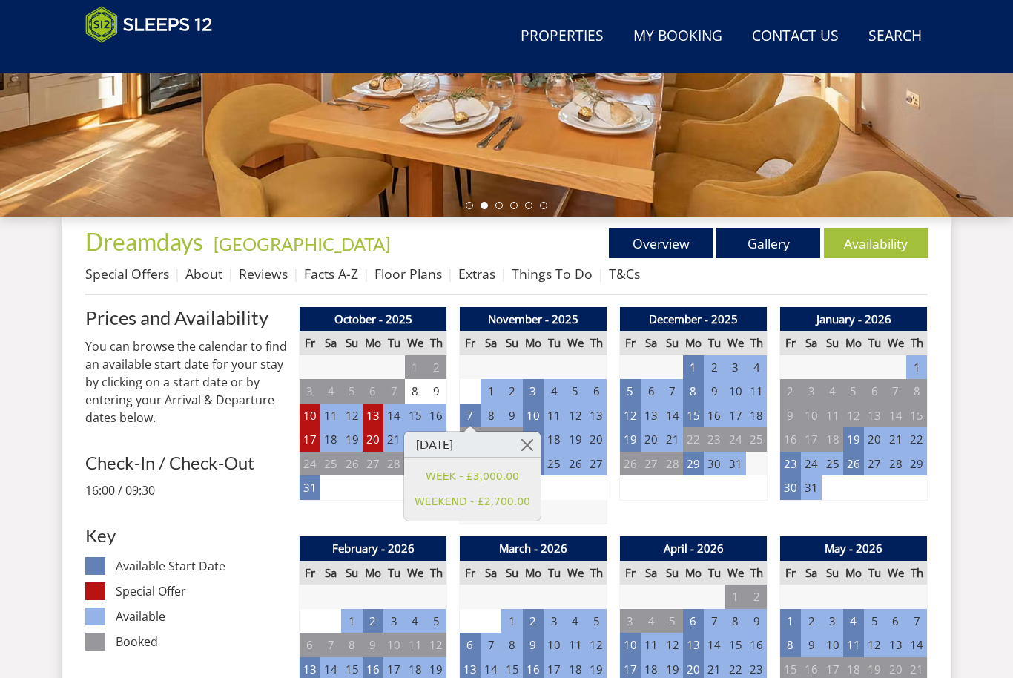
click at [532, 445] on link at bounding box center [527, 444] width 26 height 26
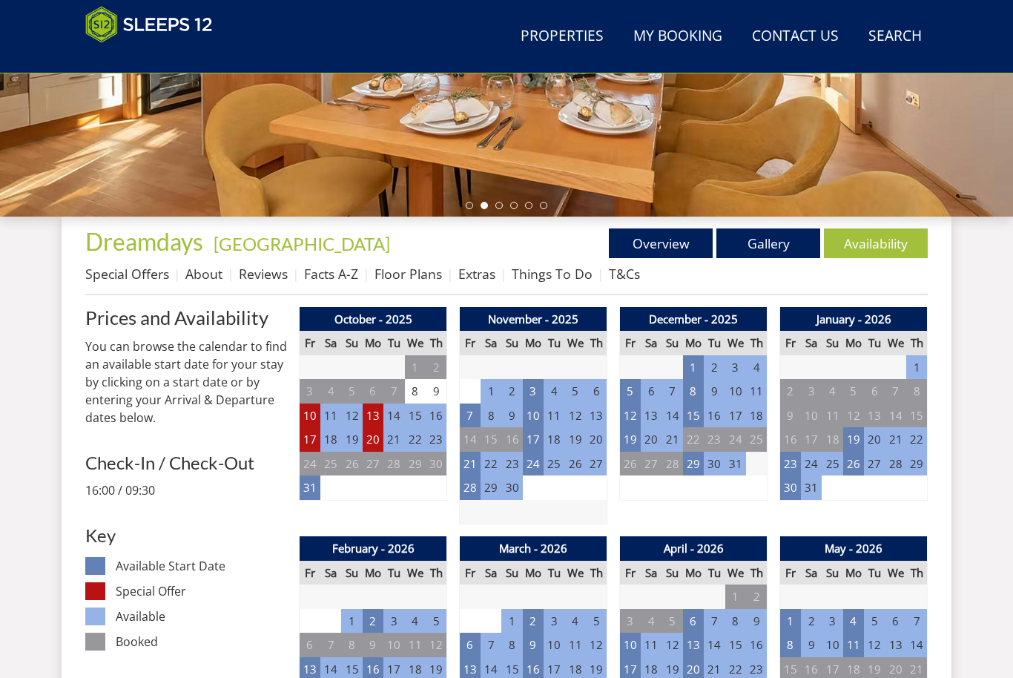
click at [540, 414] on td "10" at bounding box center [533, 415] width 21 height 24
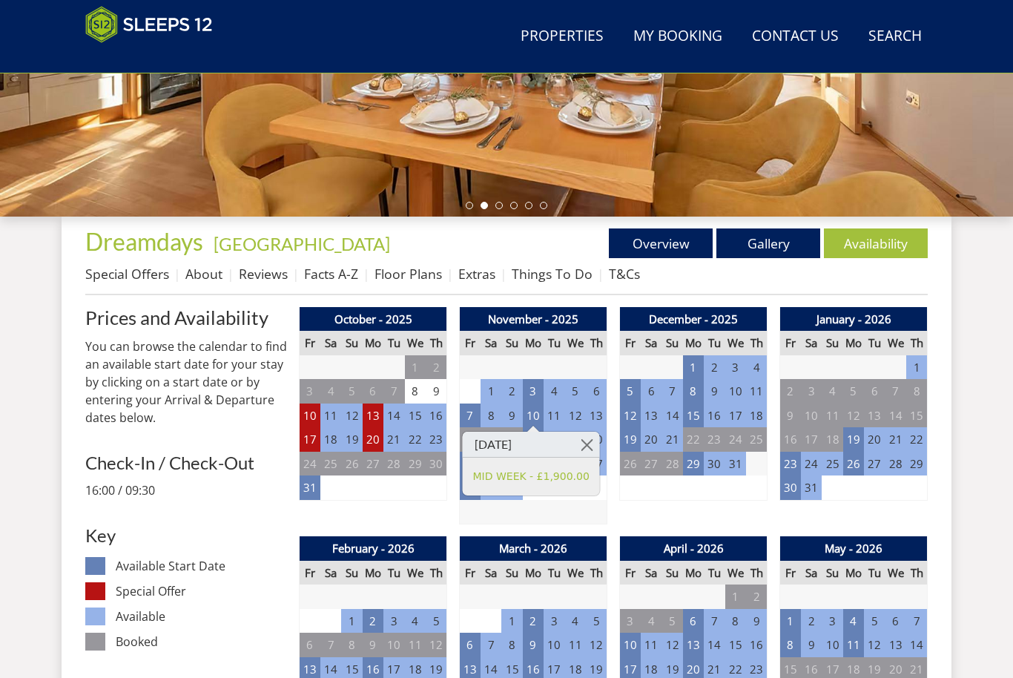
click at [596, 449] on link at bounding box center [587, 444] width 26 height 26
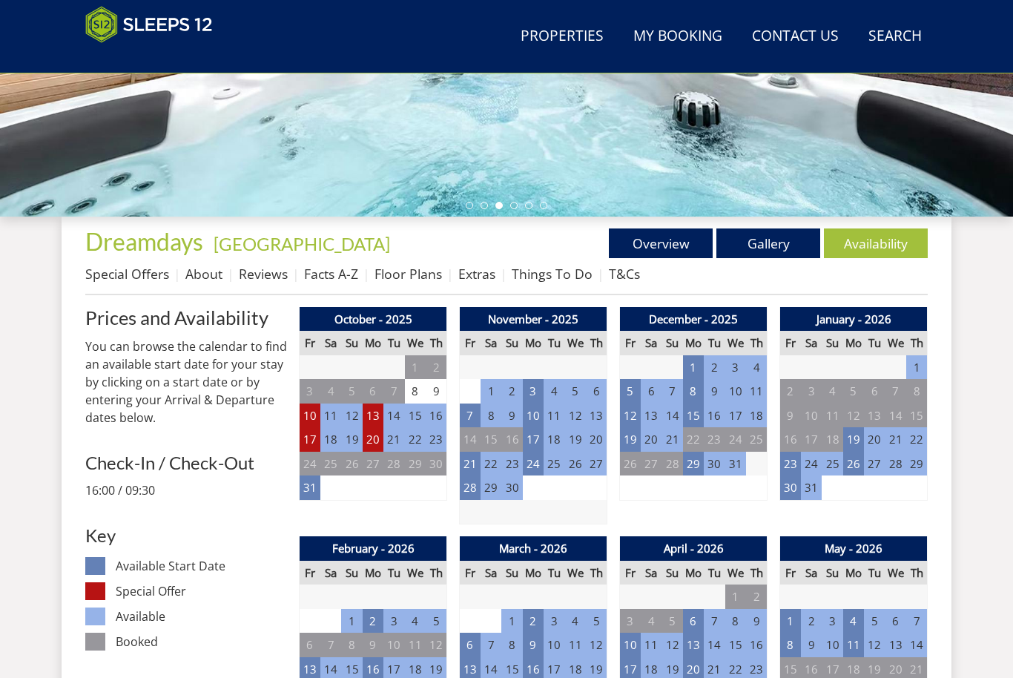
click at [543, 394] on td "3" at bounding box center [533, 391] width 21 height 24
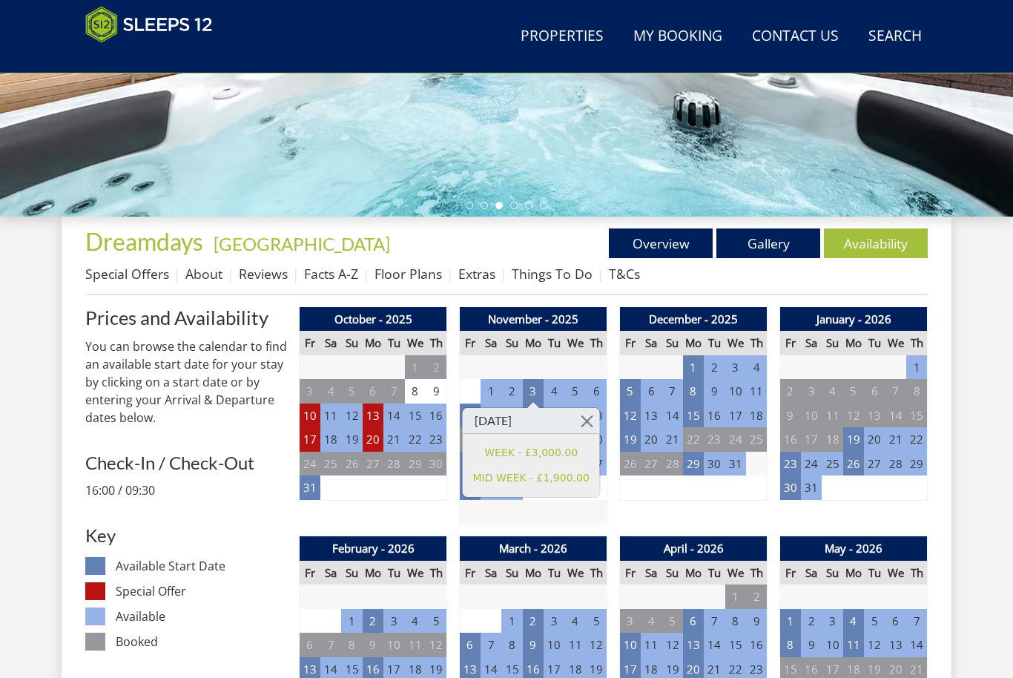
click at [592, 417] on link at bounding box center [587, 421] width 26 height 26
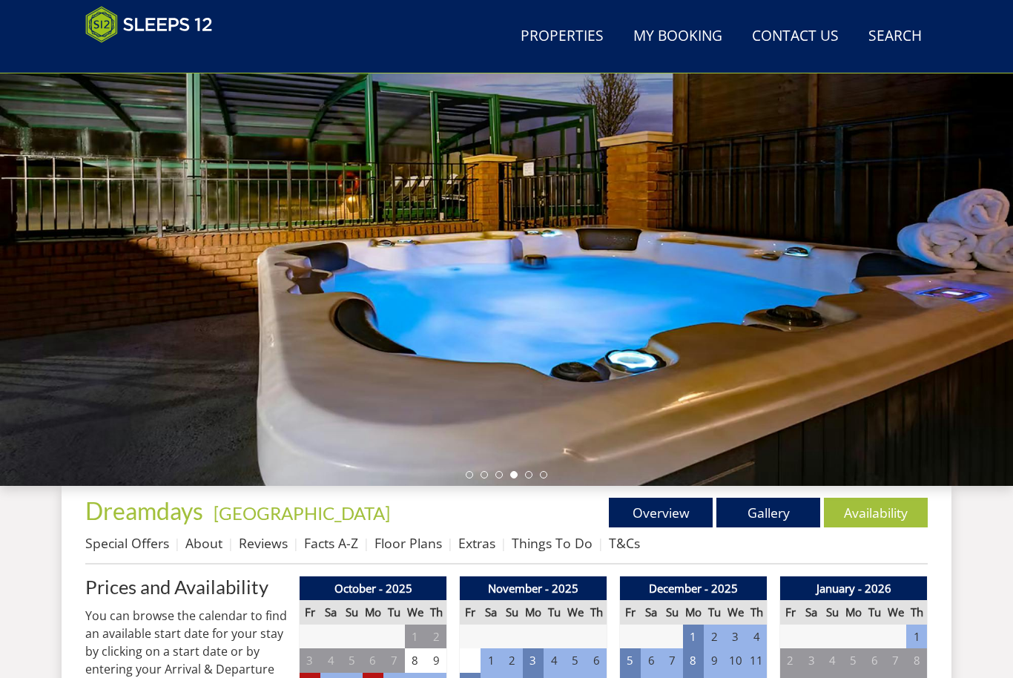
scroll to position [158, 0]
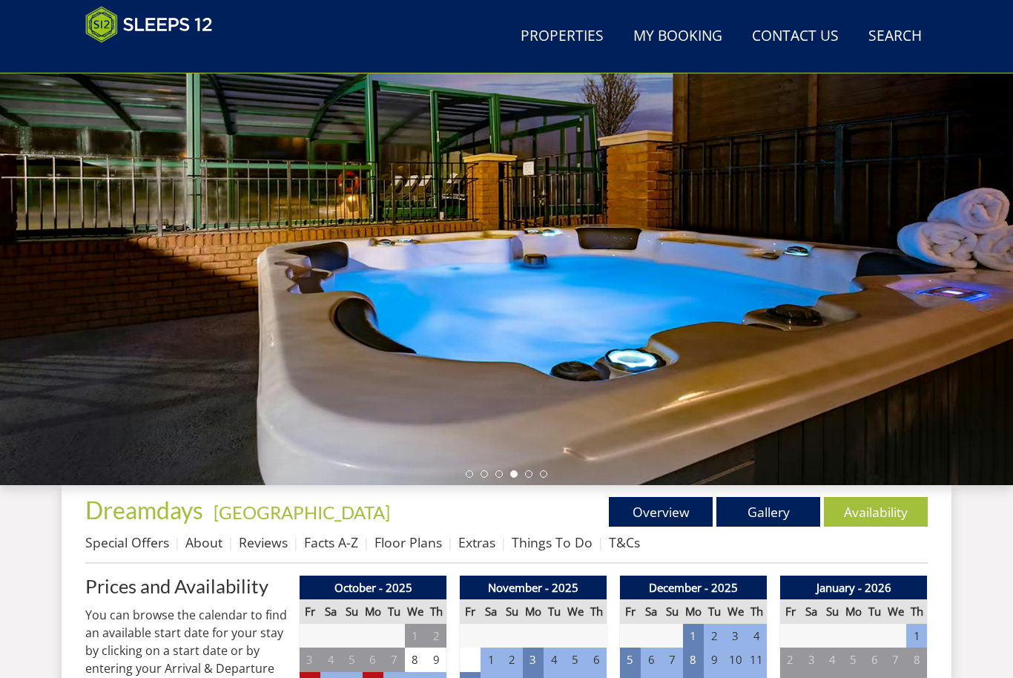
click at [772, 514] on link "Gallery" at bounding box center [768, 512] width 104 height 30
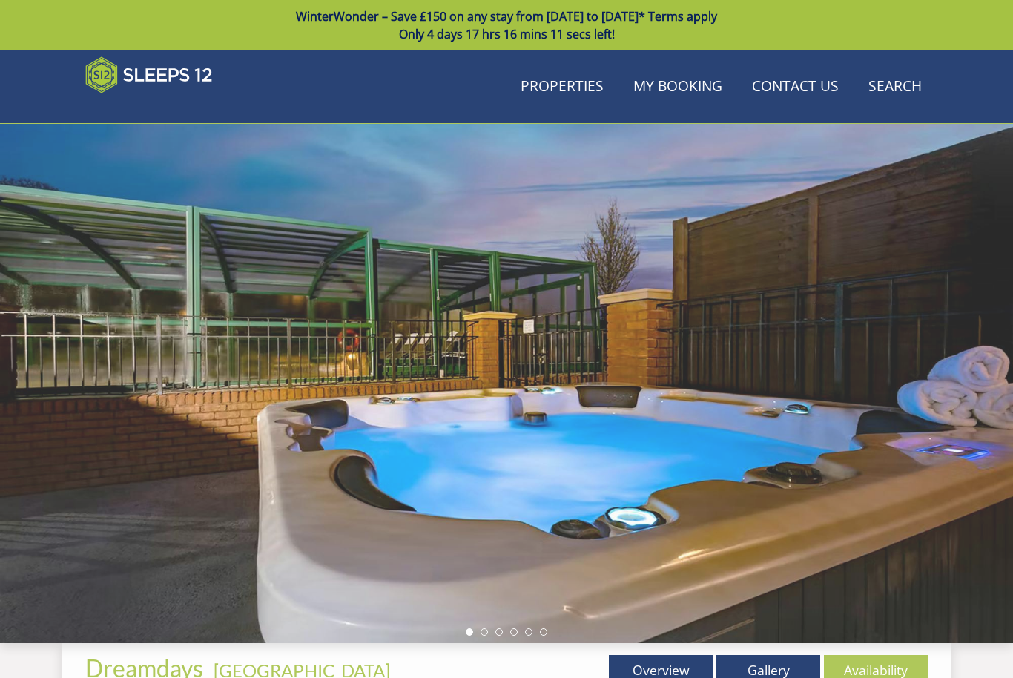
scroll to position [158, 0]
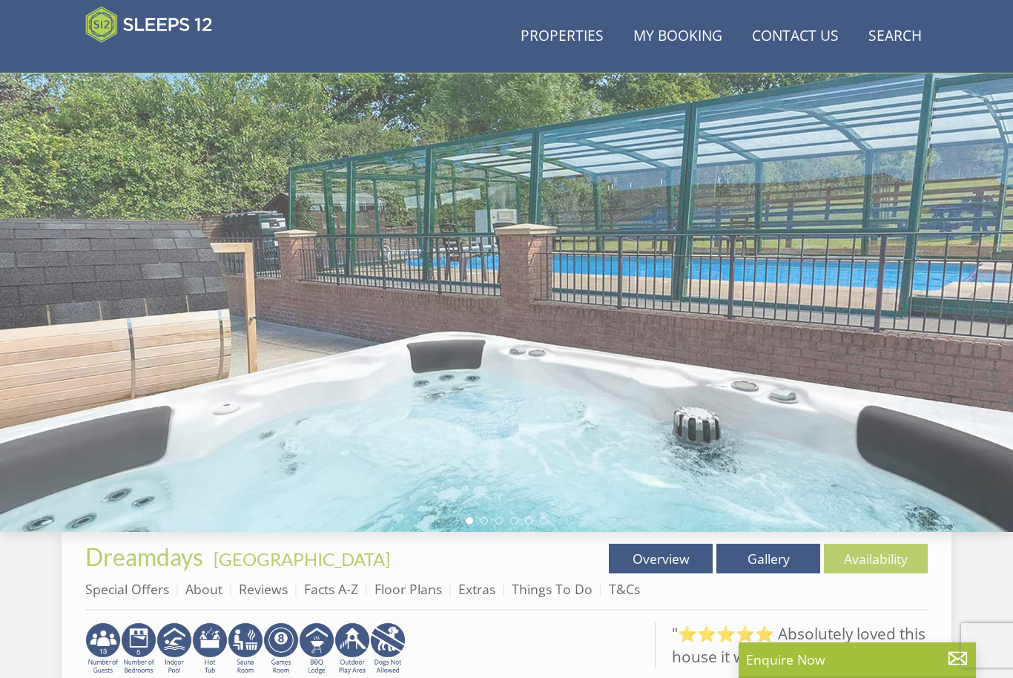
scroll to position [385, 0]
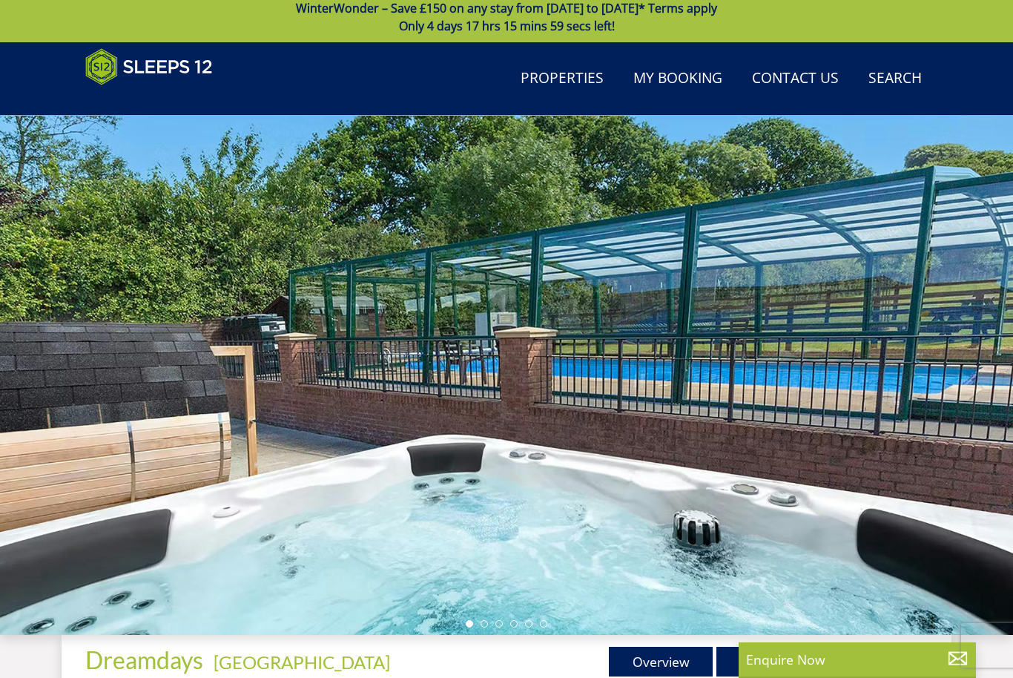
scroll to position [1, 0]
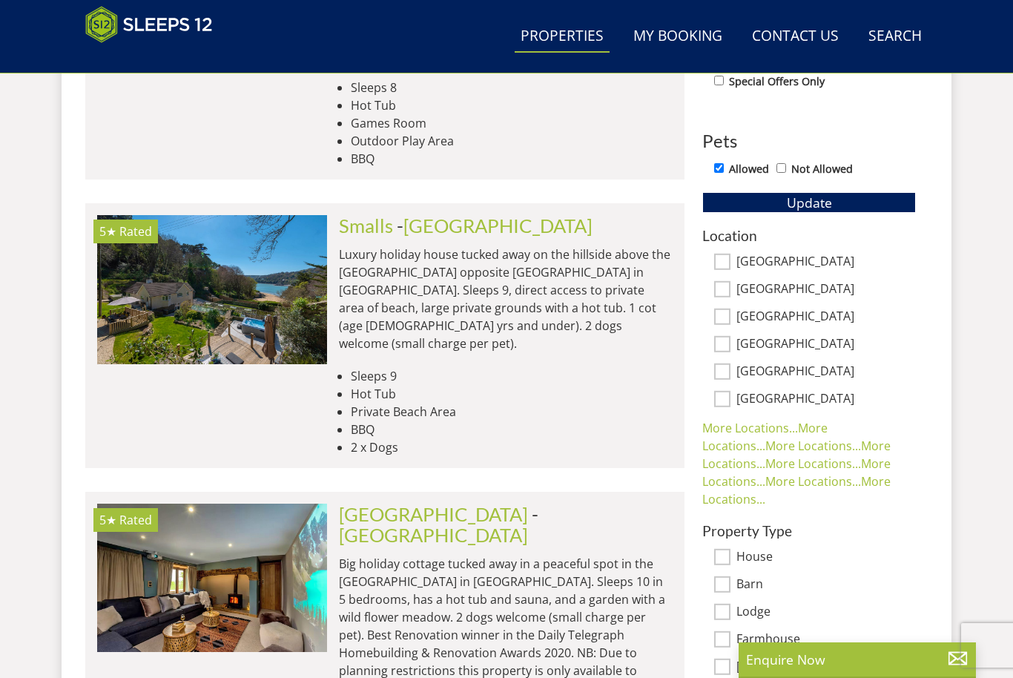
scroll to position [844, 0]
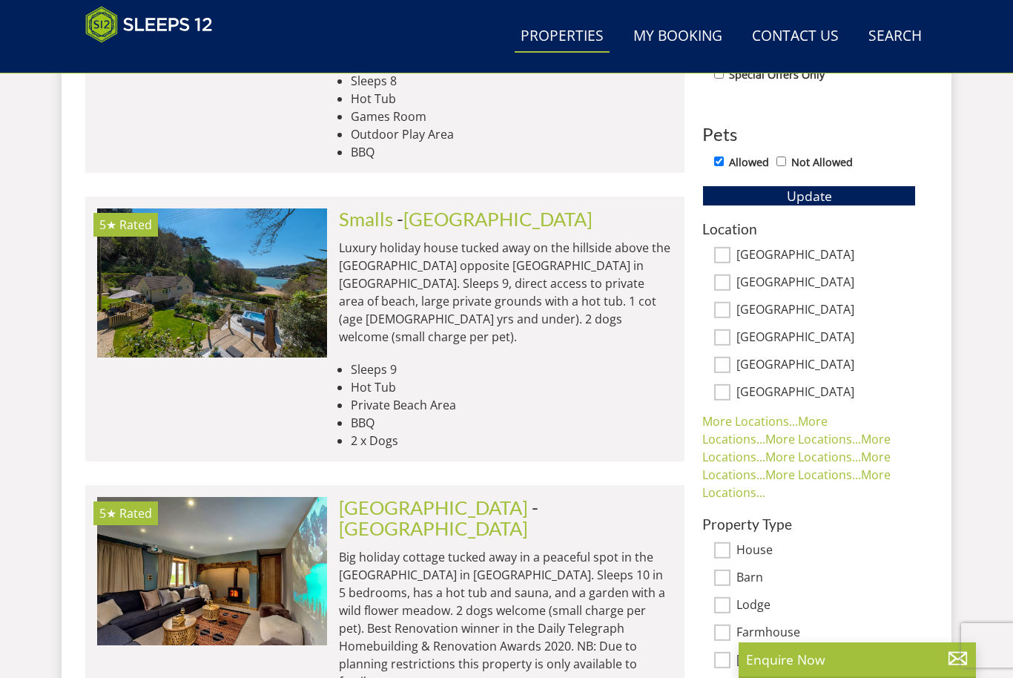
click at [386, 216] on link "Smalls" at bounding box center [366, 219] width 54 height 22
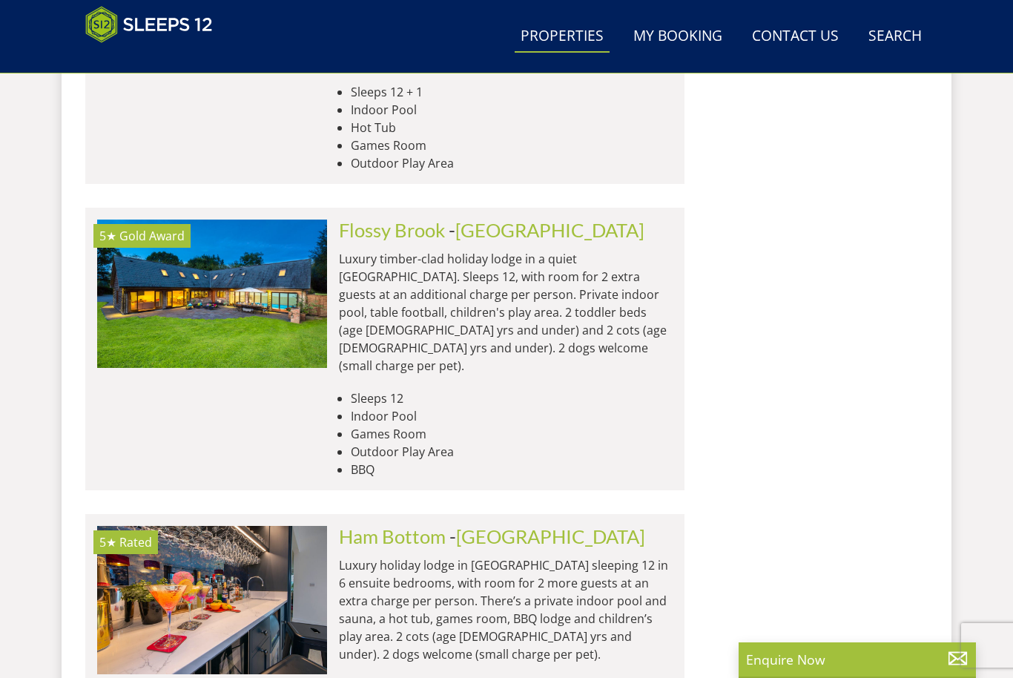
scroll to position [3329, 0]
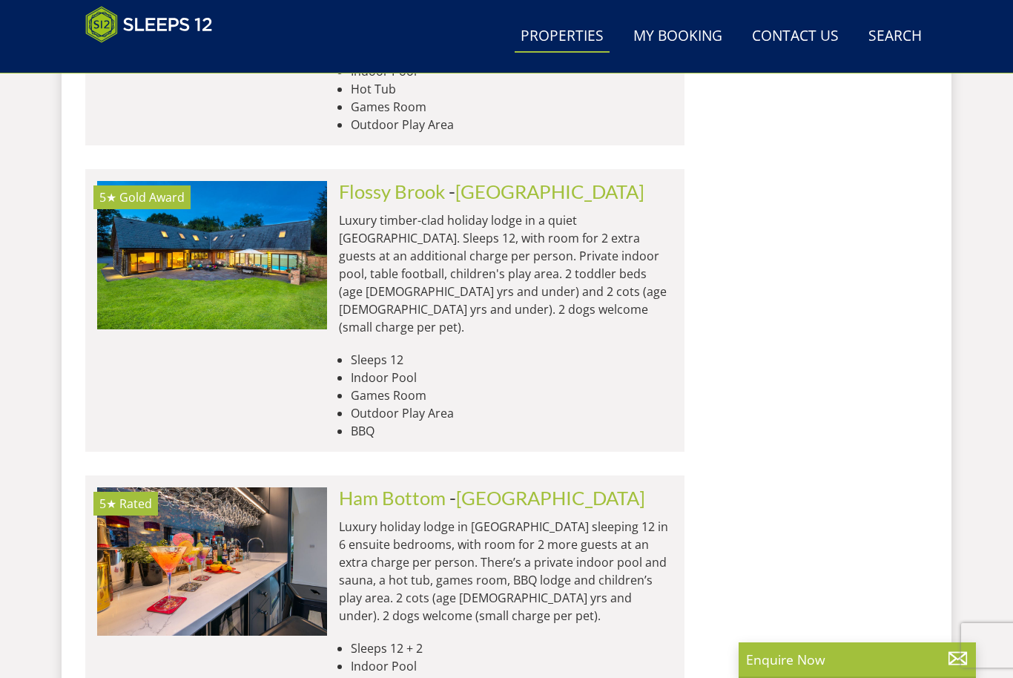
click at [394, 486] on link "Ham Bottom" at bounding box center [392, 497] width 107 height 22
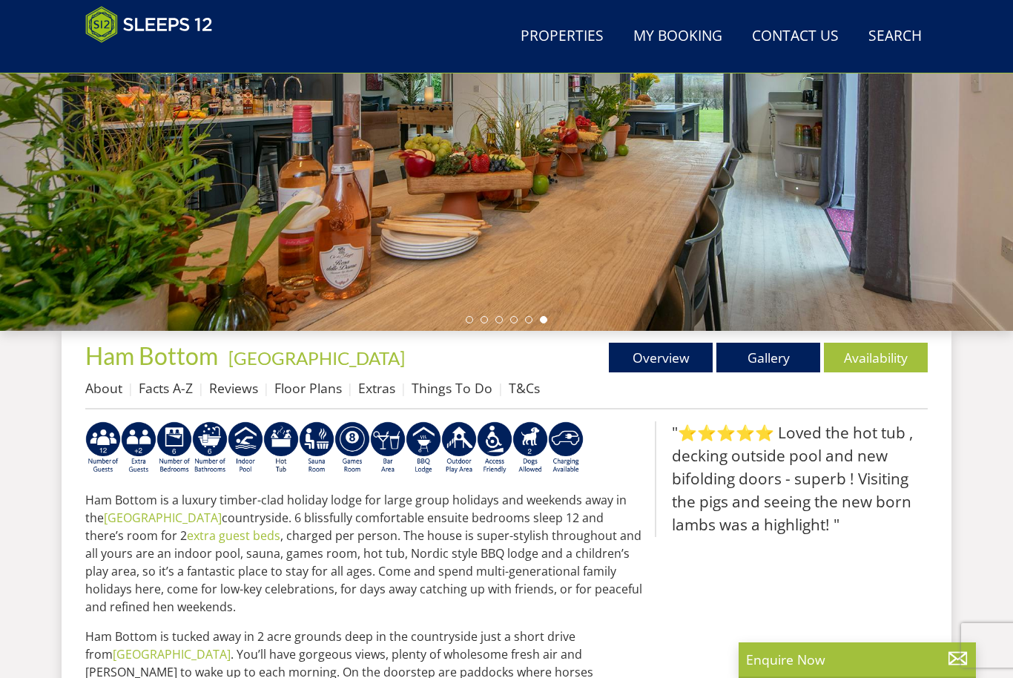
click at [876, 364] on link "Availability" at bounding box center [876, 358] width 104 height 30
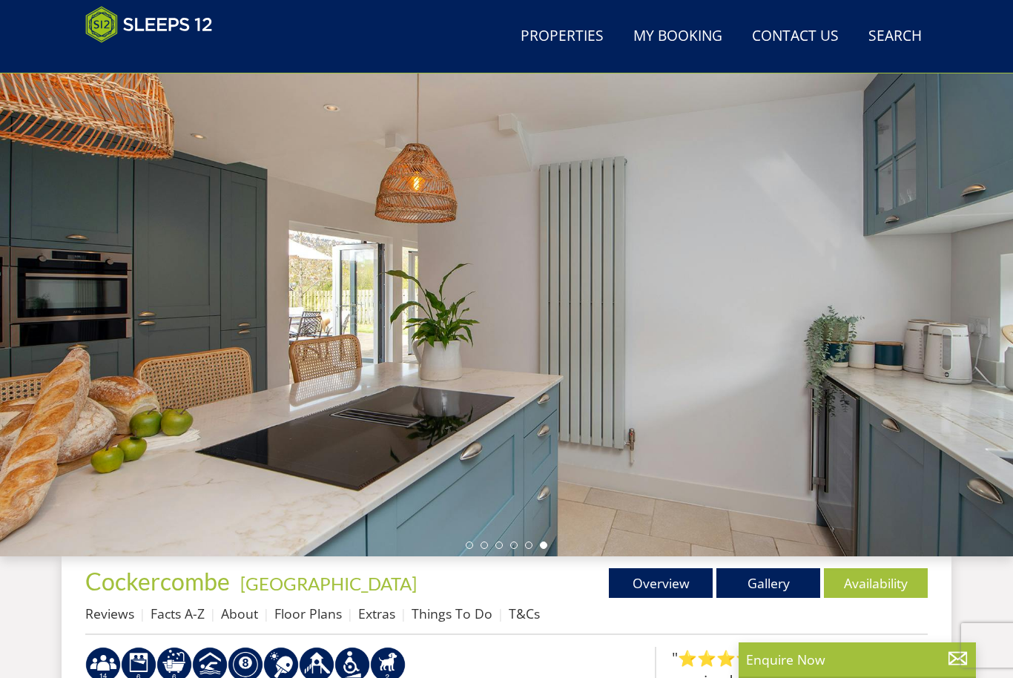
click at [904, 586] on link "Availability" at bounding box center [876, 583] width 104 height 30
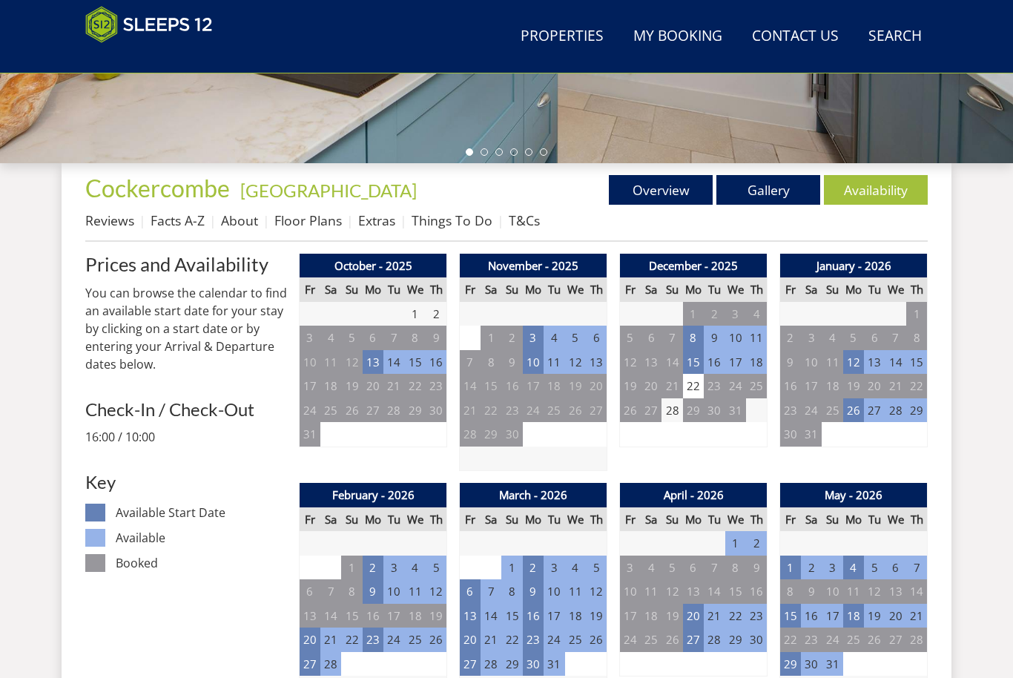
click at [539, 363] on td "10" at bounding box center [533, 362] width 21 height 24
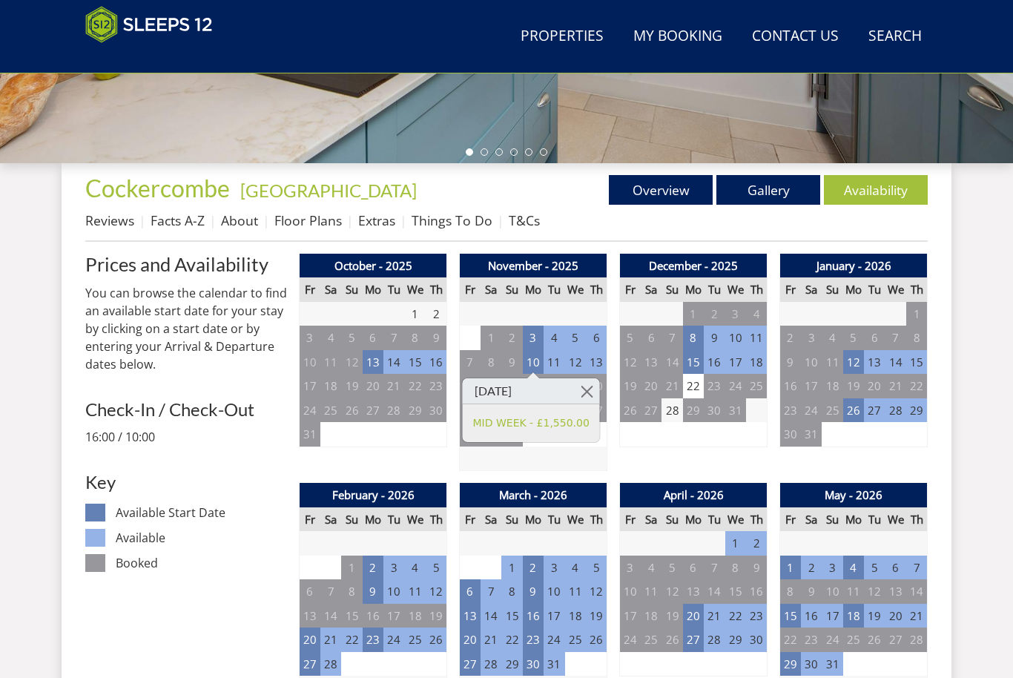
click at [598, 388] on link at bounding box center [587, 391] width 26 height 26
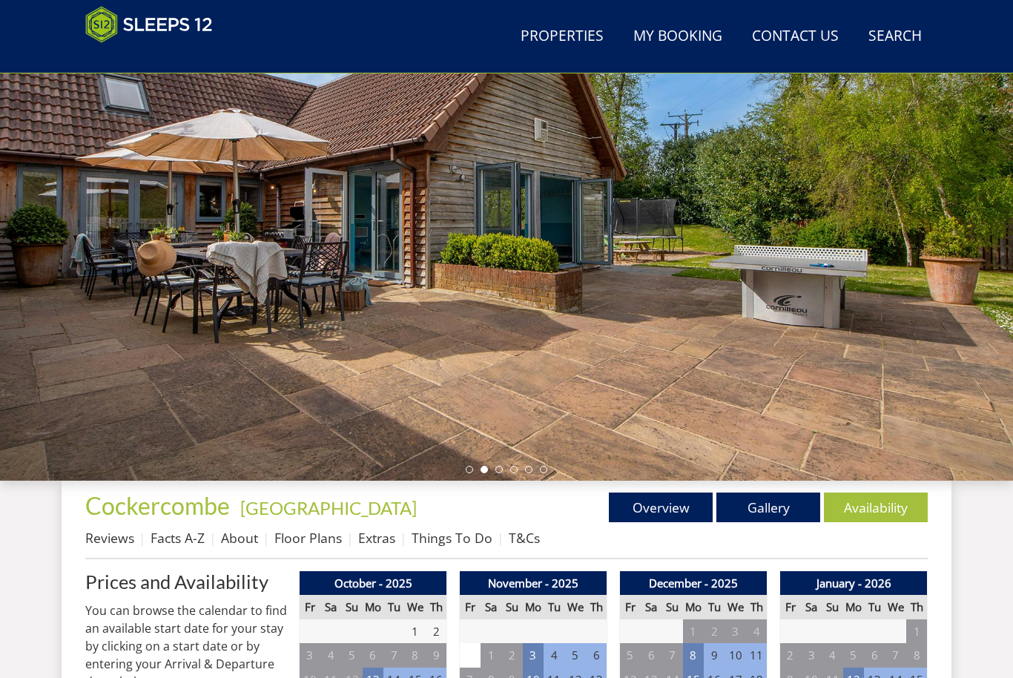
click at [760, 519] on link "Gallery" at bounding box center [768, 507] width 104 height 30
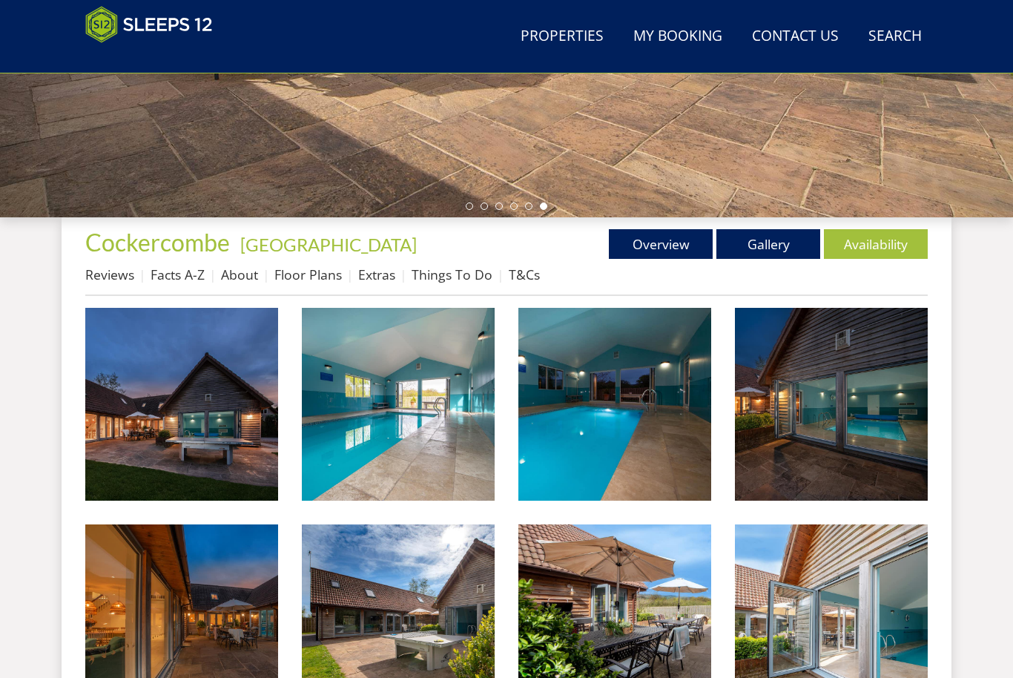
click at [239, 443] on img at bounding box center [181, 404] width 193 height 193
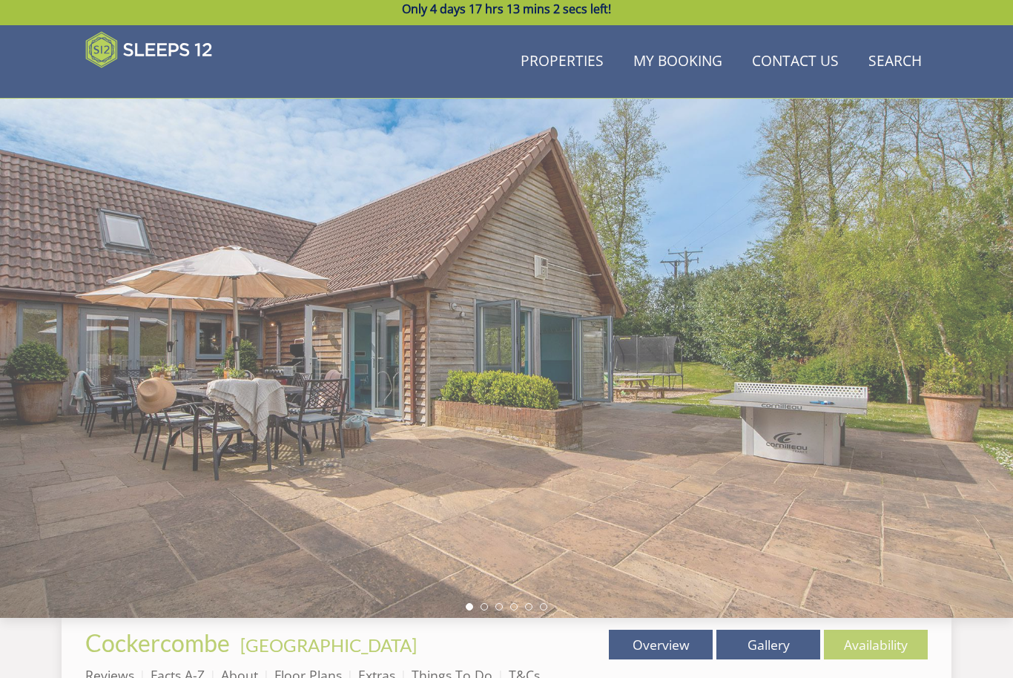
scroll to position [15, 0]
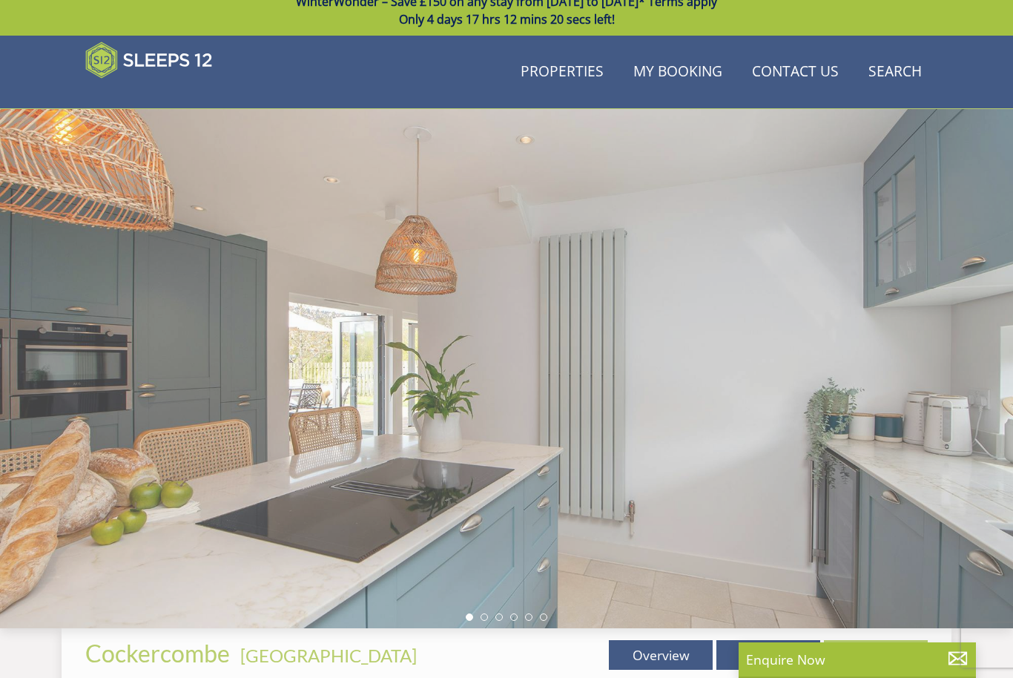
scroll to position [87, 0]
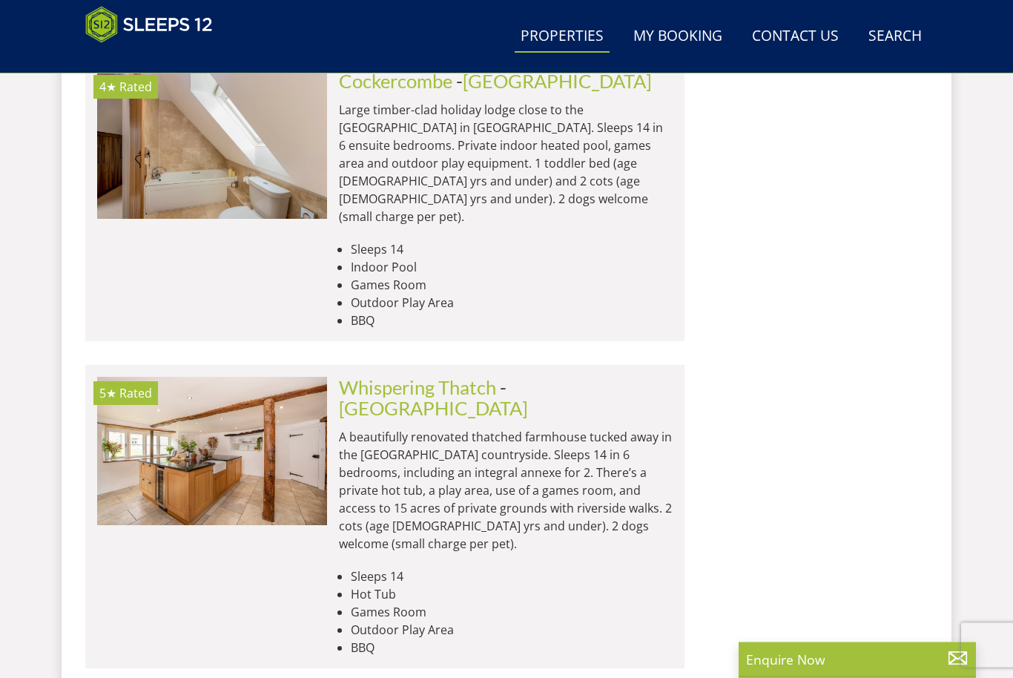
scroll to position [6344, 0]
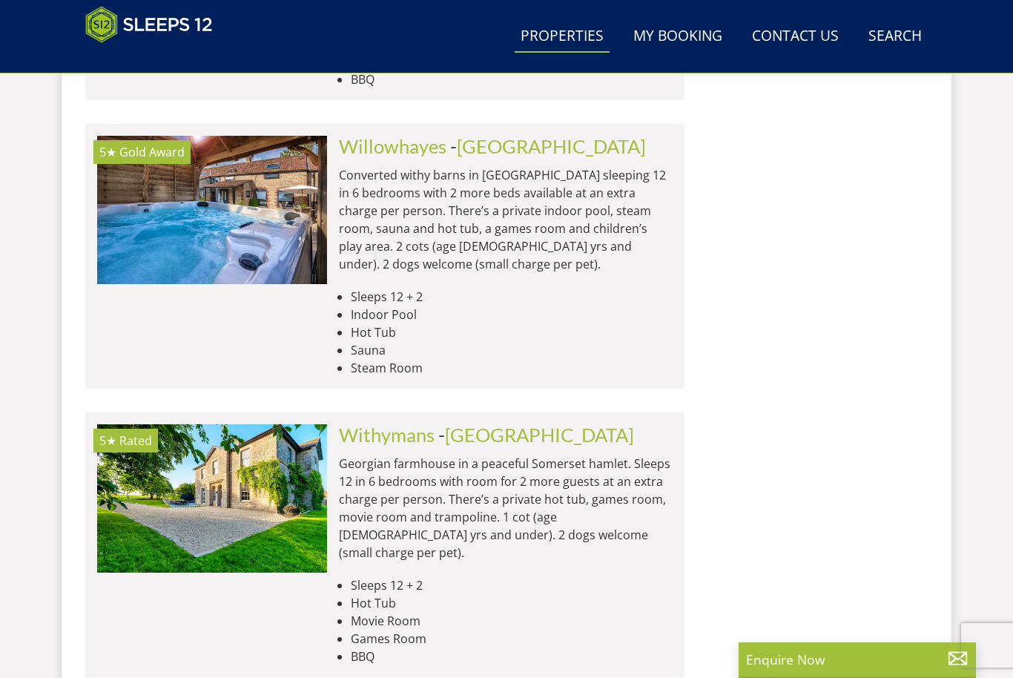
scroll to position [6911, 0]
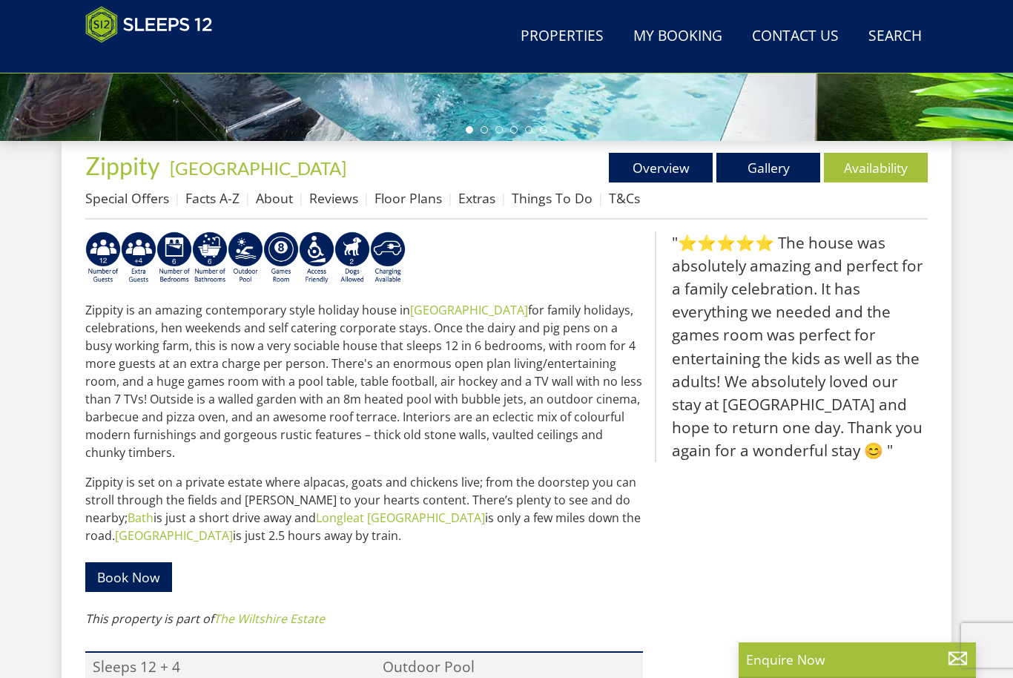
click at [911, 180] on link "Availability" at bounding box center [876, 168] width 104 height 30
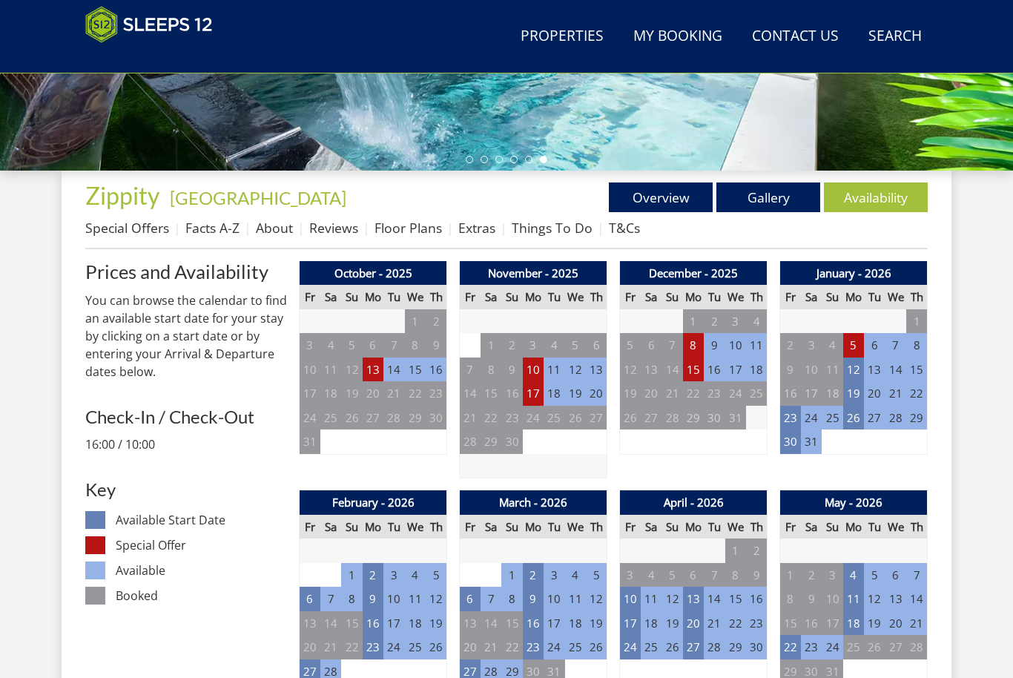
click at [535, 370] on td "10" at bounding box center [533, 369] width 21 height 24
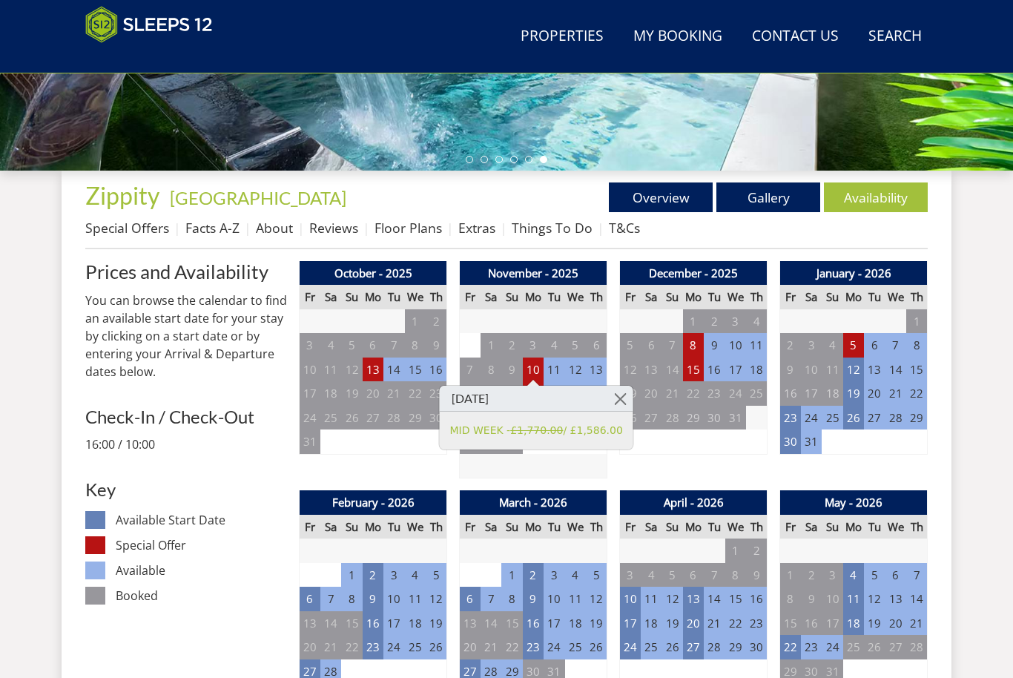
click at [619, 399] on link at bounding box center [620, 398] width 26 height 26
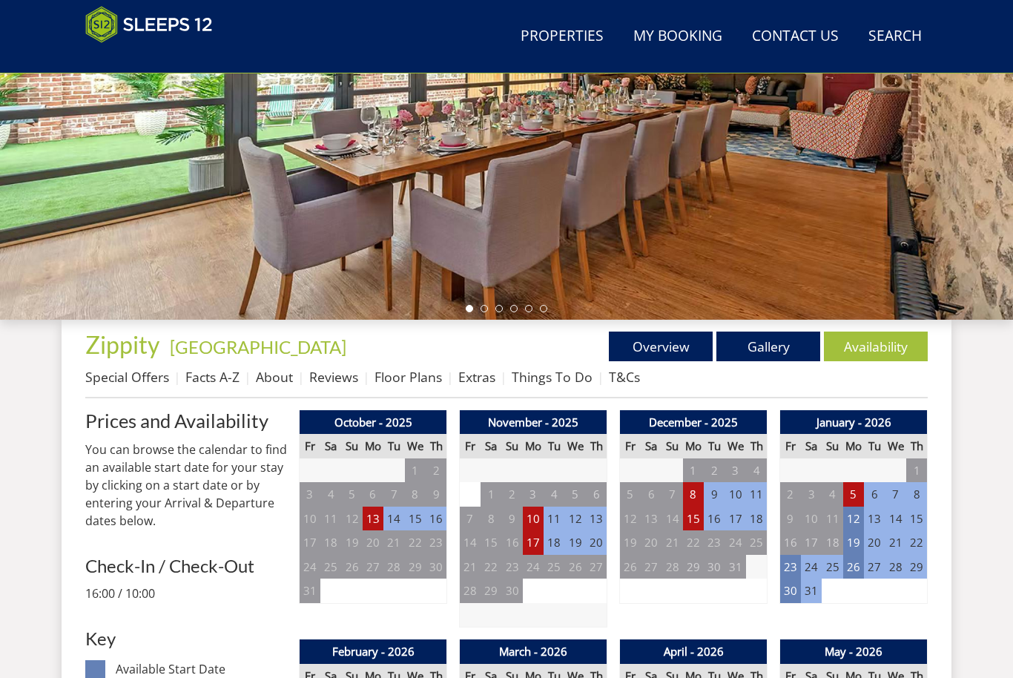
click at [770, 344] on link "Gallery" at bounding box center [768, 346] width 104 height 30
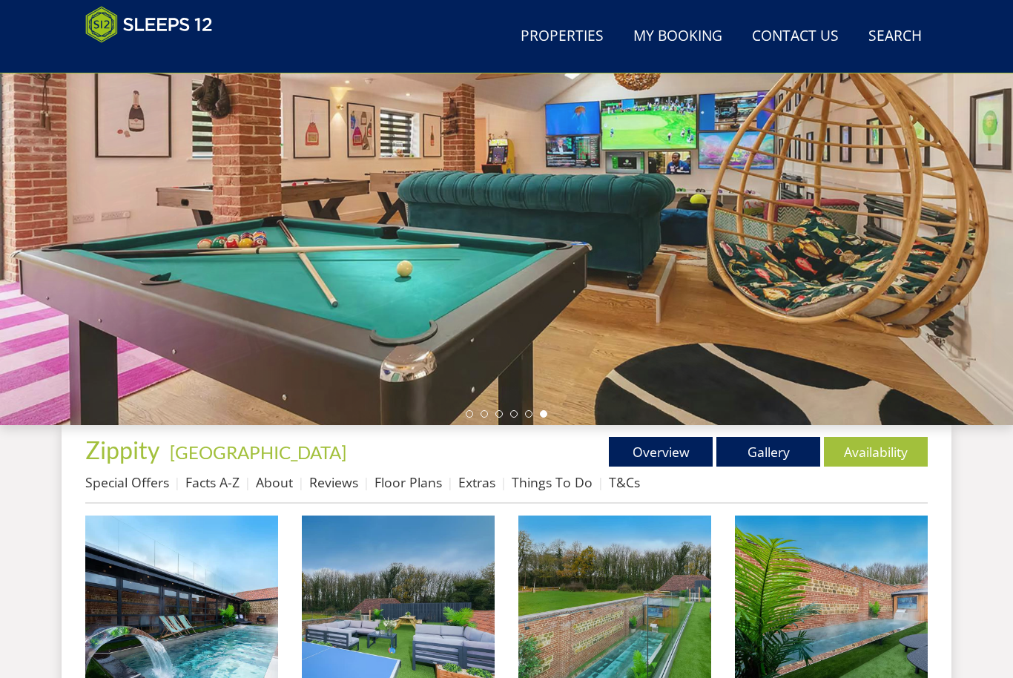
click at [250, 583] on img at bounding box center [181, 611] width 193 height 193
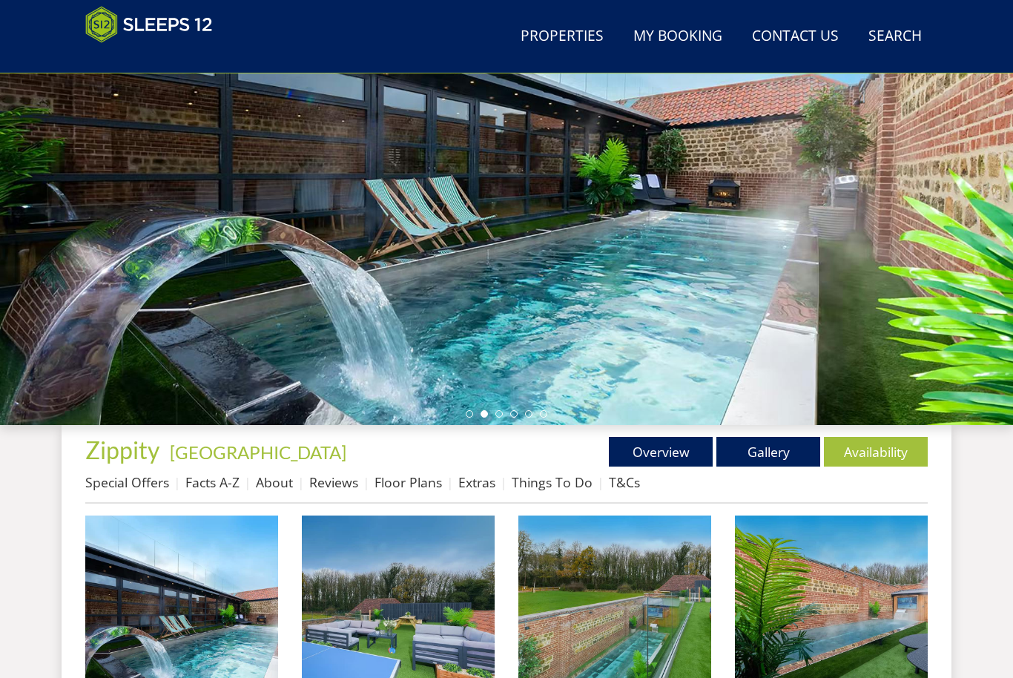
click at [216, 486] on link "Facts A-Z" at bounding box center [212, 482] width 54 height 18
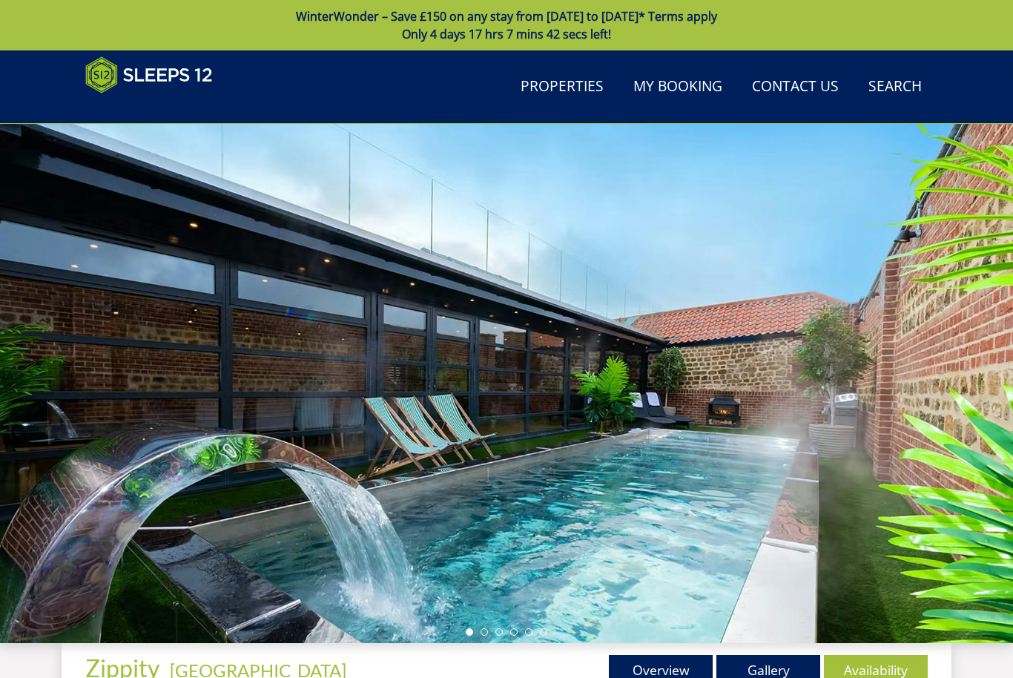
scroll to position [218, 0]
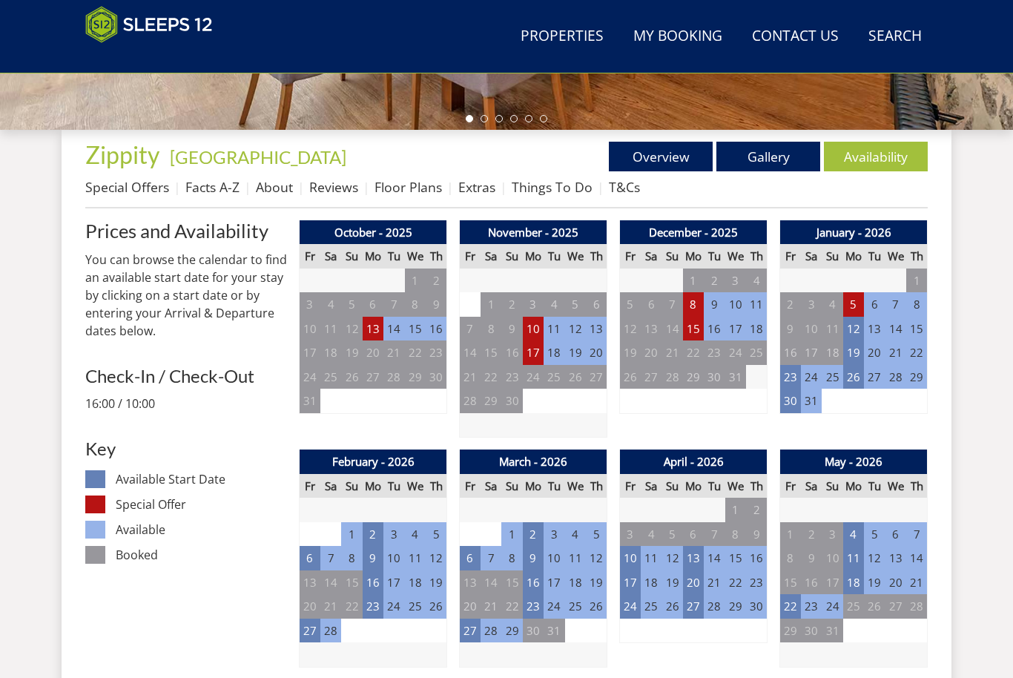
scroll to position [514, 0]
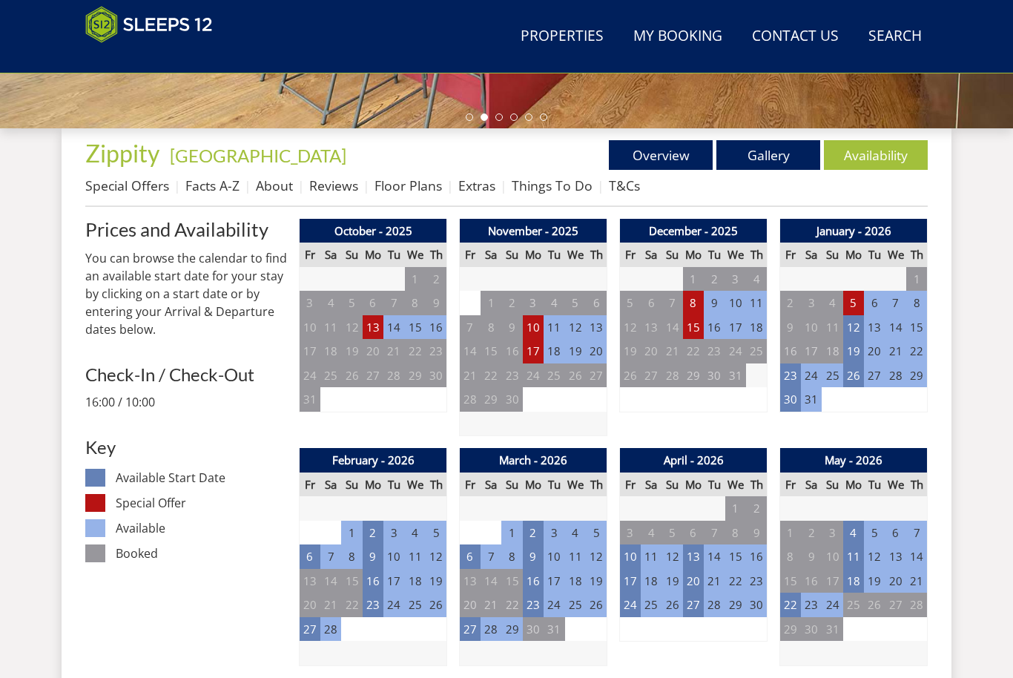
click at [533, 324] on td "10" at bounding box center [533, 327] width 21 height 24
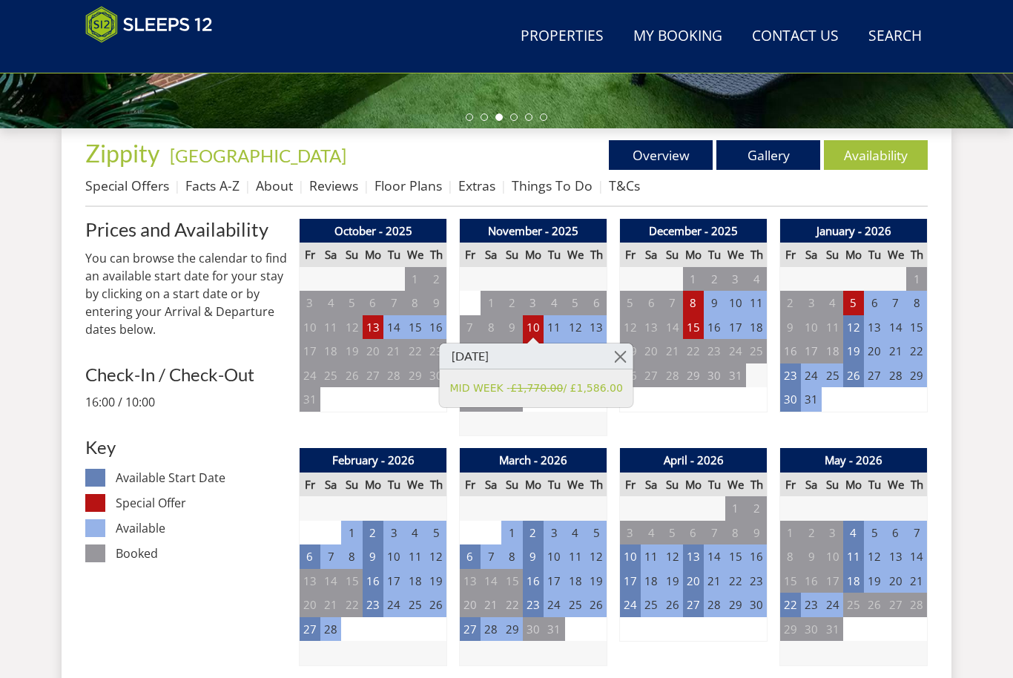
click at [626, 353] on link at bounding box center [620, 356] width 26 height 26
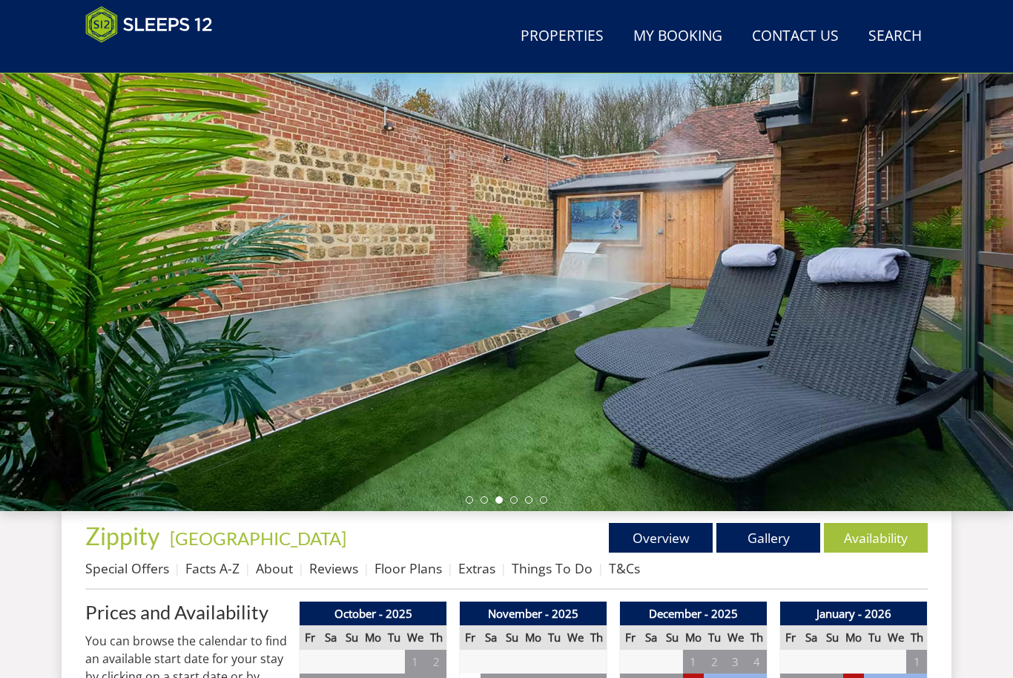
scroll to position [0, 0]
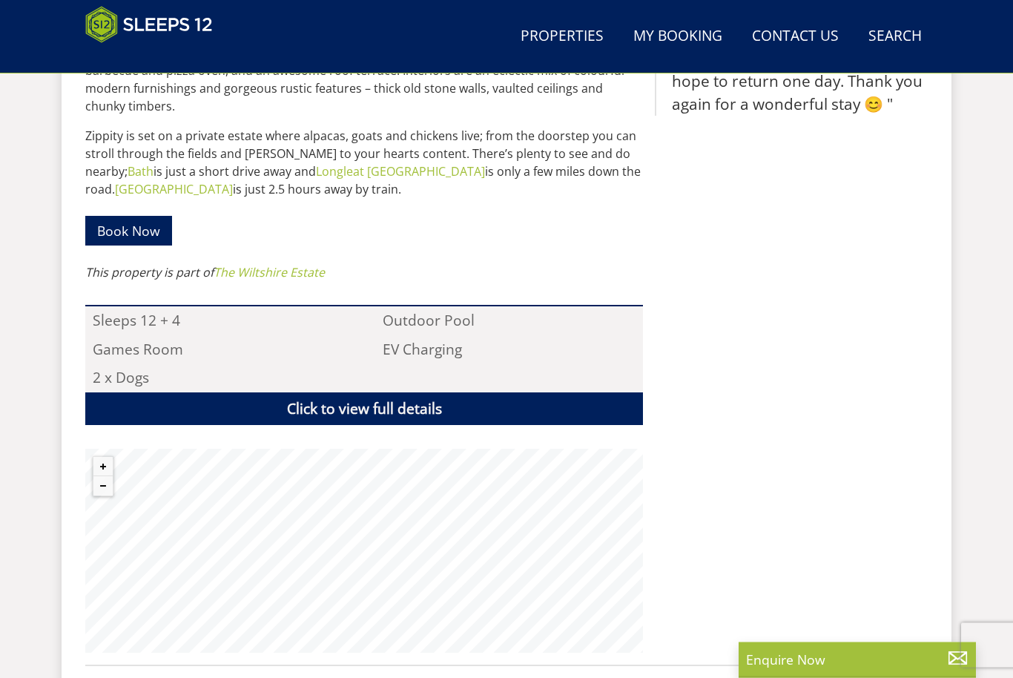
scroll to position [971, 0]
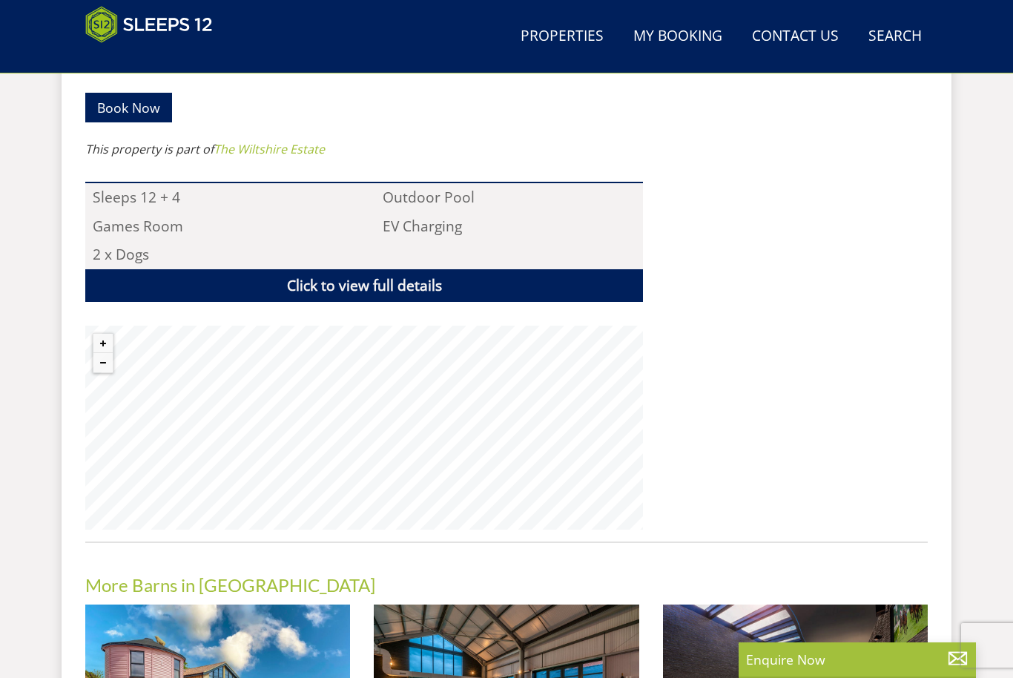
click at [107, 353] on button "Zoom out" at bounding box center [102, 362] width 19 height 19
click at [112, 353] on button "Zoom out" at bounding box center [102, 362] width 19 height 19
click at [110, 353] on button "Zoom out" at bounding box center [102, 362] width 19 height 19
click at [106, 353] on button "Zoom out" at bounding box center [102, 362] width 19 height 19
click at [105, 353] on button "Zoom out" at bounding box center [102, 362] width 19 height 19
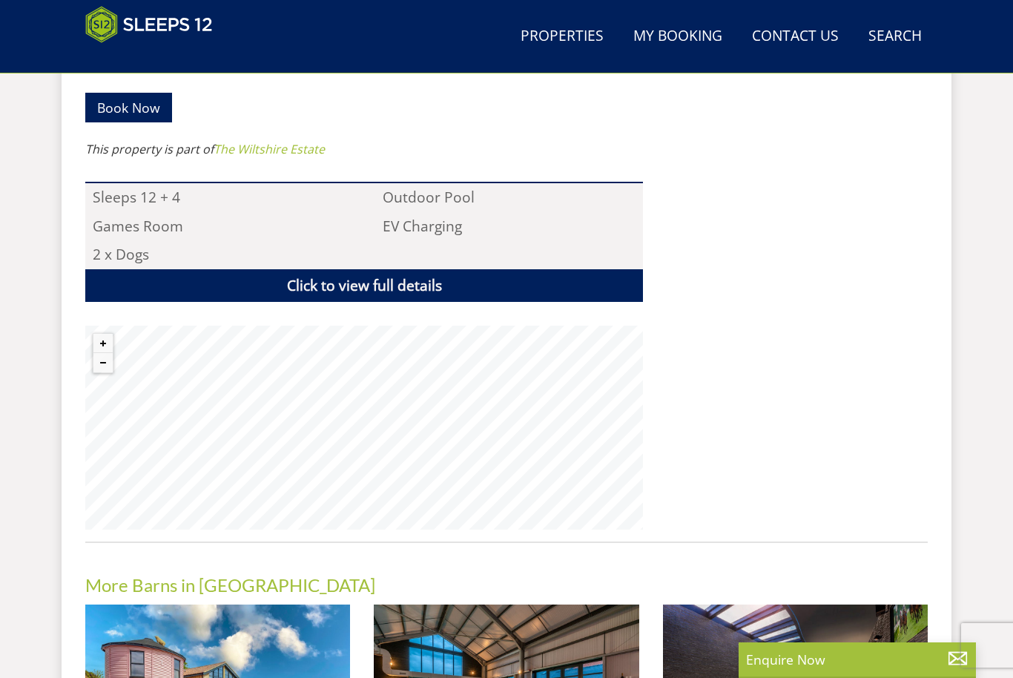
click at [110, 353] on button "Zoom out" at bounding box center [102, 362] width 19 height 19
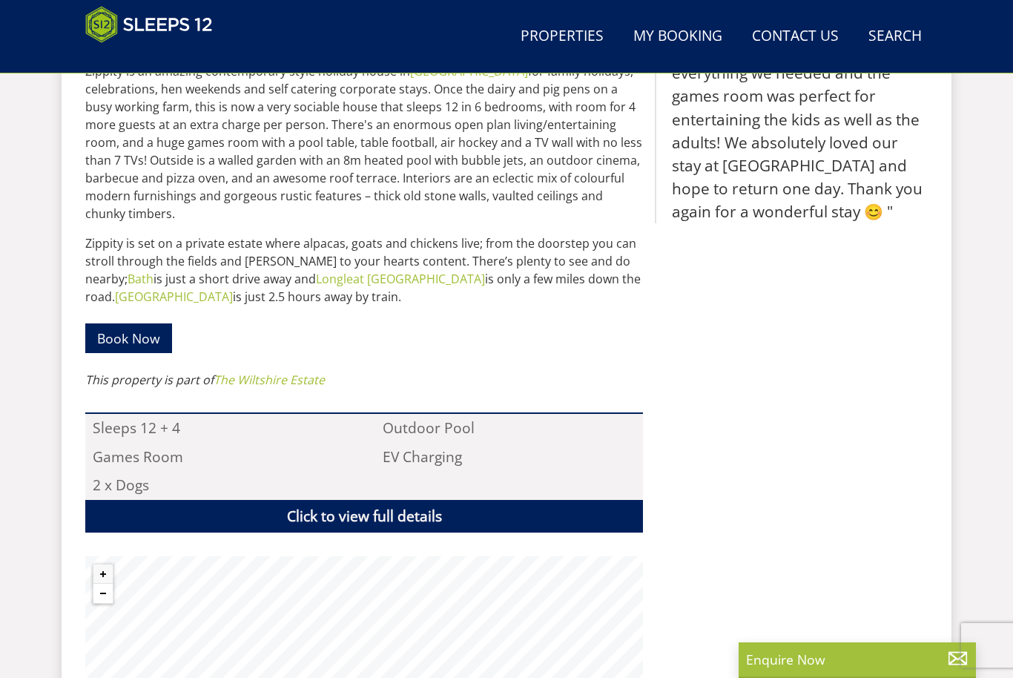
scroll to position [556, 0]
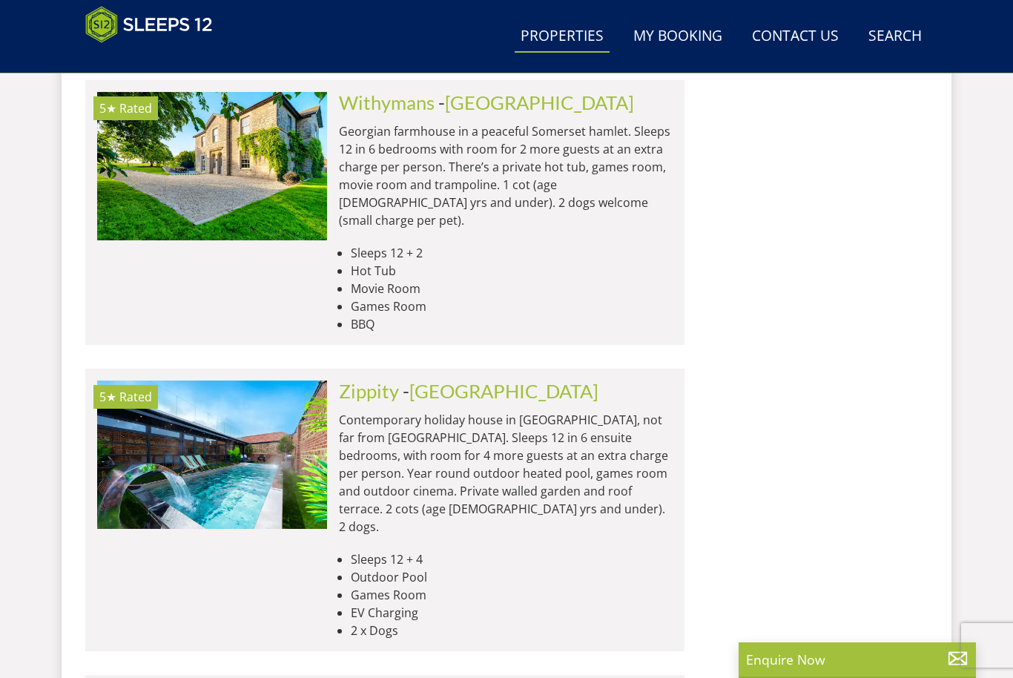
scroll to position [7243, 0]
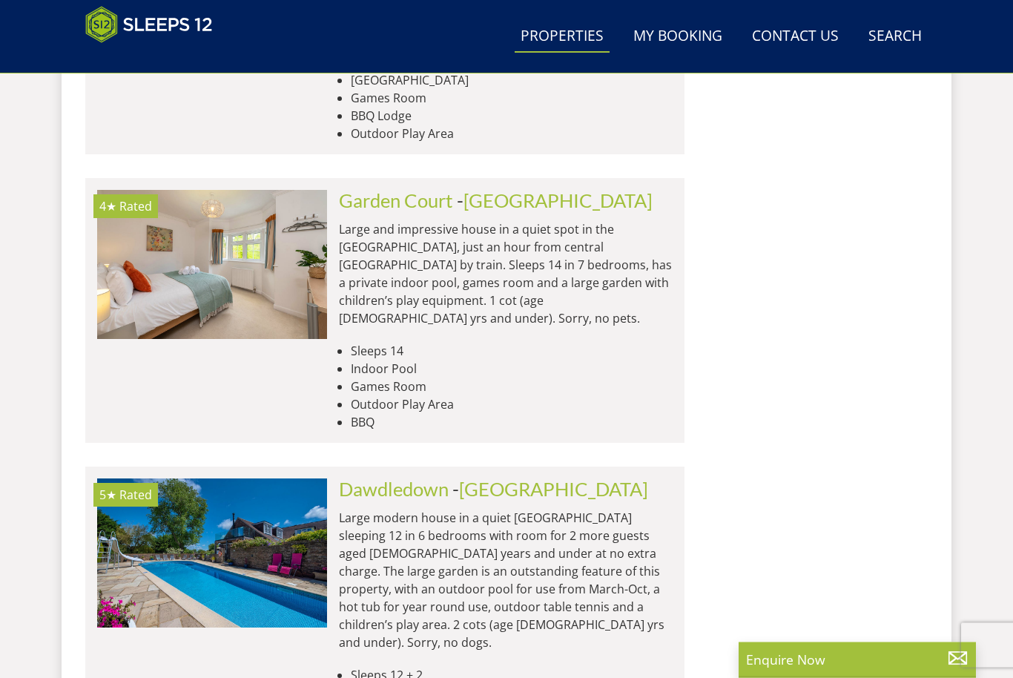
scroll to position [8299, 0]
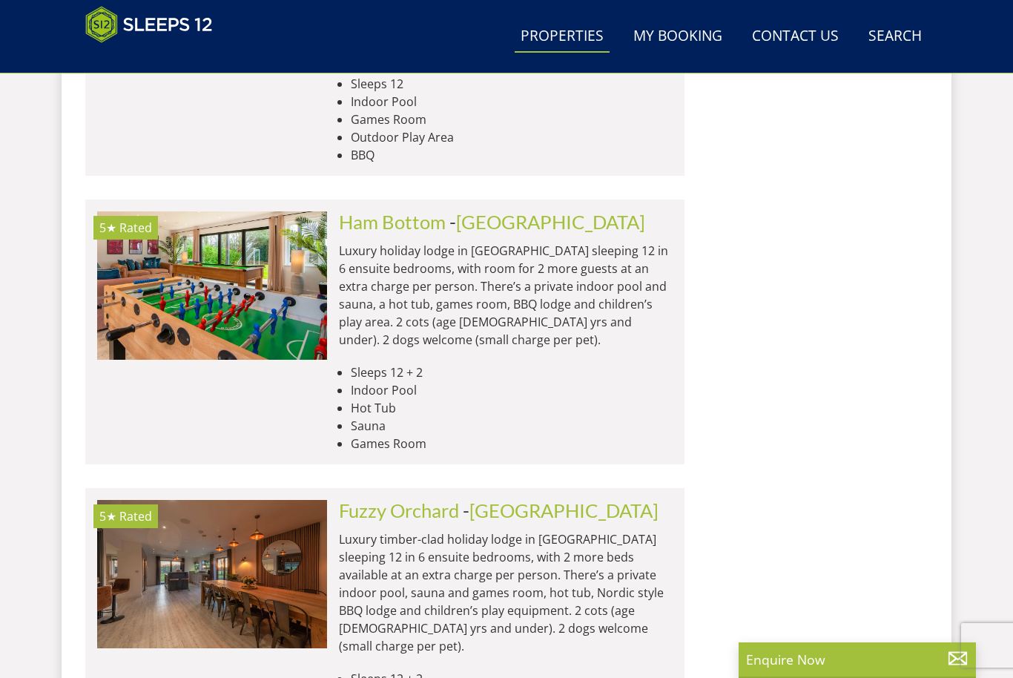
click at [411, 499] on link "Fuzzy Orchard" at bounding box center [399, 510] width 120 height 22
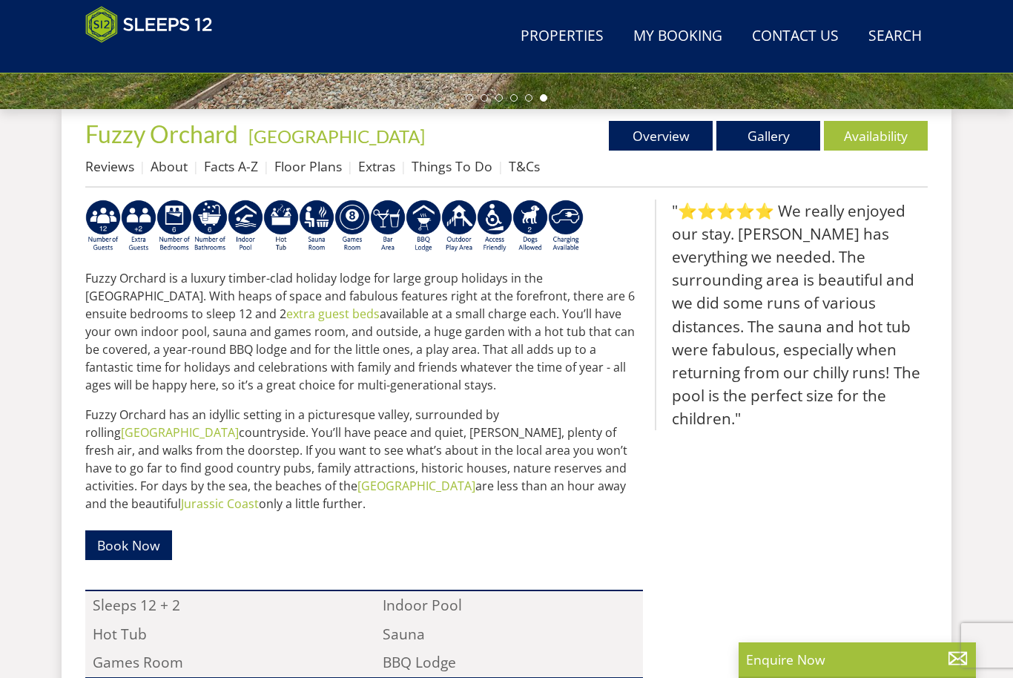
click at [895, 144] on link "Availability" at bounding box center [876, 136] width 104 height 30
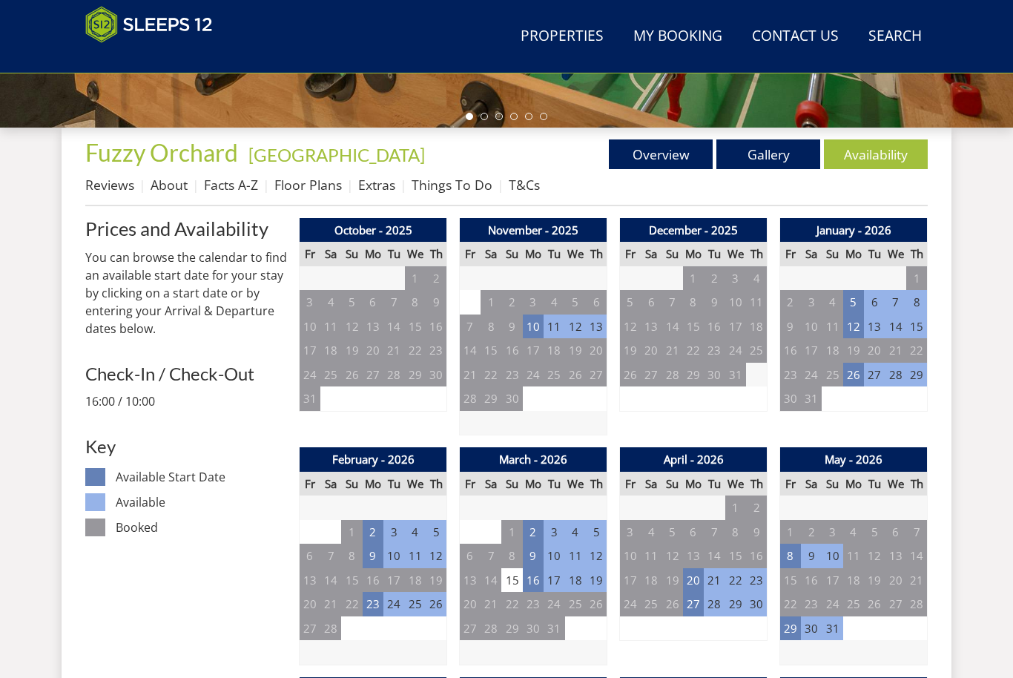
click at [534, 323] on td "10" at bounding box center [533, 326] width 21 height 24
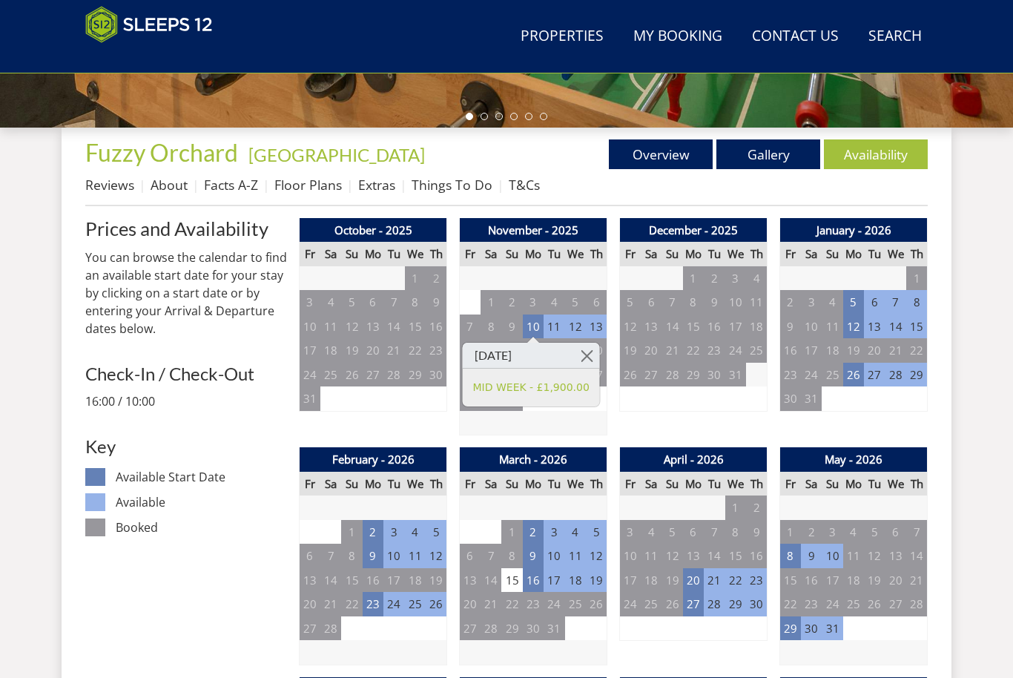
click at [600, 351] on link at bounding box center [587, 356] width 26 height 26
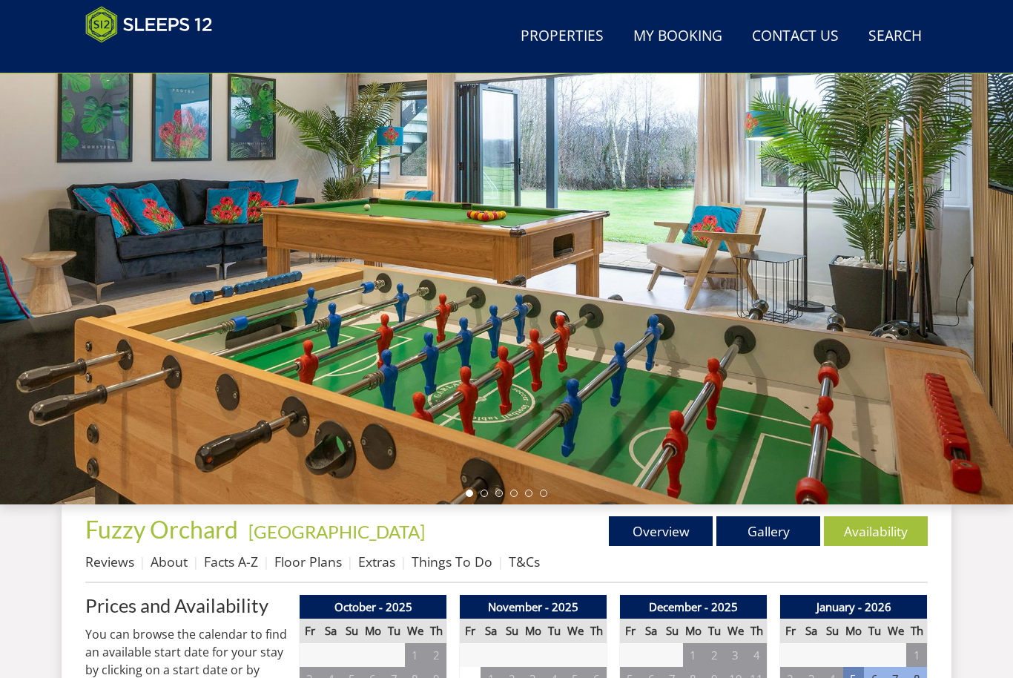
click at [777, 537] on link "Gallery" at bounding box center [768, 531] width 104 height 30
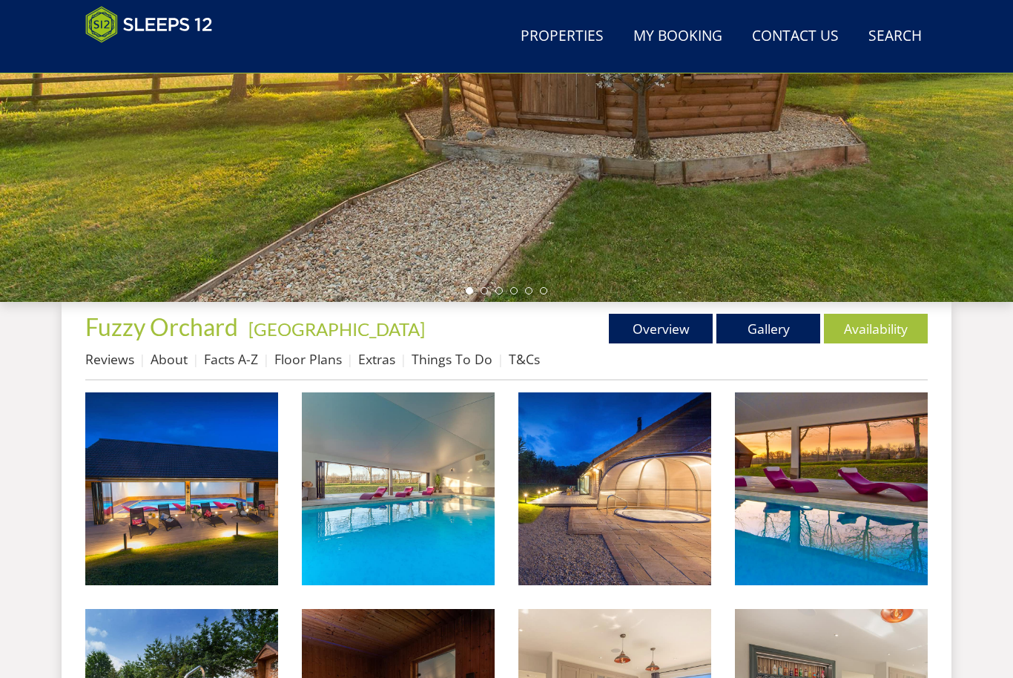
click at [211, 535] on img at bounding box center [181, 488] width 193 height 193
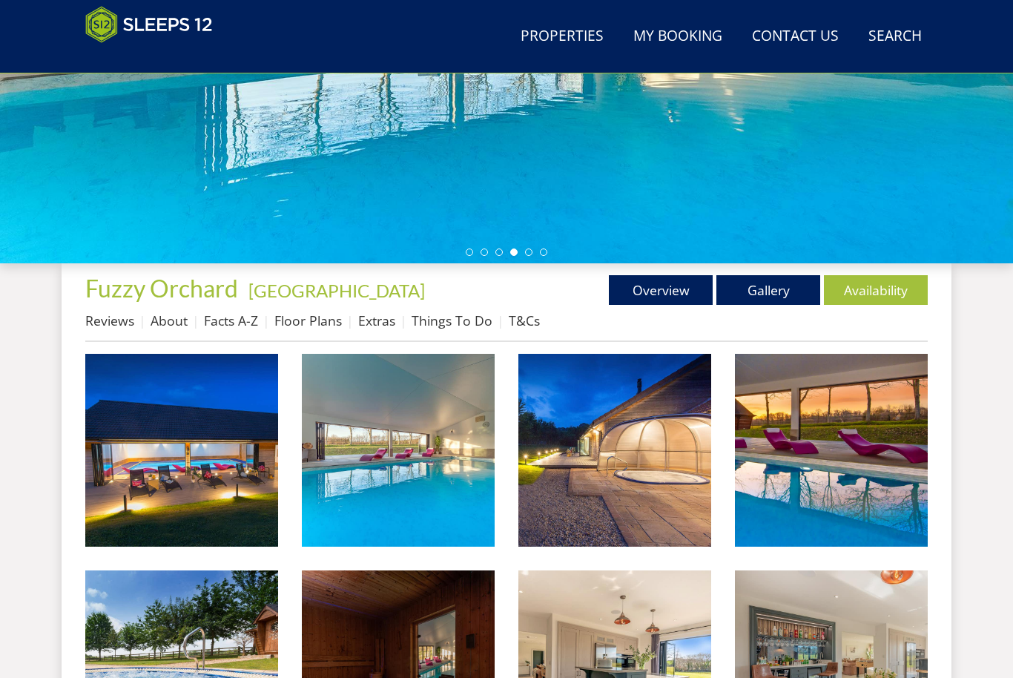
click at [242, 325] on link "Facts A-Z" at bounding box center [231, 320] width 54 height 18
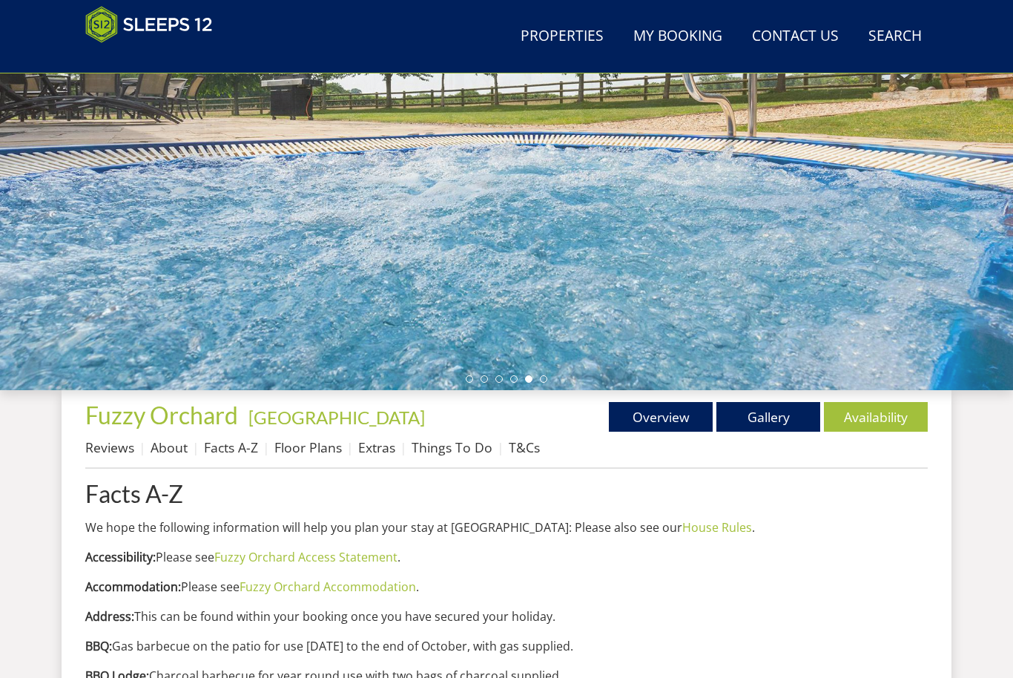
scroll to position [253, 0]
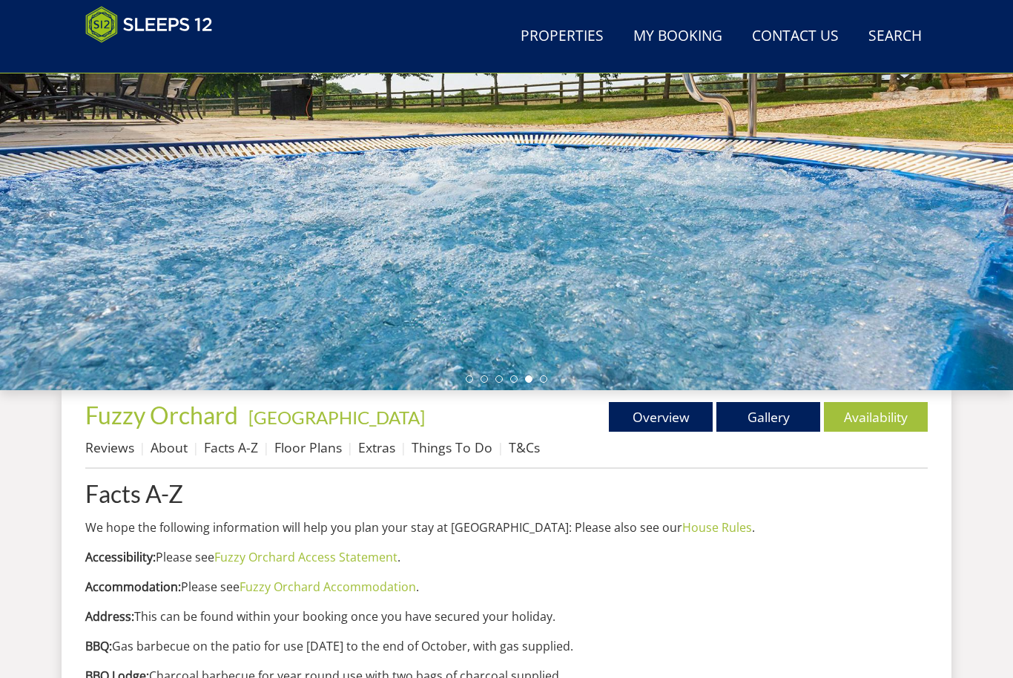
click at [760, 415] on link "Gallery" at bounding box center [768, 417] width 104 height 30
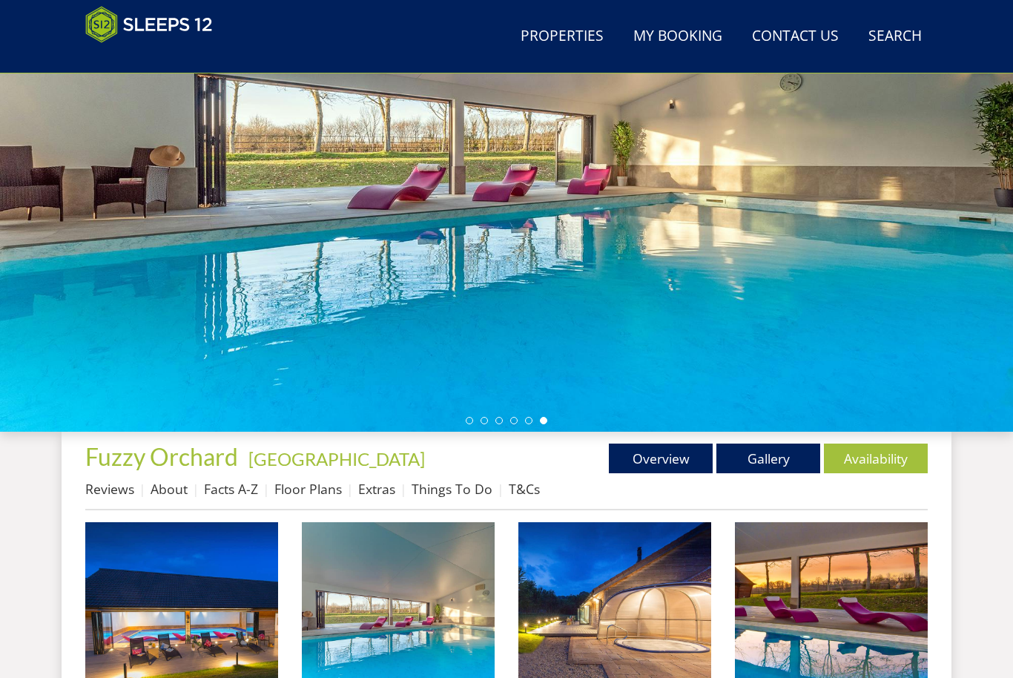
scroll to position [205, 0]
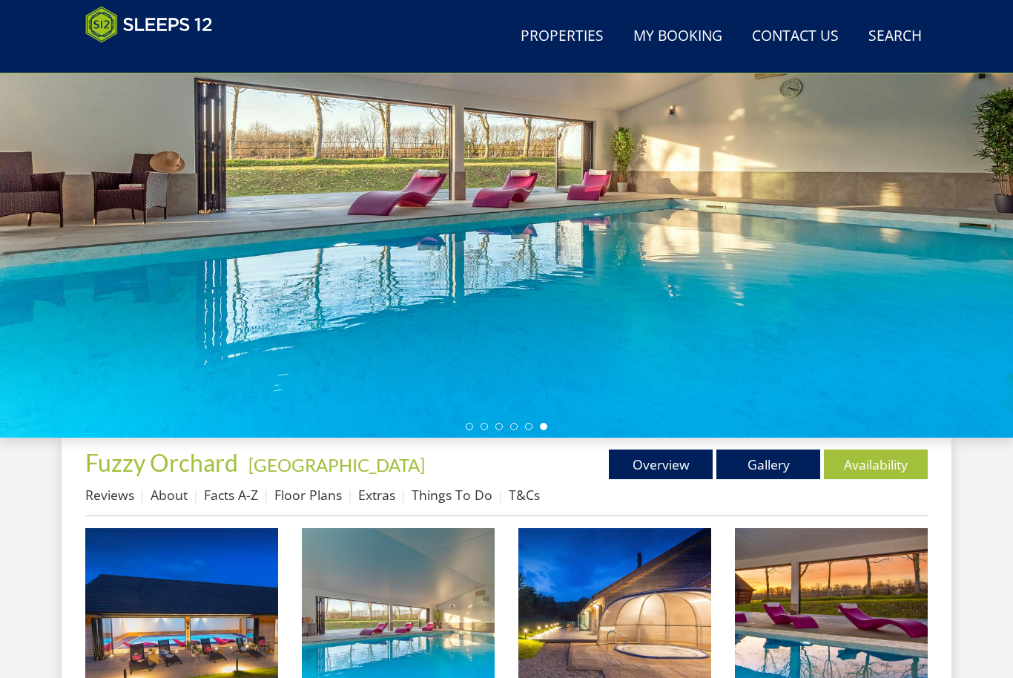
click at [236, 616] on img at bounding box center [181, 624] width 193 height 193
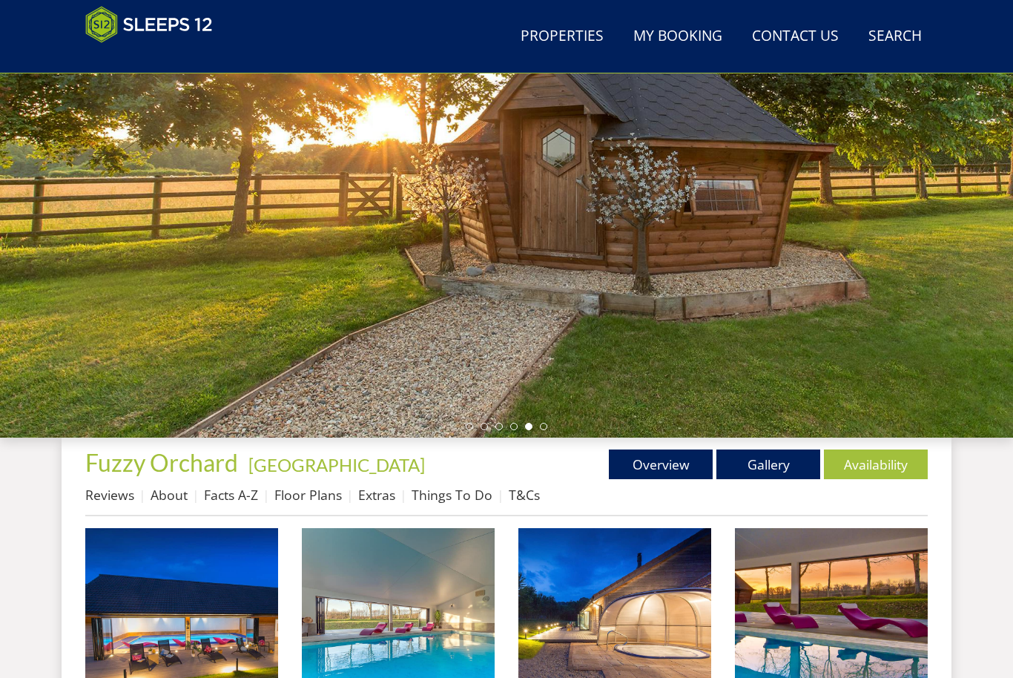
click at [881, 468] on link "Availability" at bounding box center [876, 464] width 104 height 30
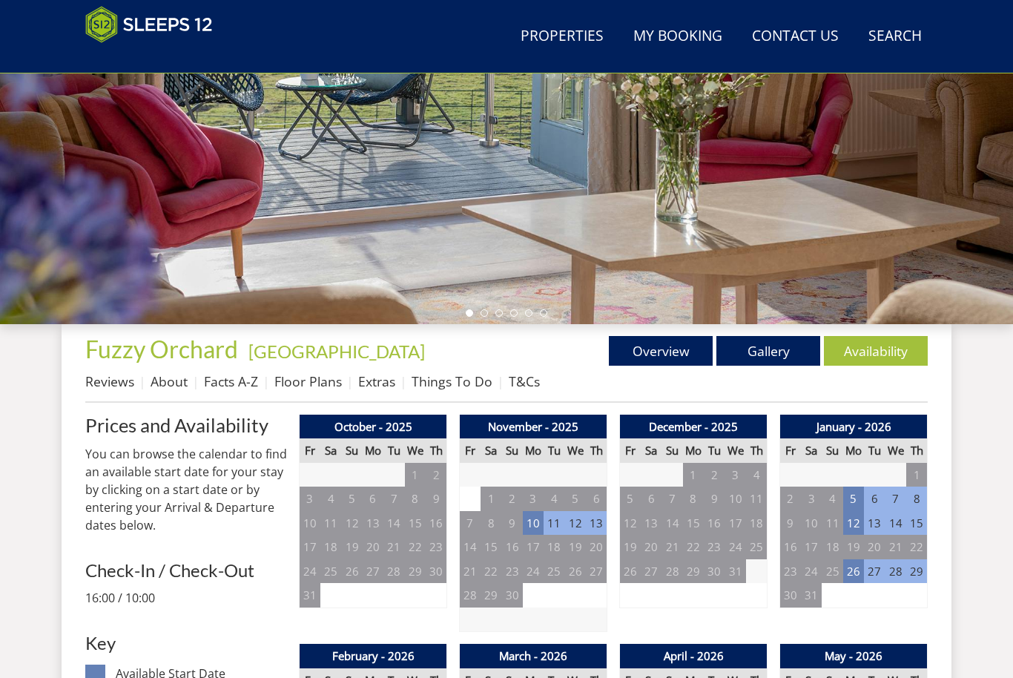
scroll to position [322, 0]
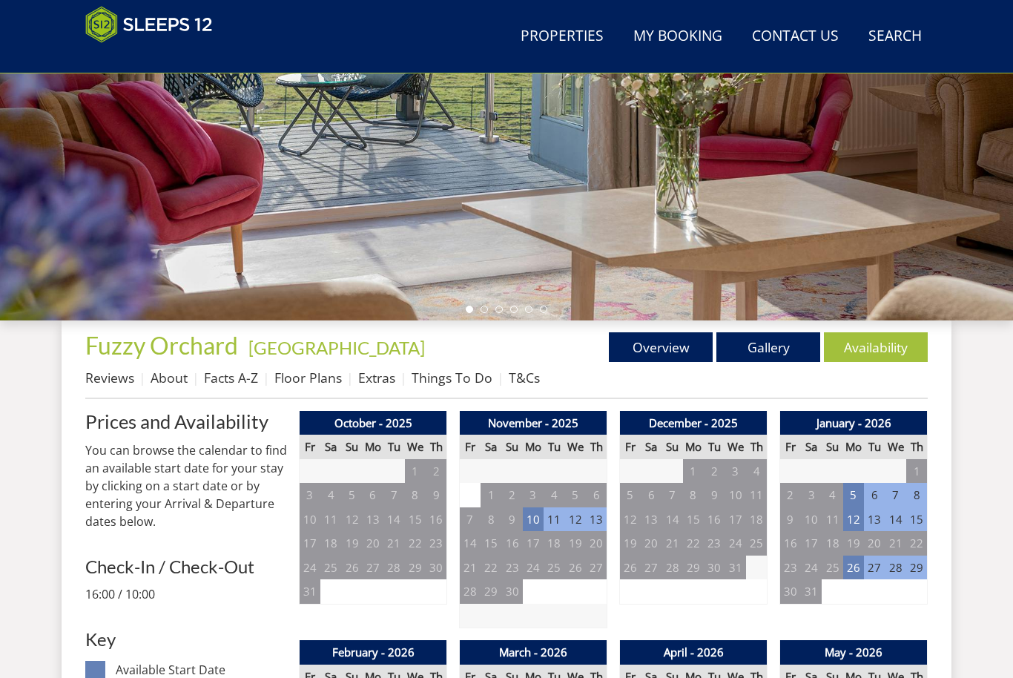
click at [535, 517] on td "10" at bounding box center [533, 519] width 21 height 24
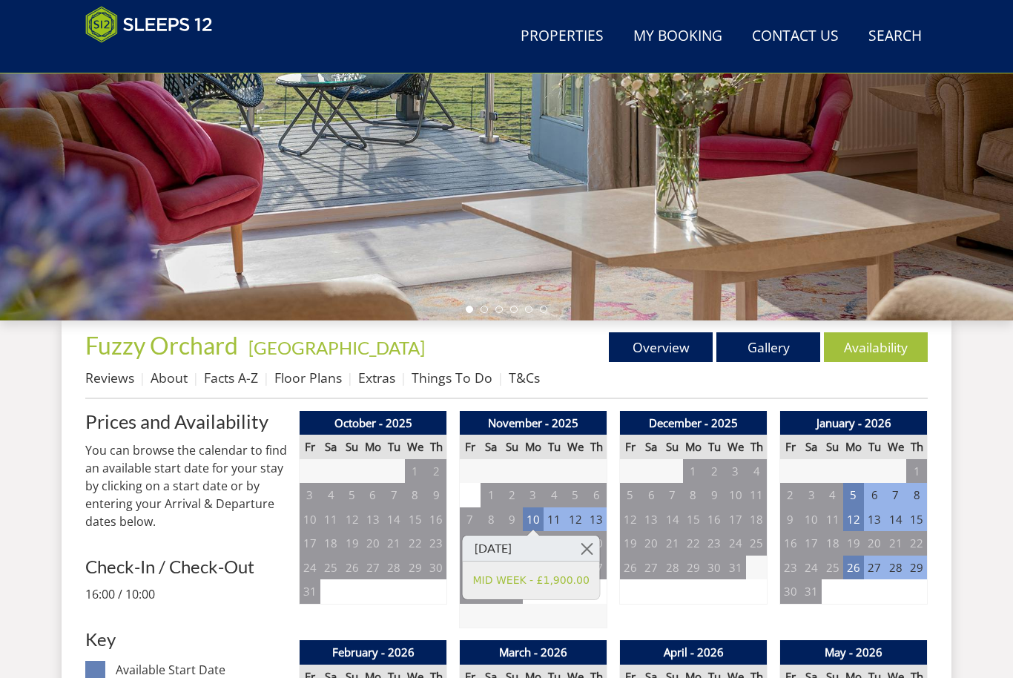
click at [580, 582] on link "MID WEEK - £1,900.00" at bounding box center [531, 580] width 116 height 16
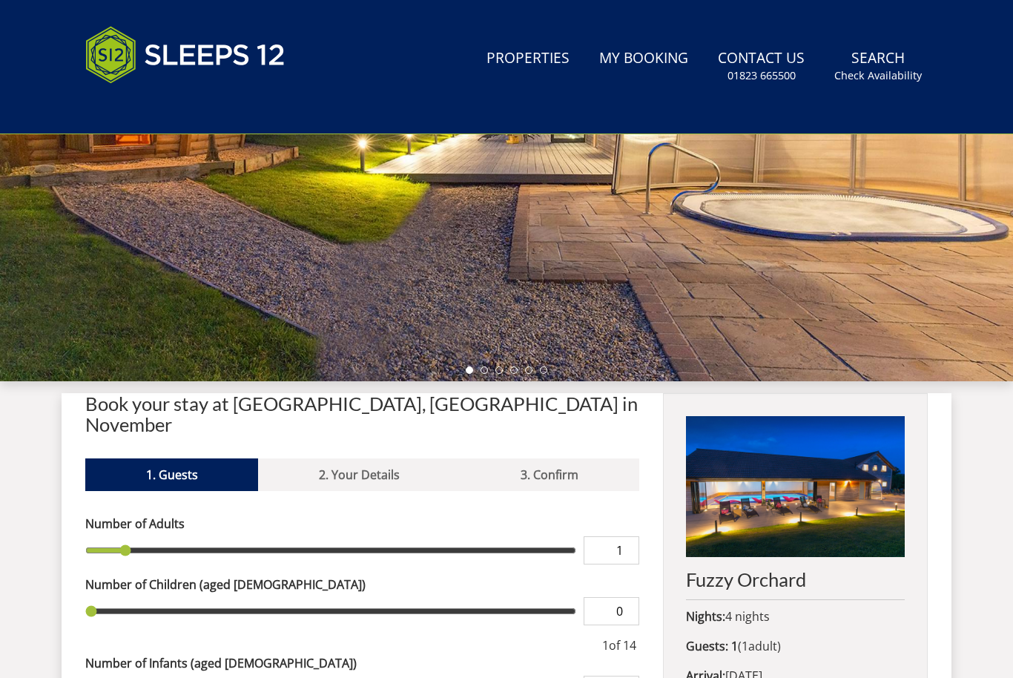
scroll to position [698, 0]
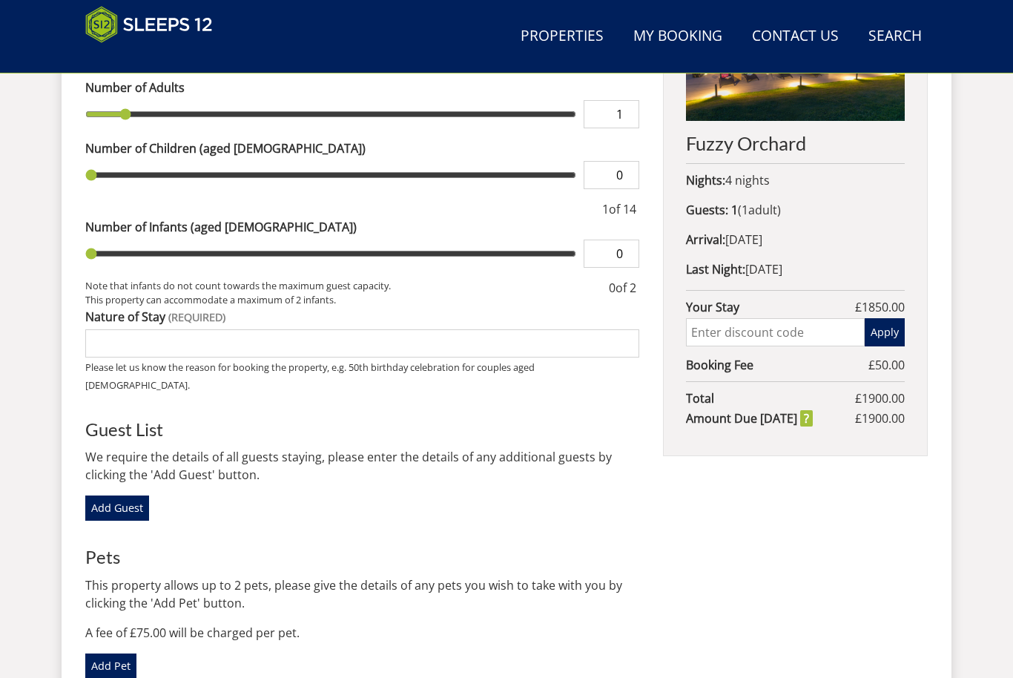
click at [778, 332] on input "text" at bounding box center [775, 332] width 179 height 28
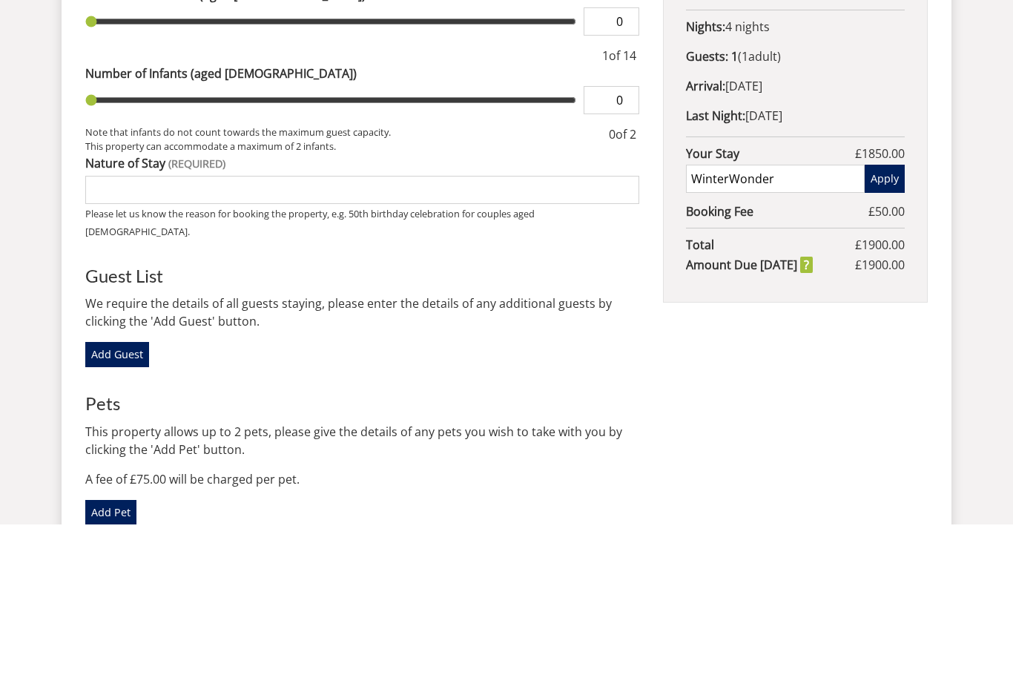
type input "WinterWonder"
click at [903, 318] on button "Apply" at bounding box center [884, 332] width 40 height 28
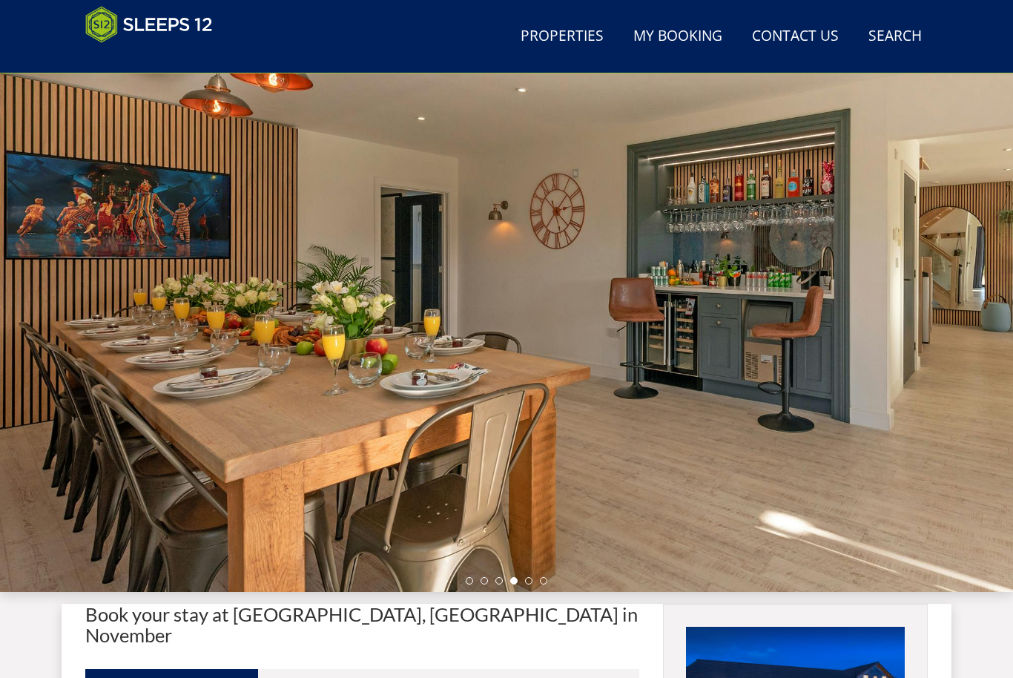
scroll to position [0, 0]
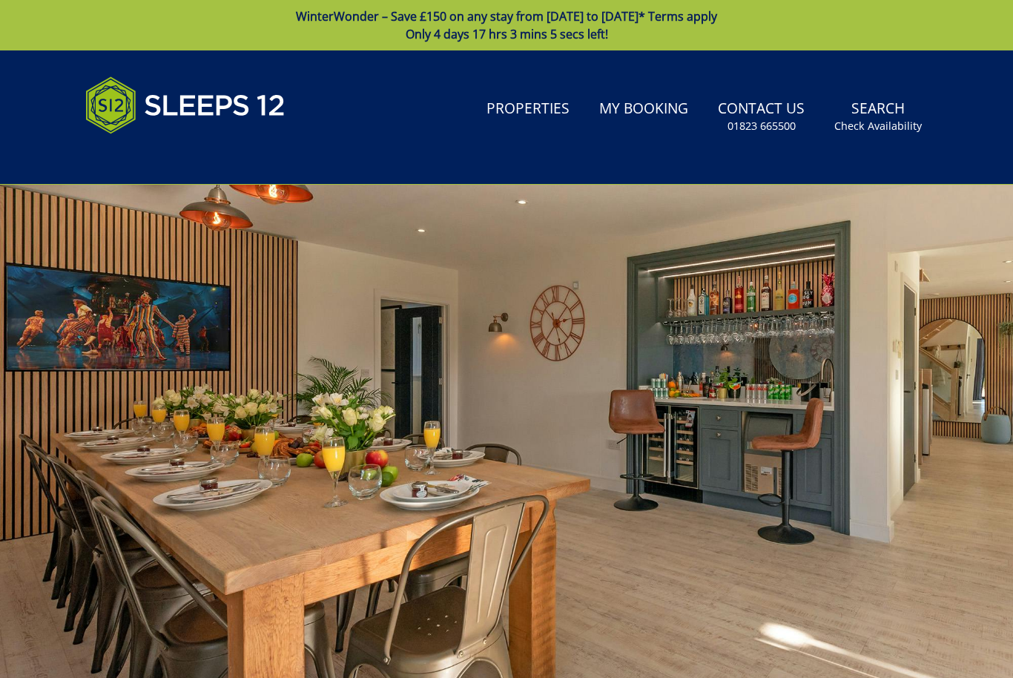
scroll to position [49, 0]
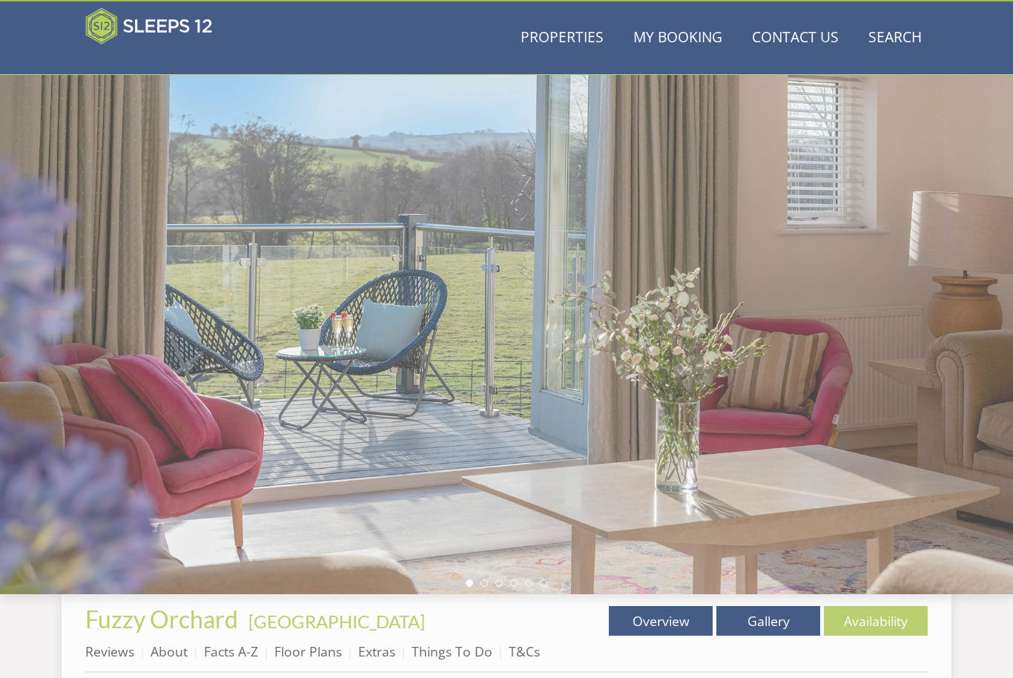
scroll to position [322, 0]
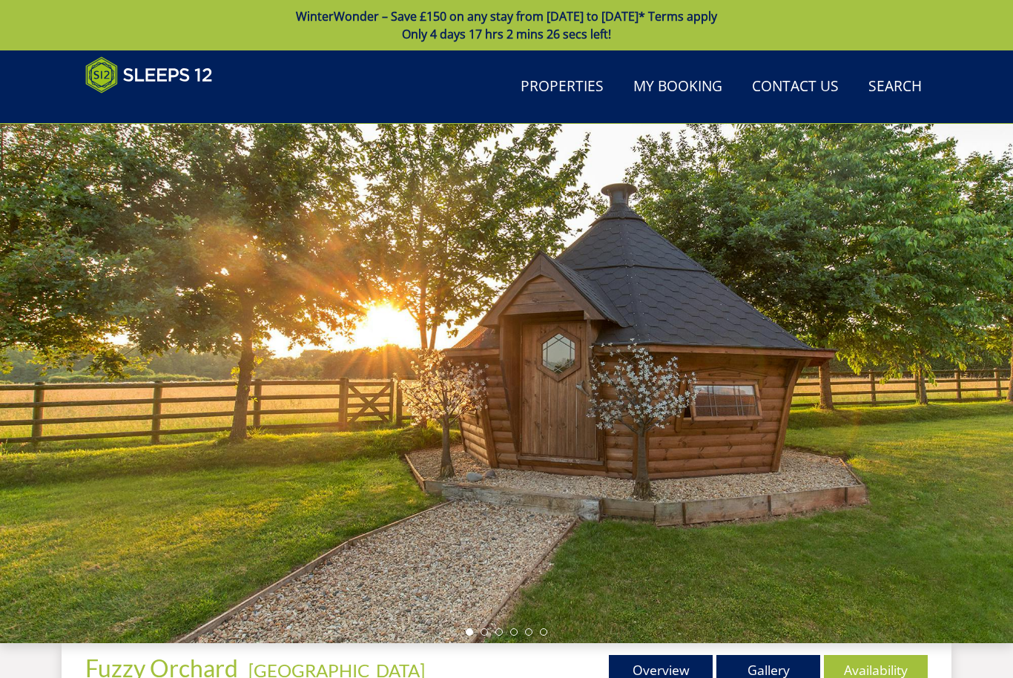
scroll to position [380, 0]
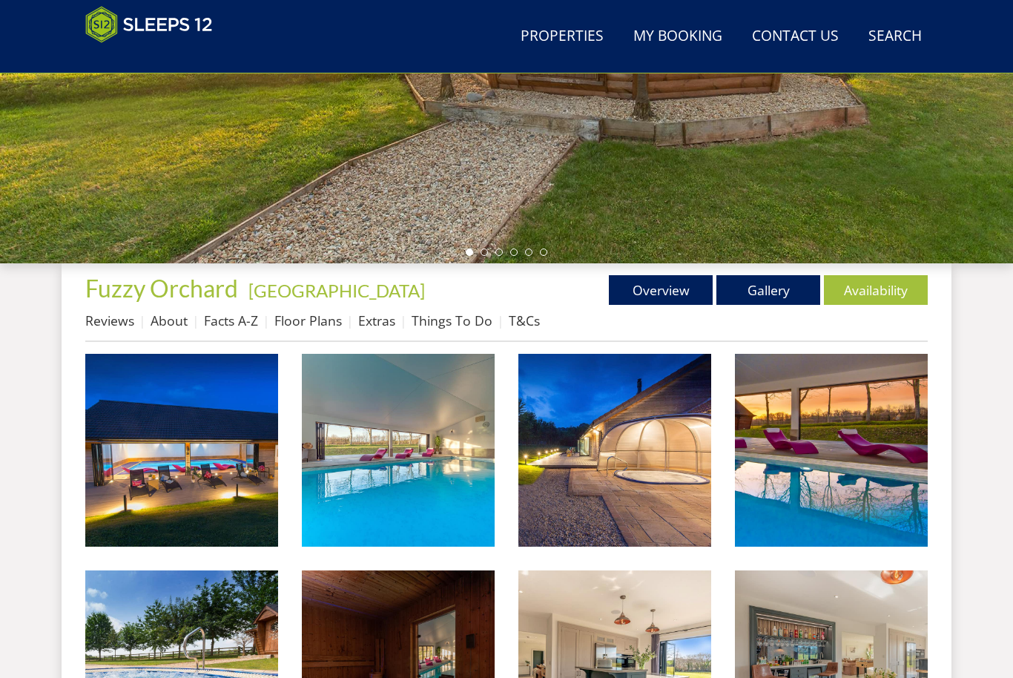
scroll to position [139, 0]
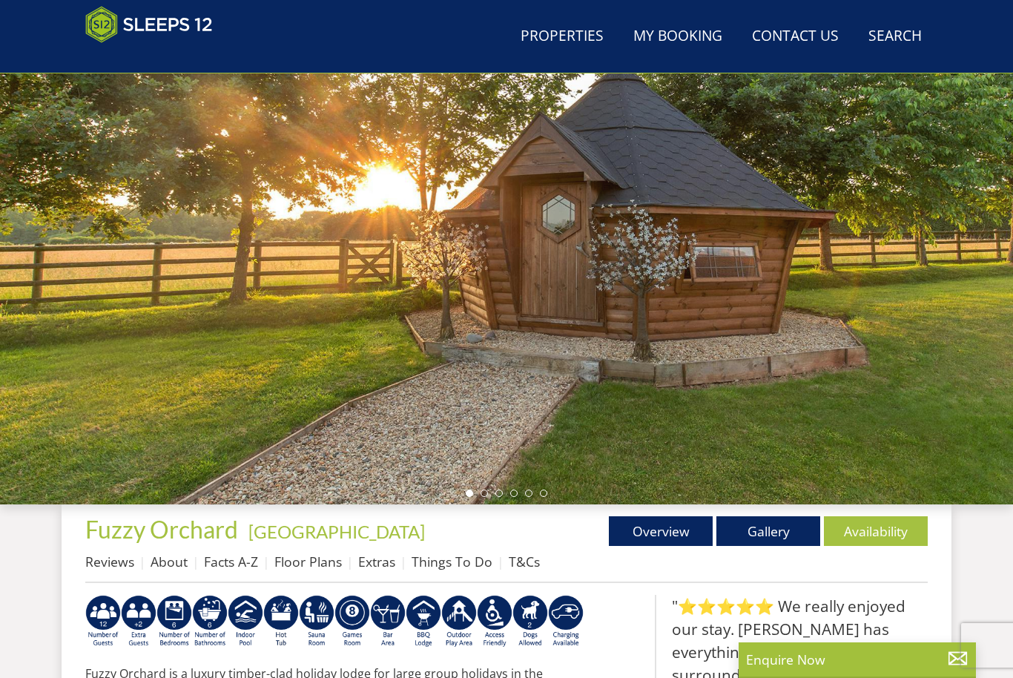
scroll to position [534, 0]
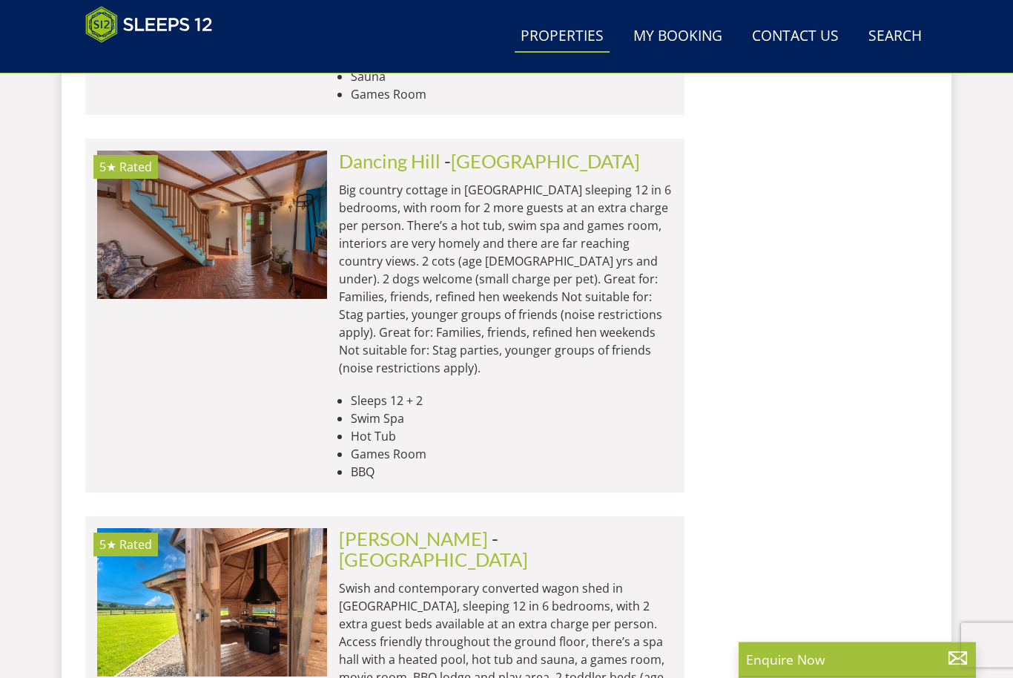
scroll to position [4261, 0]
click at [377, 527] on link "[PERSON_NAME]" at bounding box center [413, 538] width 149 height 22
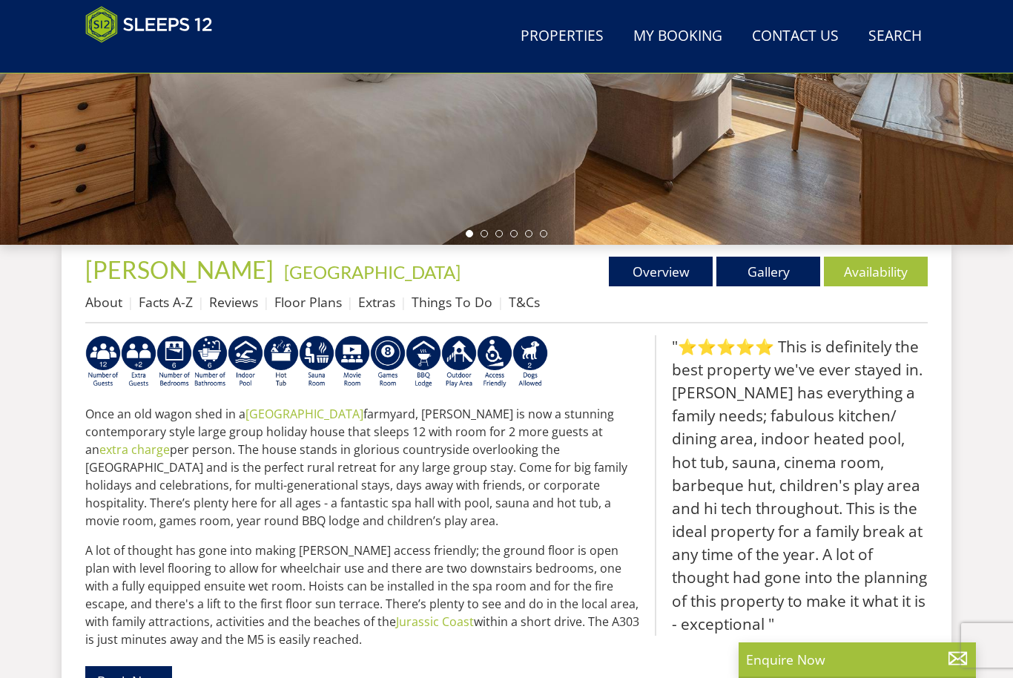
scroll to position [400, 0]
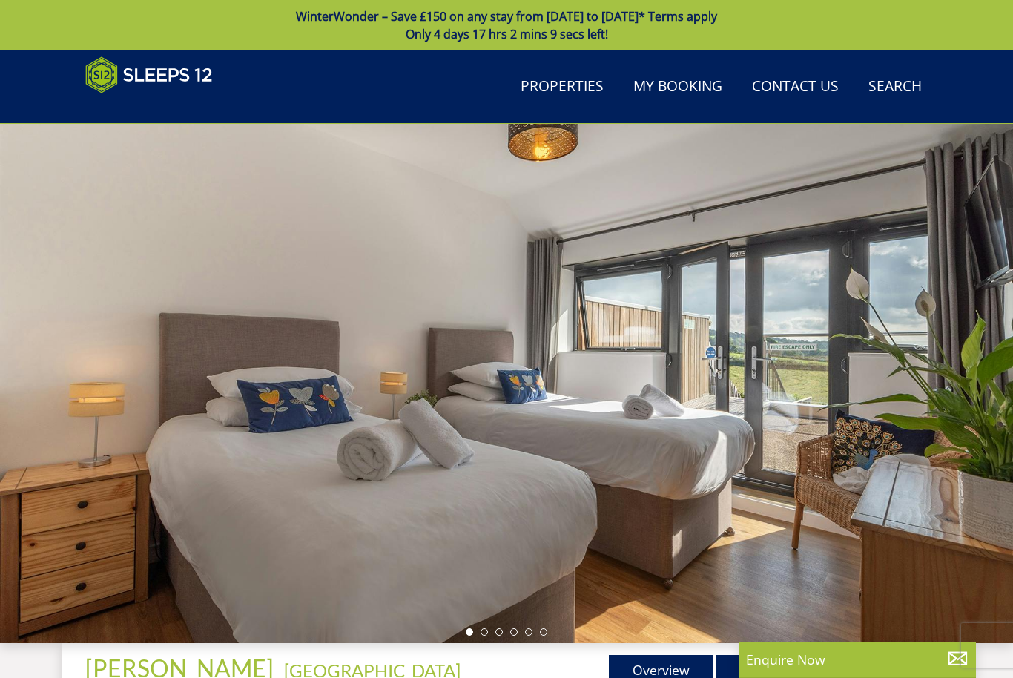
scroll to position [400, 0]
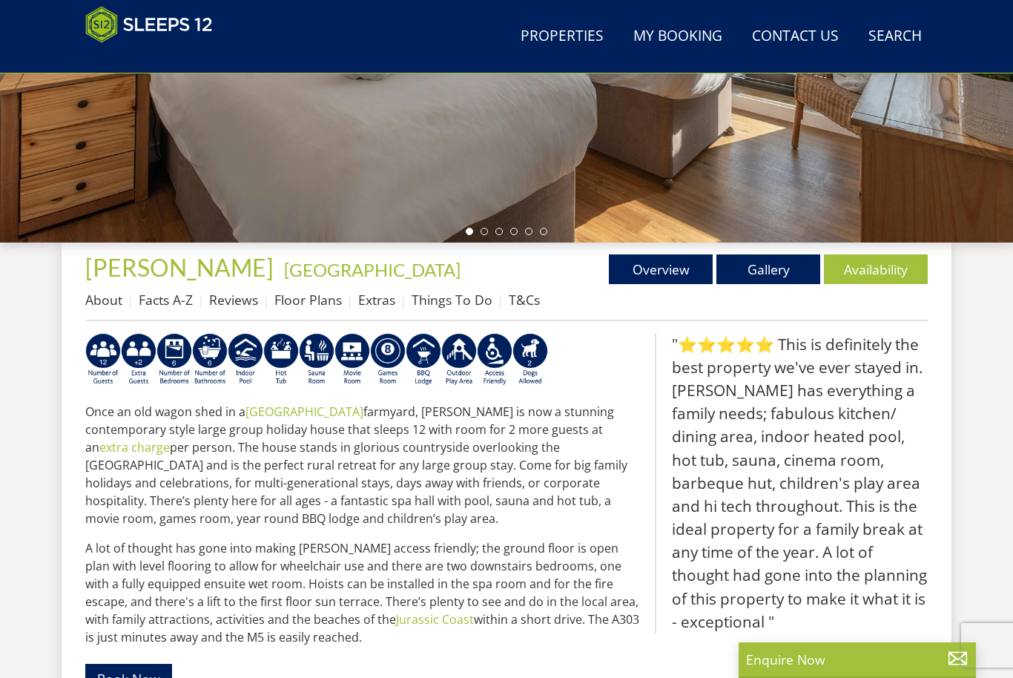
click at [890, 276] on link "Availability" at bounding box center [876, 269] width 104 height 30
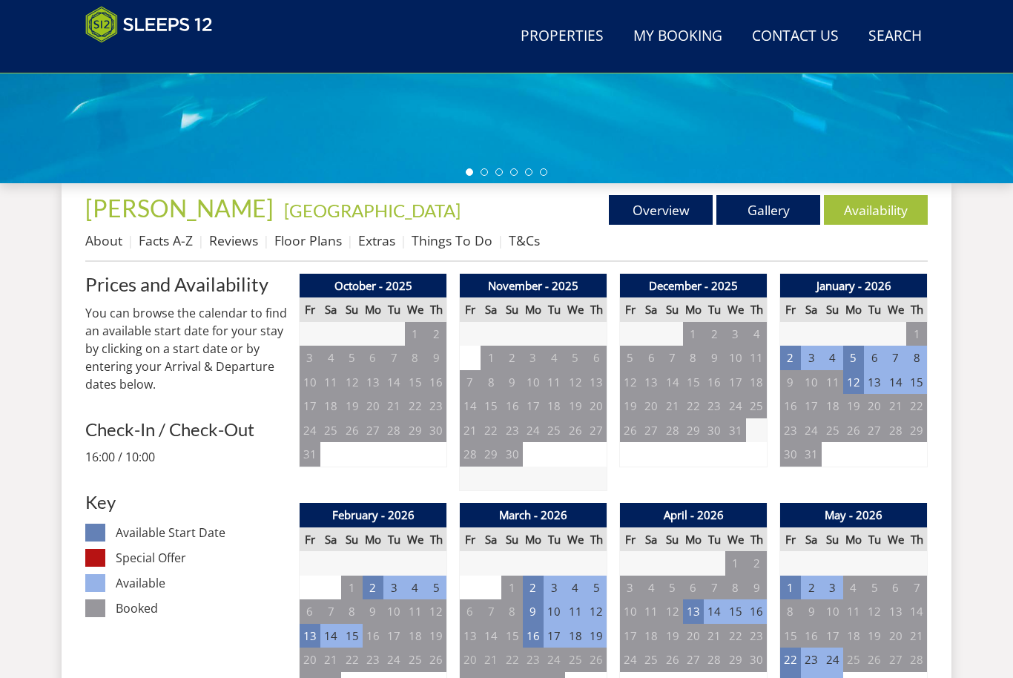
scroll to position [460, 0]
click at [798, 354] on td "2" at bounding box center [790, 357] width 21 height 24
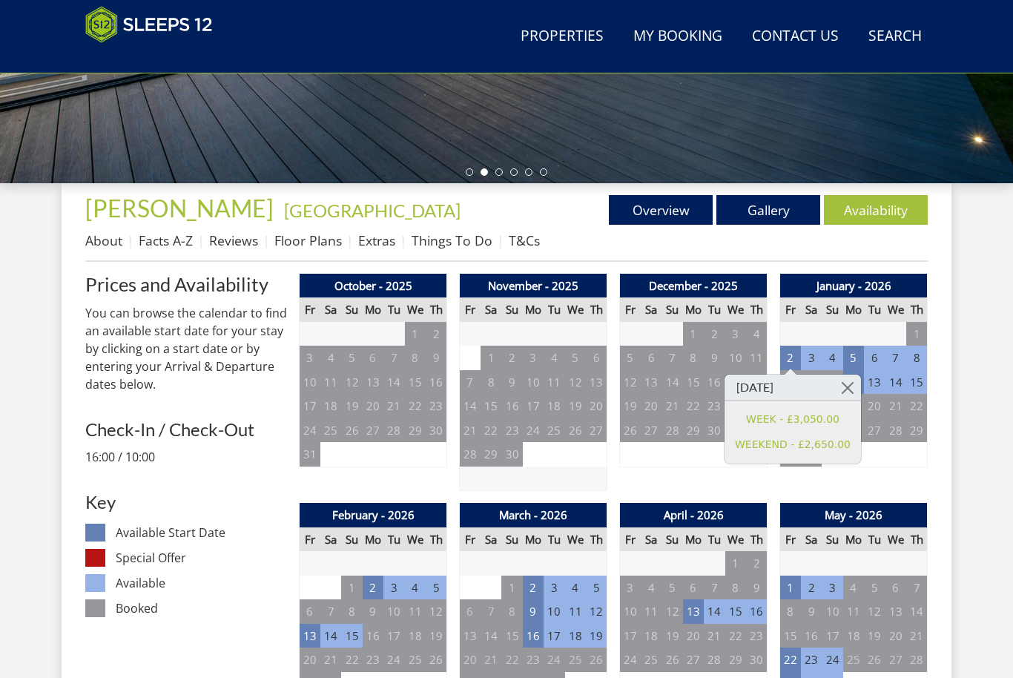
click at [853, 391] on link at bounding box center [848, 387] width 26 height 26
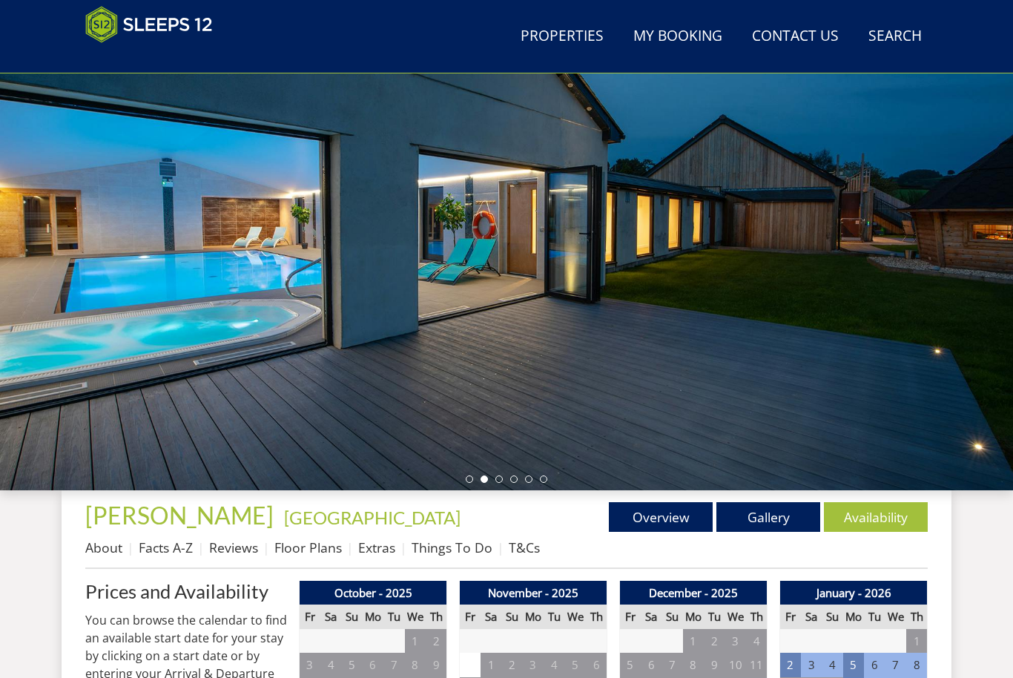
scroll to position [152, 0]
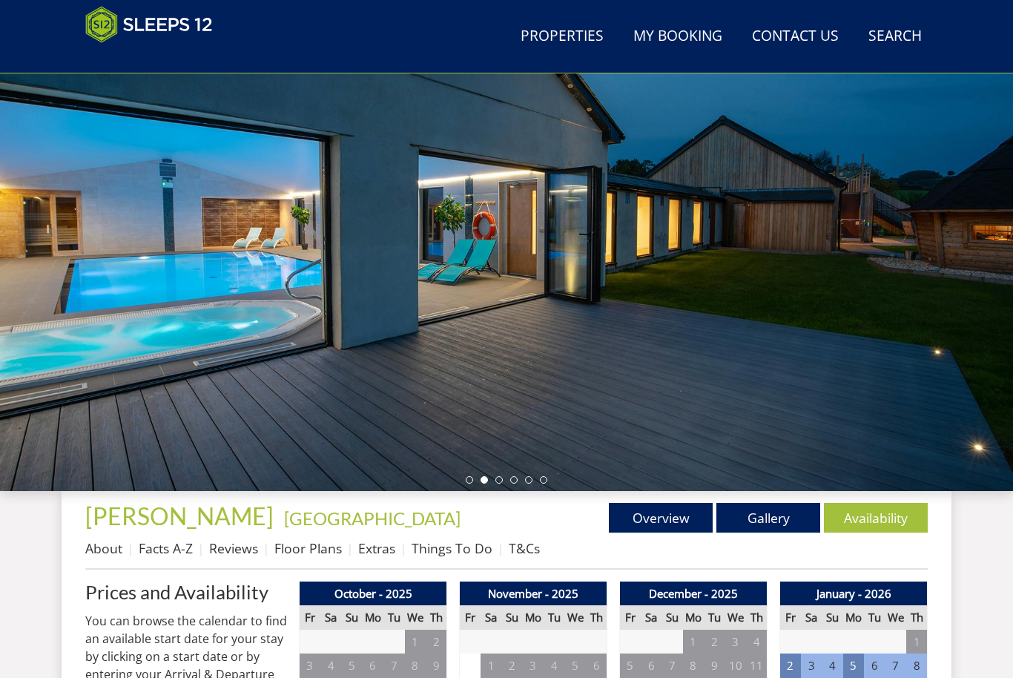
click at [763, 523] on link "Gallery" at bounding box center [768, 518] width 104 height 30
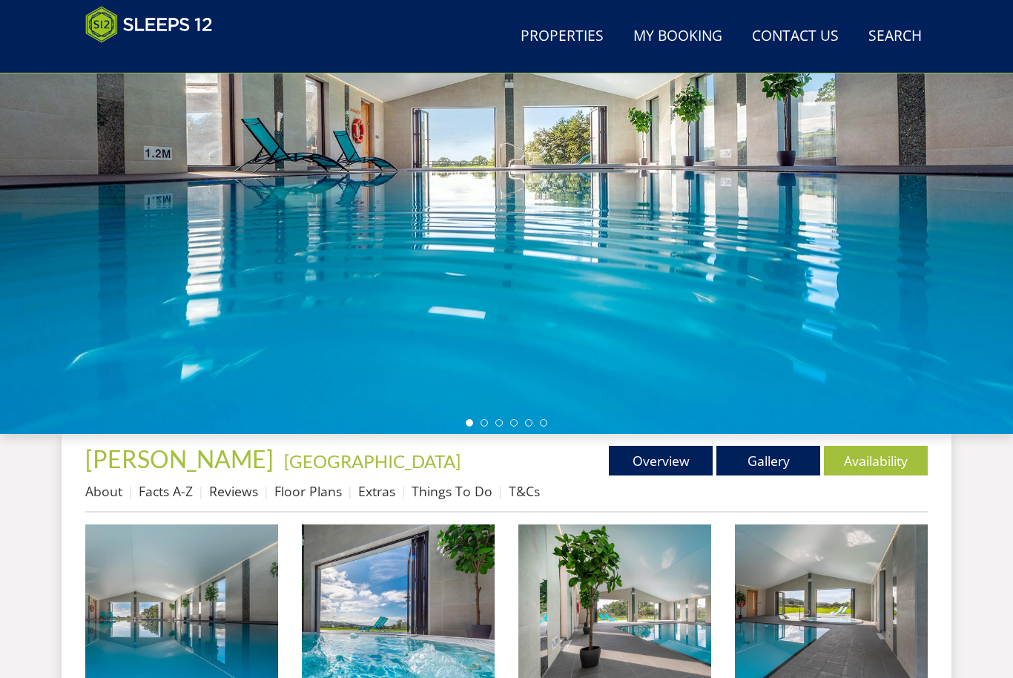
scroll to position [223, 0]
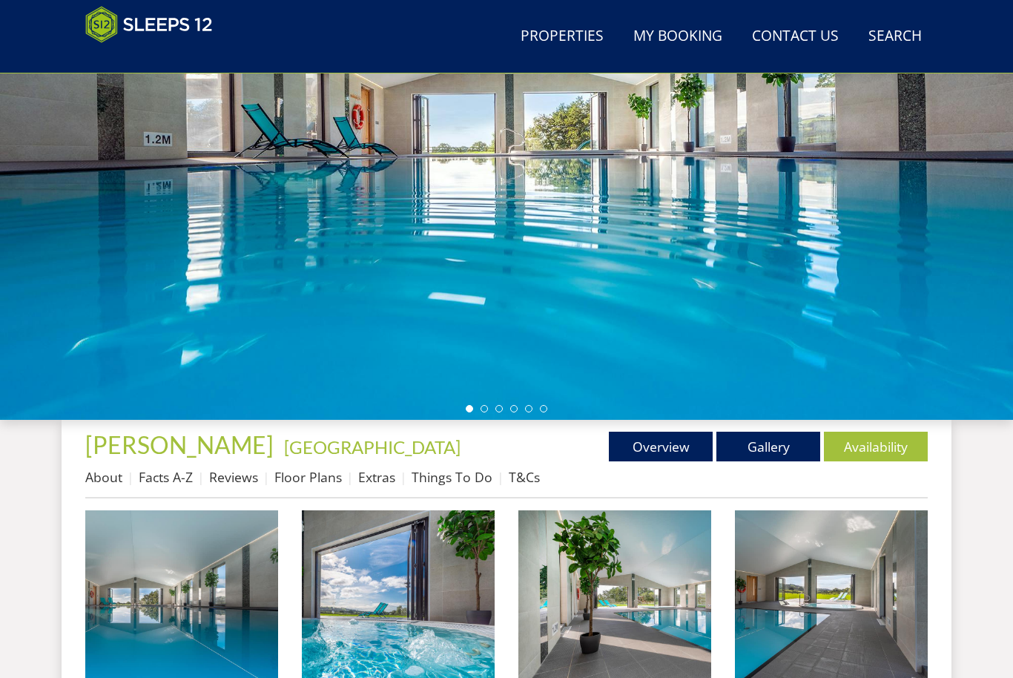
click at [211, 607] on img at bounding box center [181, 606] width 193 height 193
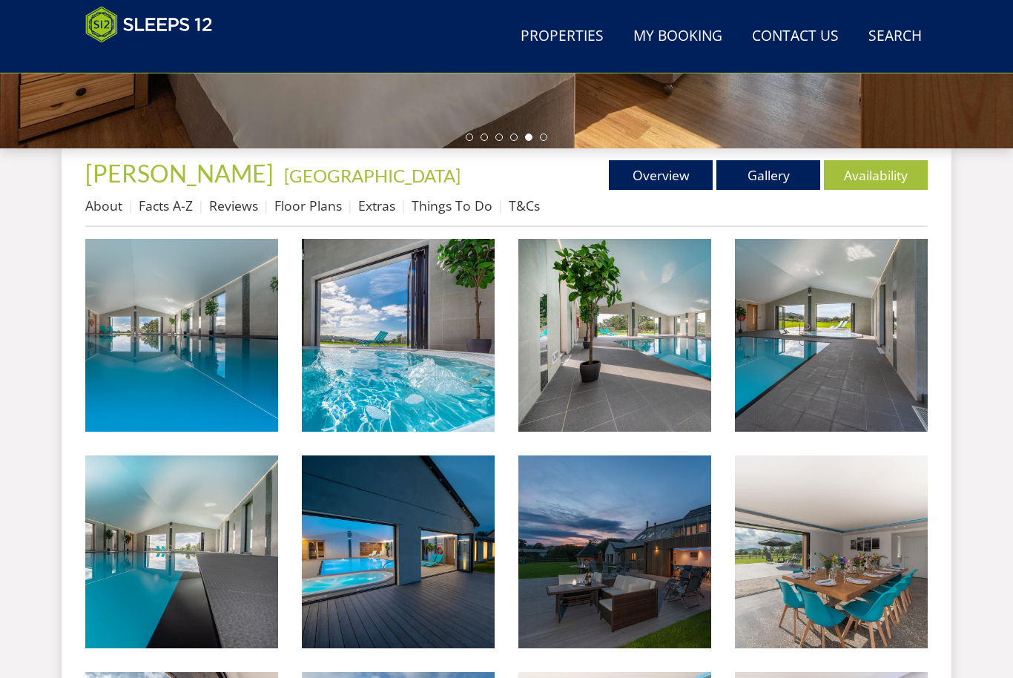
scroll to position [495, 0]
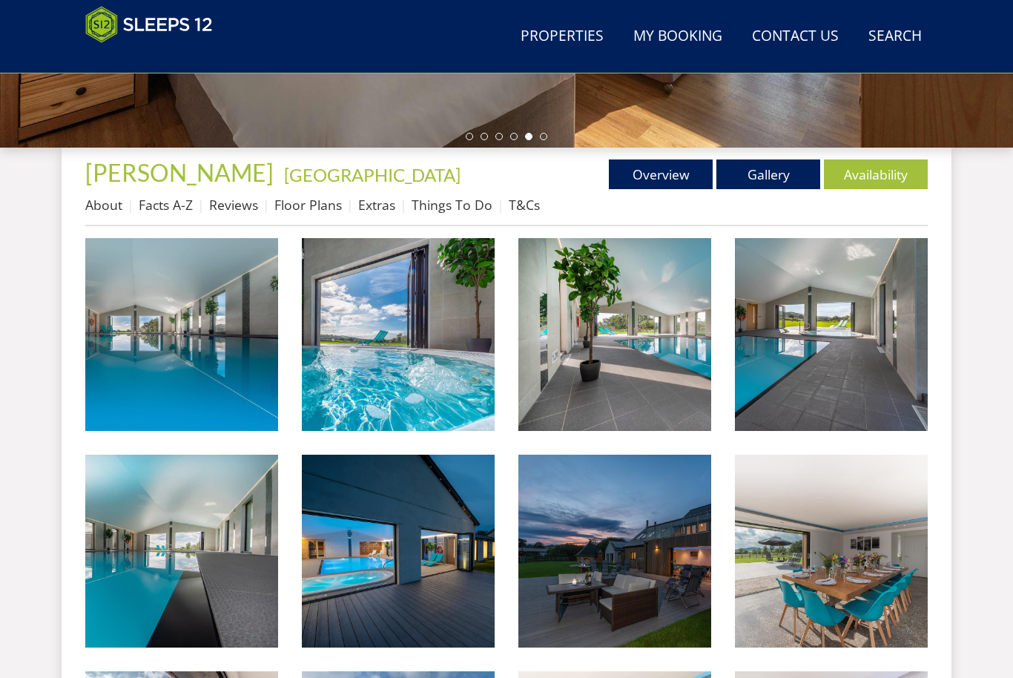
click at [896, 175] on link "Availability" at bounding box center [876, 174] width 104 height 30
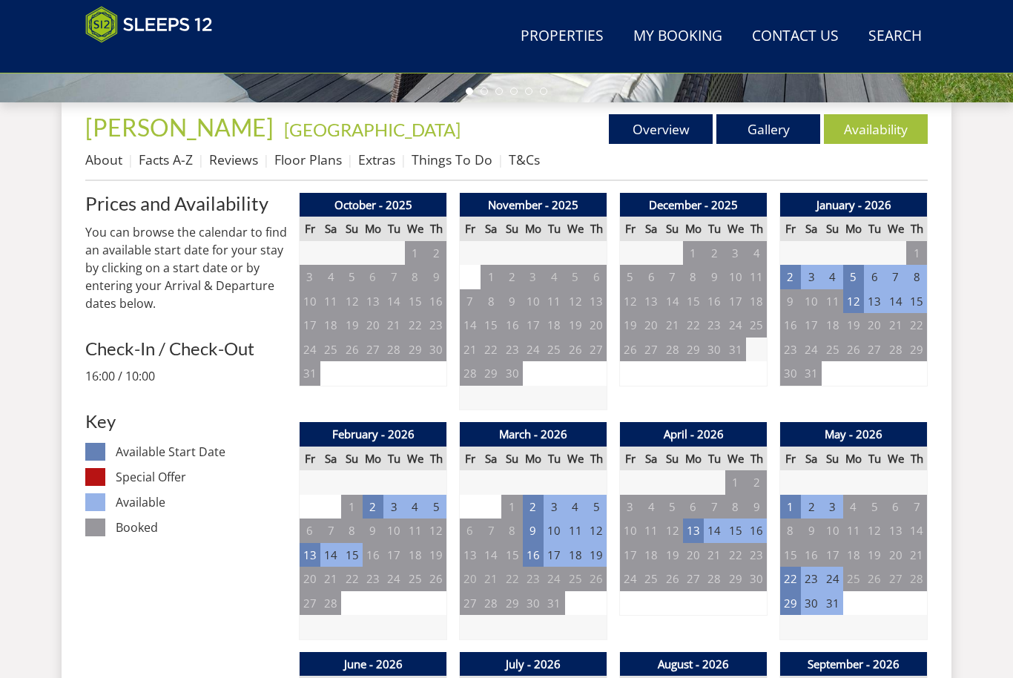
scroll to position [561, 0]
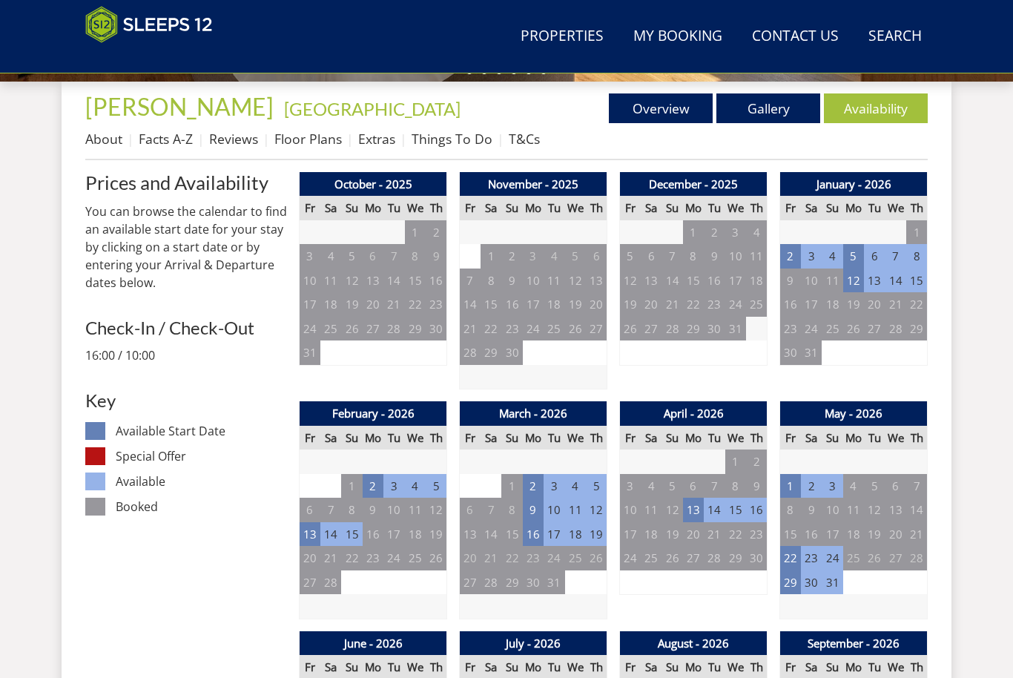
click at [793, 256] on td "2" at bounding box center [790, 256] width 21 height 24
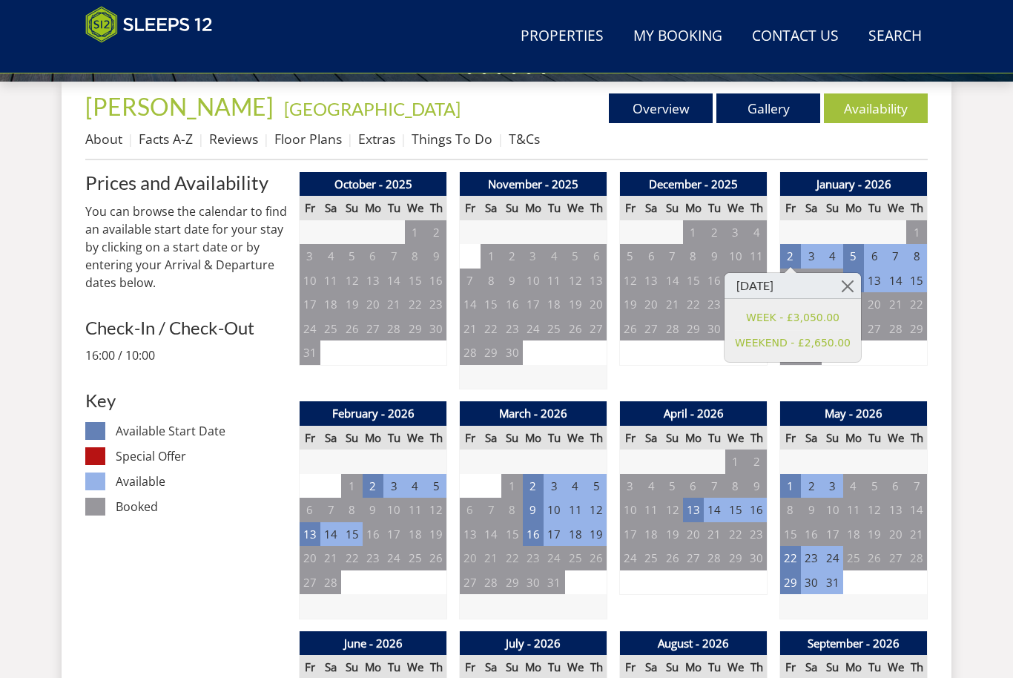
click at [832, 317] on link "WEEK - £3,050.00" at bounding box center [793, 318] width 116 height 16
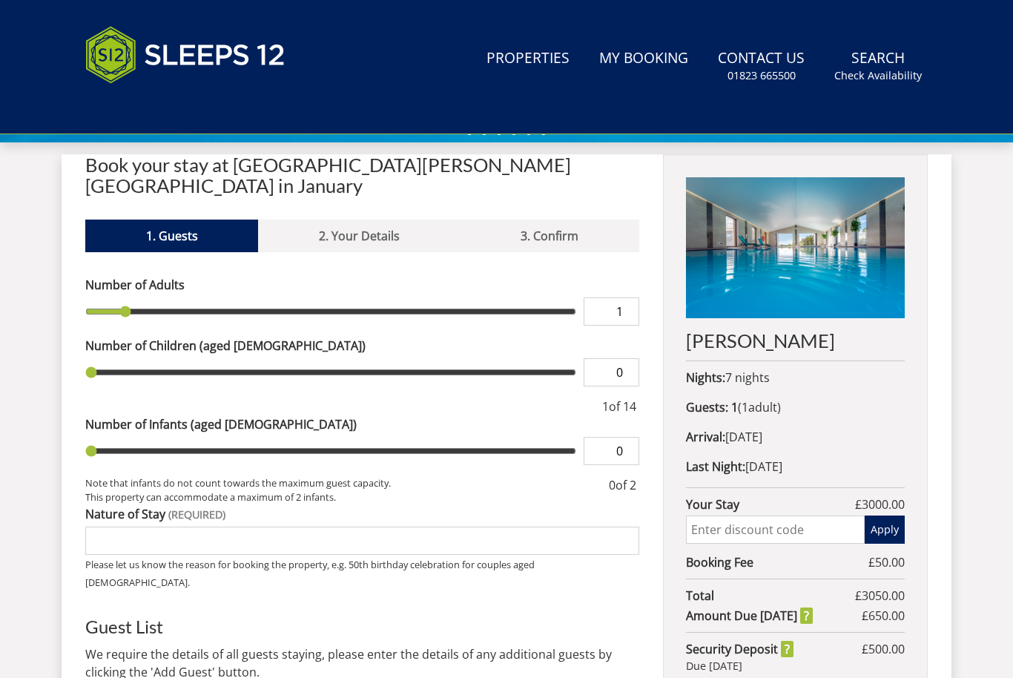
scroll to position [698, 0]
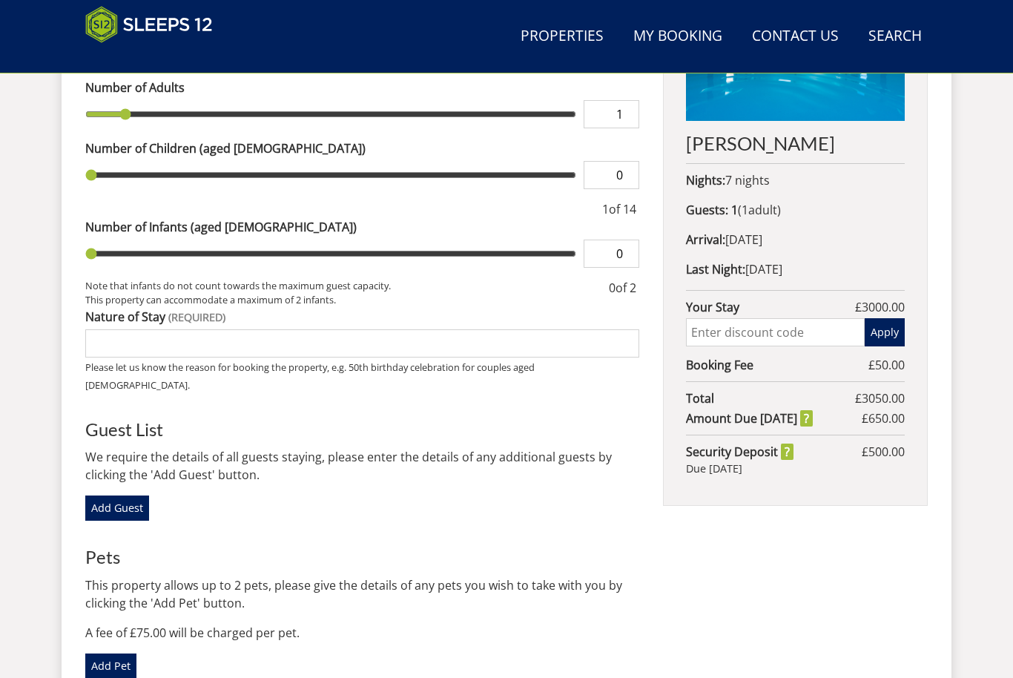
click at [758, 337] on input "text" at bounding box center [775, 332] width 179 height 28
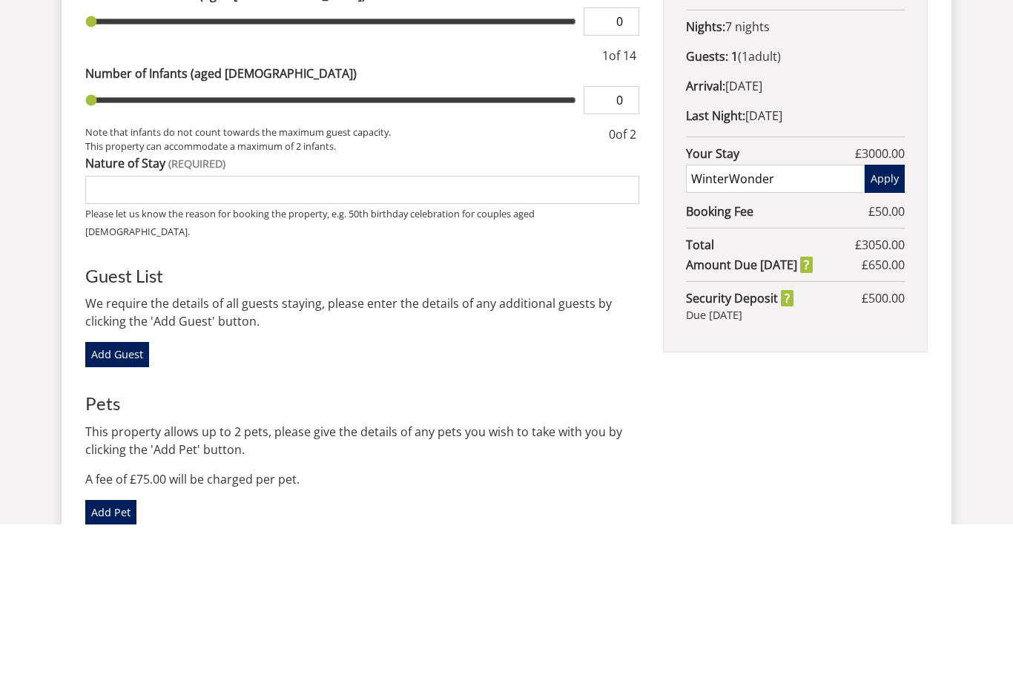
type input "WinterWonder"
click at [895, 318] on button "Apply" at bounding box center [884, 332] width 40 height 28
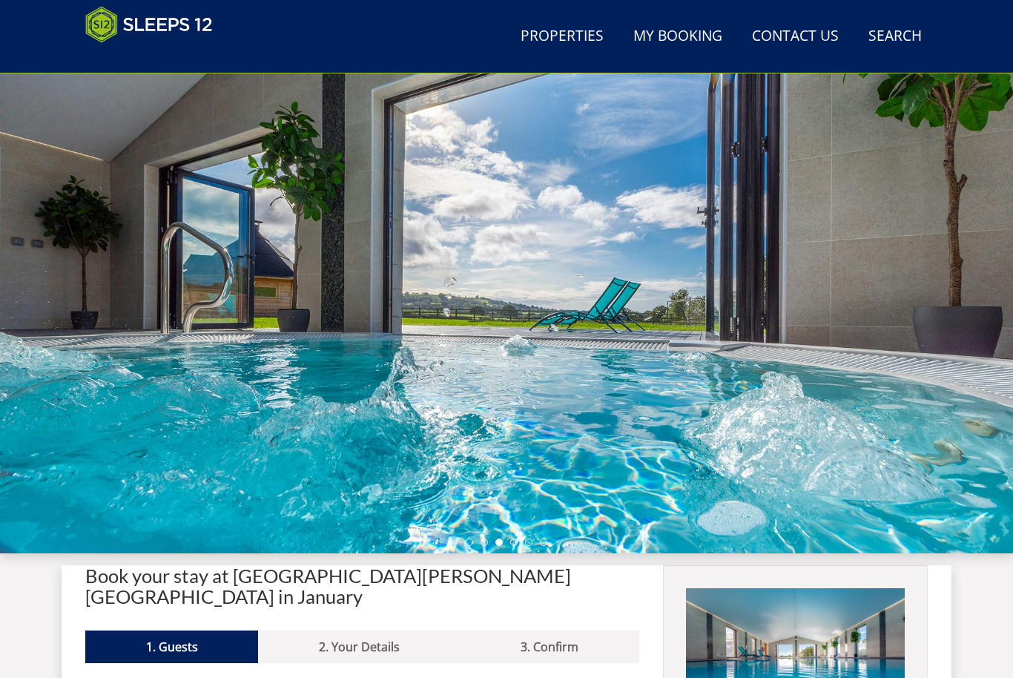
scroll to position [49, 0]
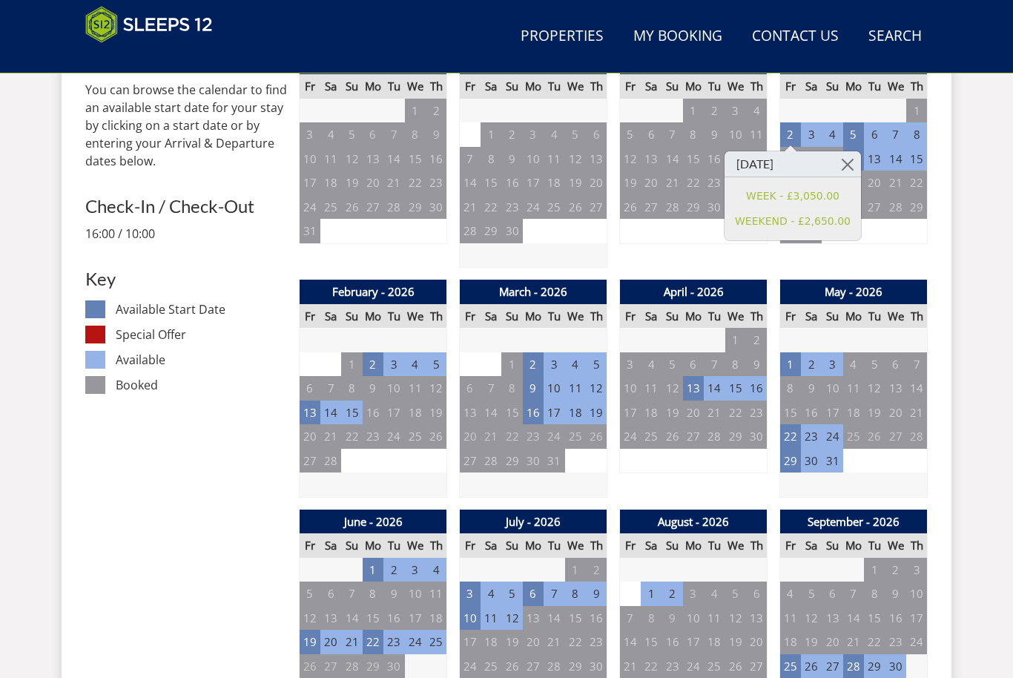
scroll to position [676, 0]
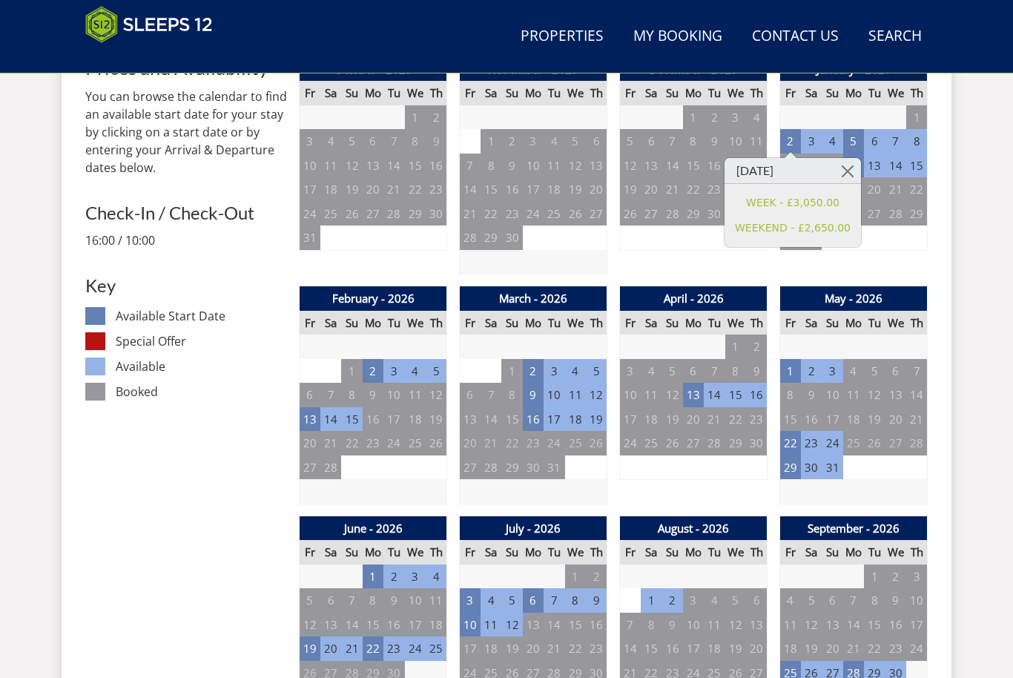
click at [540, 365] on td "2" at bounding box center [533, 371] width 21 height 24
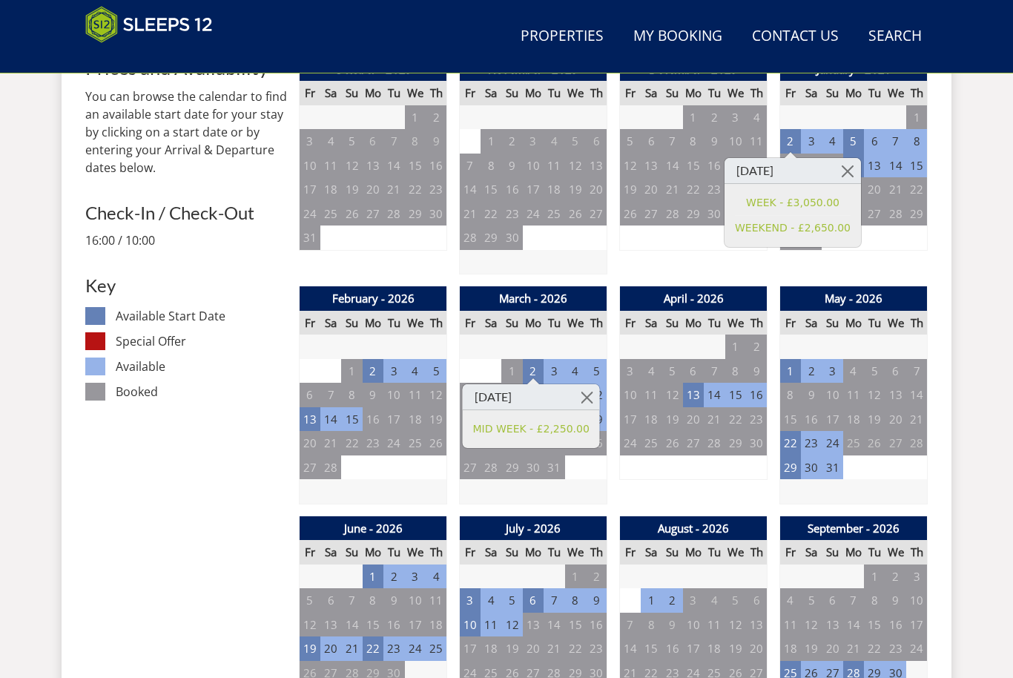
click at [597, 389] on link at bounding box center [587, 397] width 26 height 26
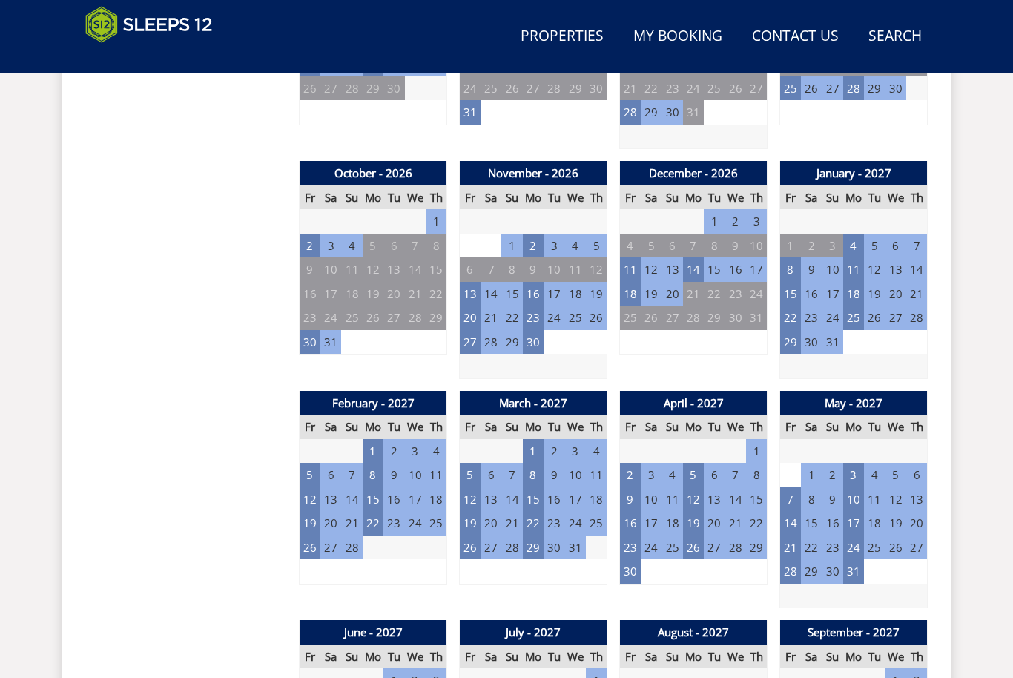
scroll to position [1279, 0]
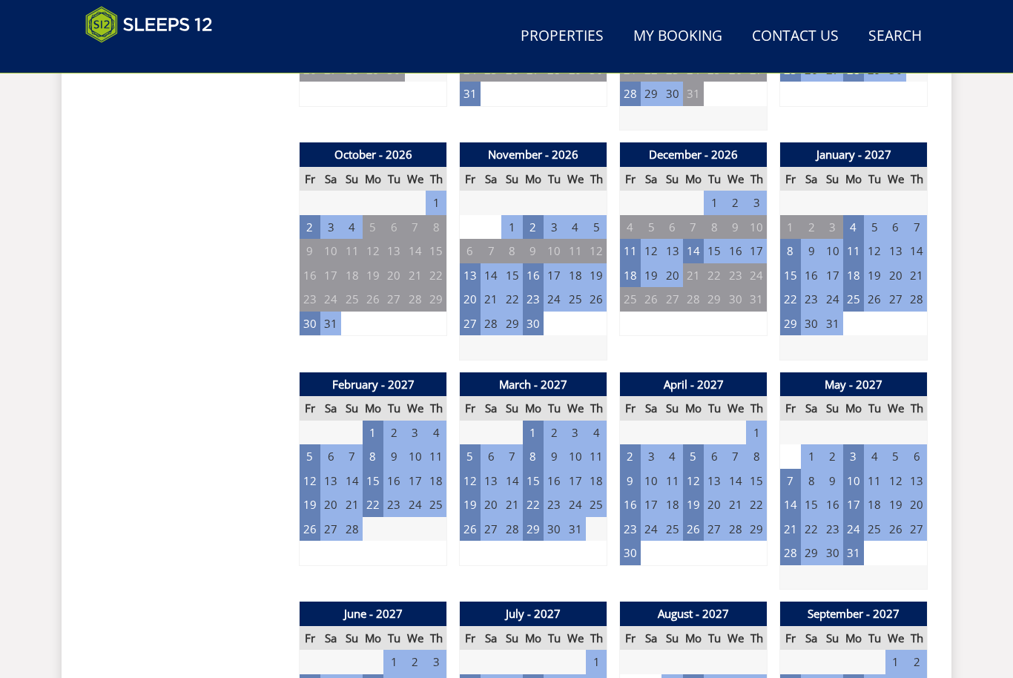
click at [538, 420] on td "1" at bounding box center [533, 432] width 21 height 24
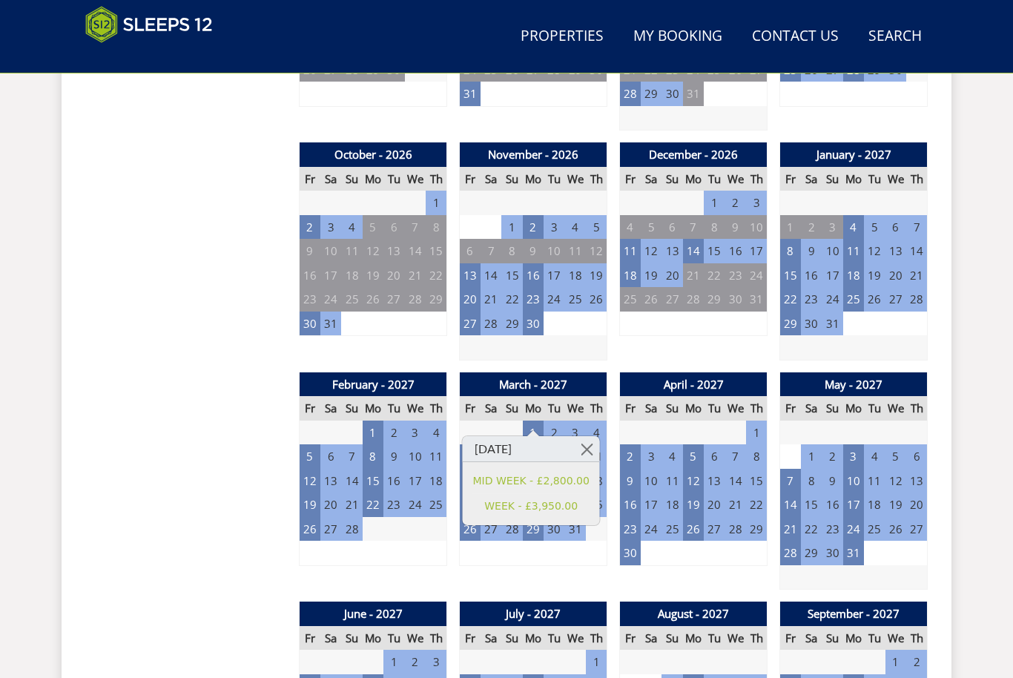
click at [600, 447] on link at bounding box center [587, 449] width 26 height 26
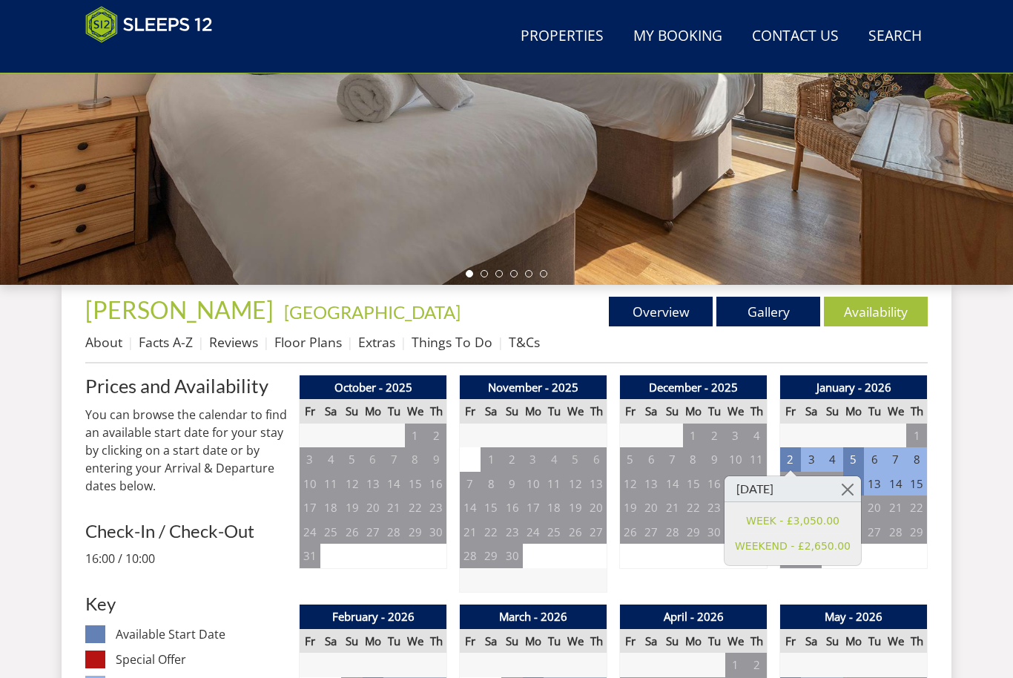
scroll to position [152, 0]
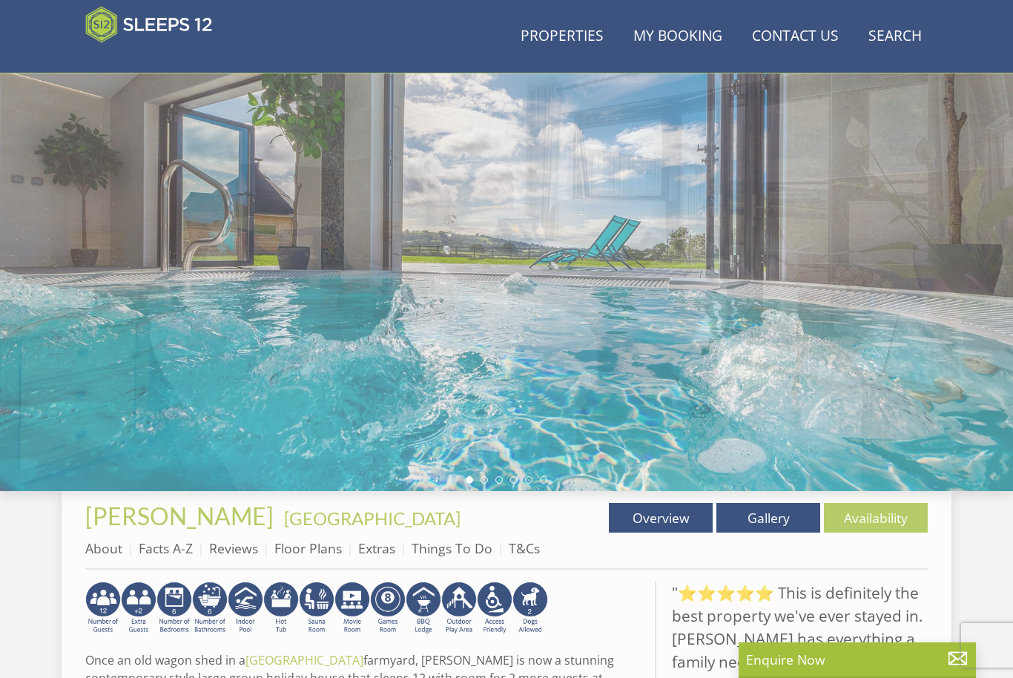
scroll to position [400, 0]
